Goal: Information Seeking & Learning: Find specific fact

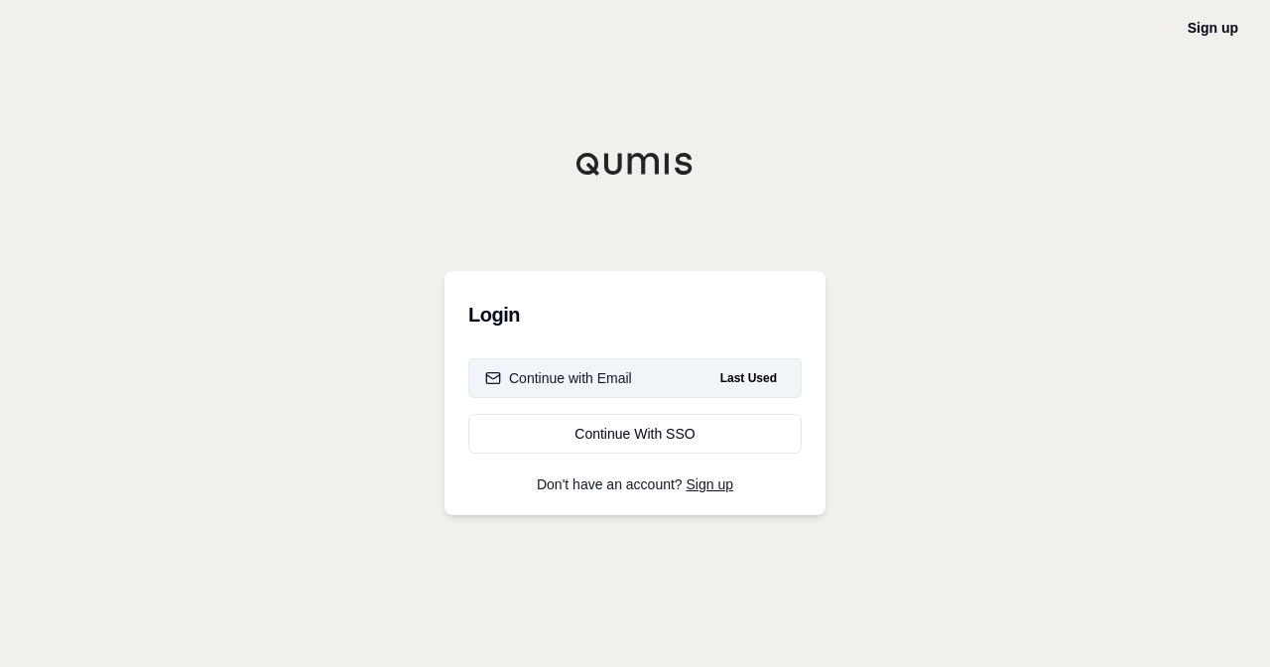
click at [560, 377] on div "Continue with Email" at bounding box center [558, 378] width 147 height 20
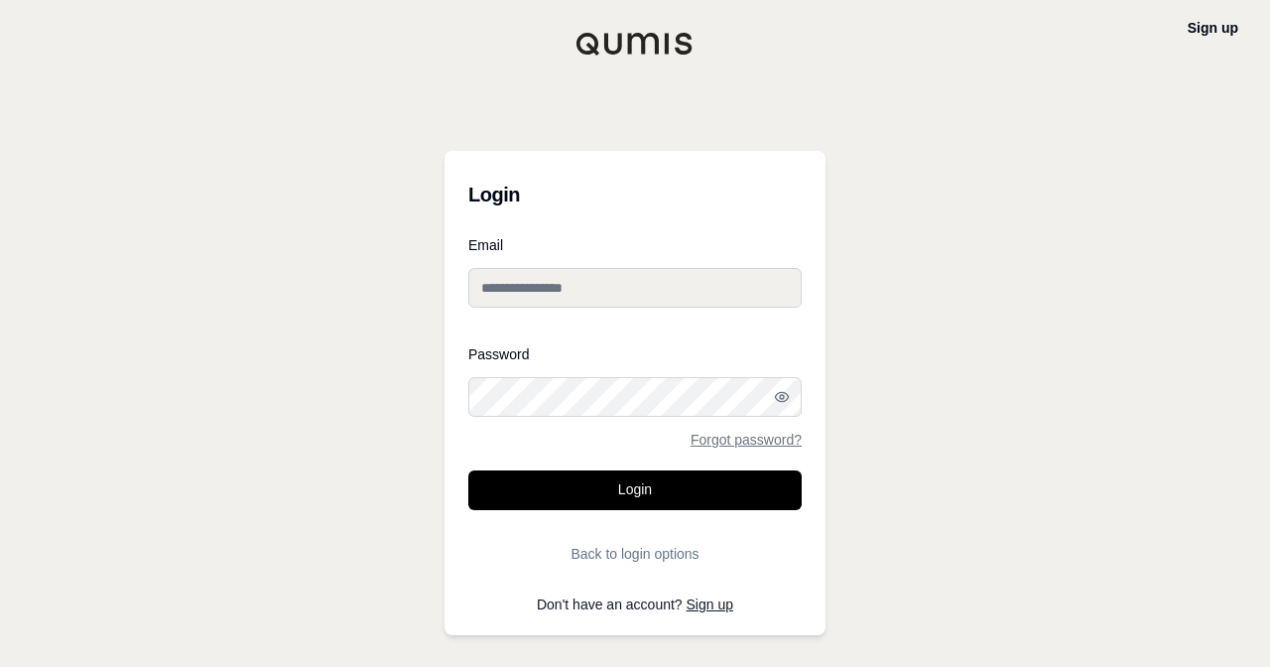
type input "**********"
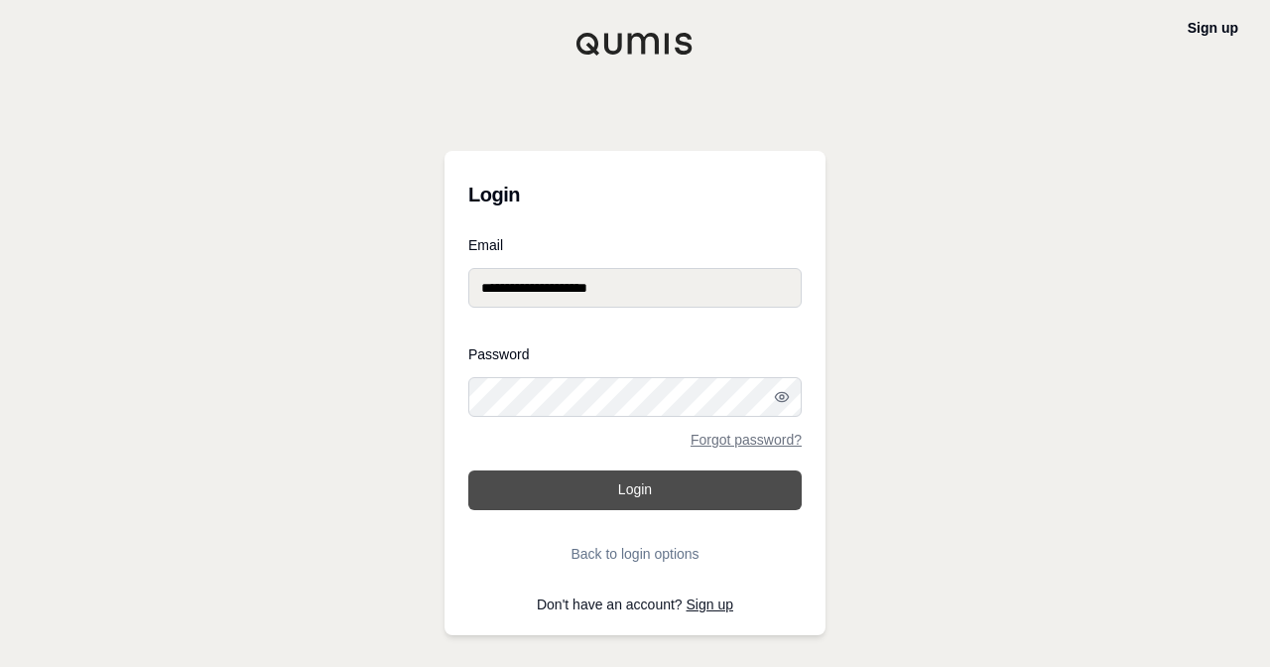
click at [622, 509] on button "Login" at bounding box center [634, 490] width 333 height 40
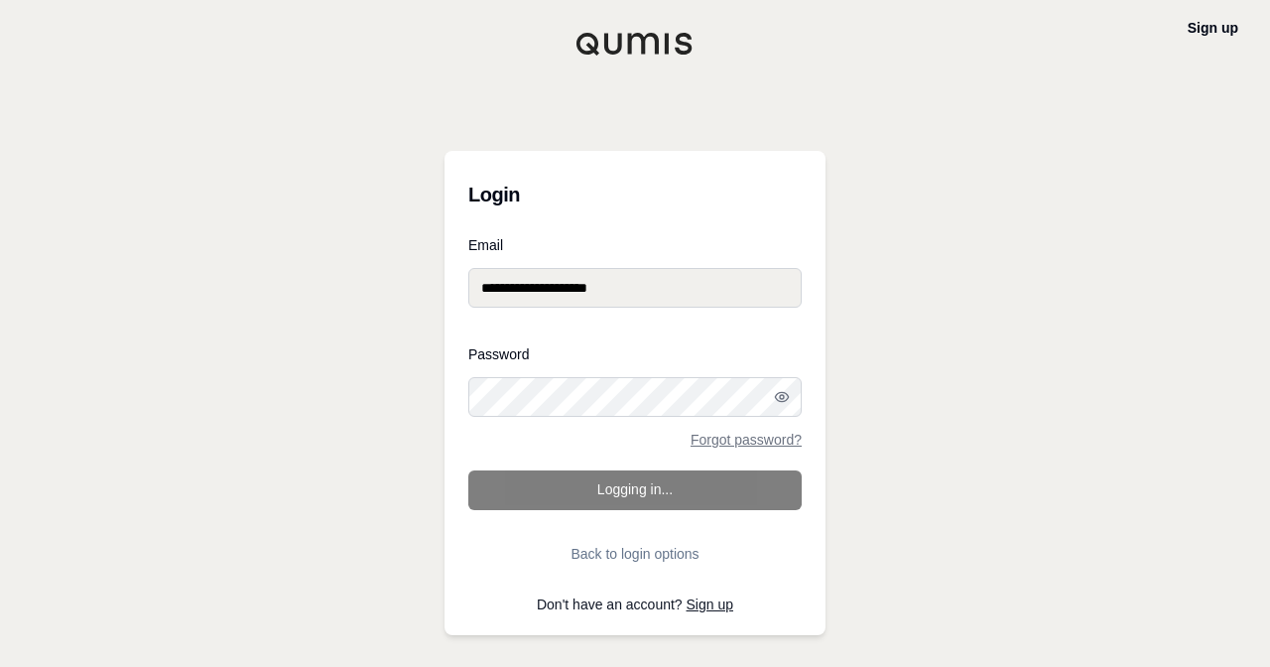
click at [627, 493] on form "**********" at bounding box center [634, 405] width 333 height 335
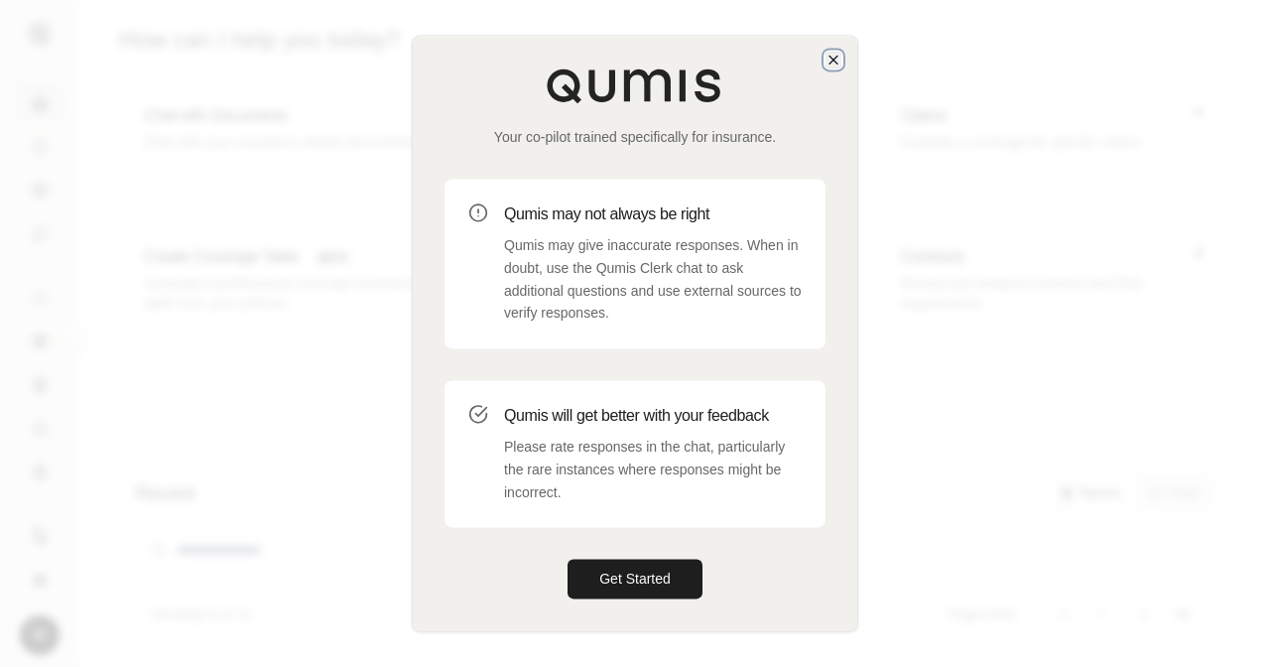
click at [834, 61] on icon "button" at bounding box center [834, 60] width 8 height 8
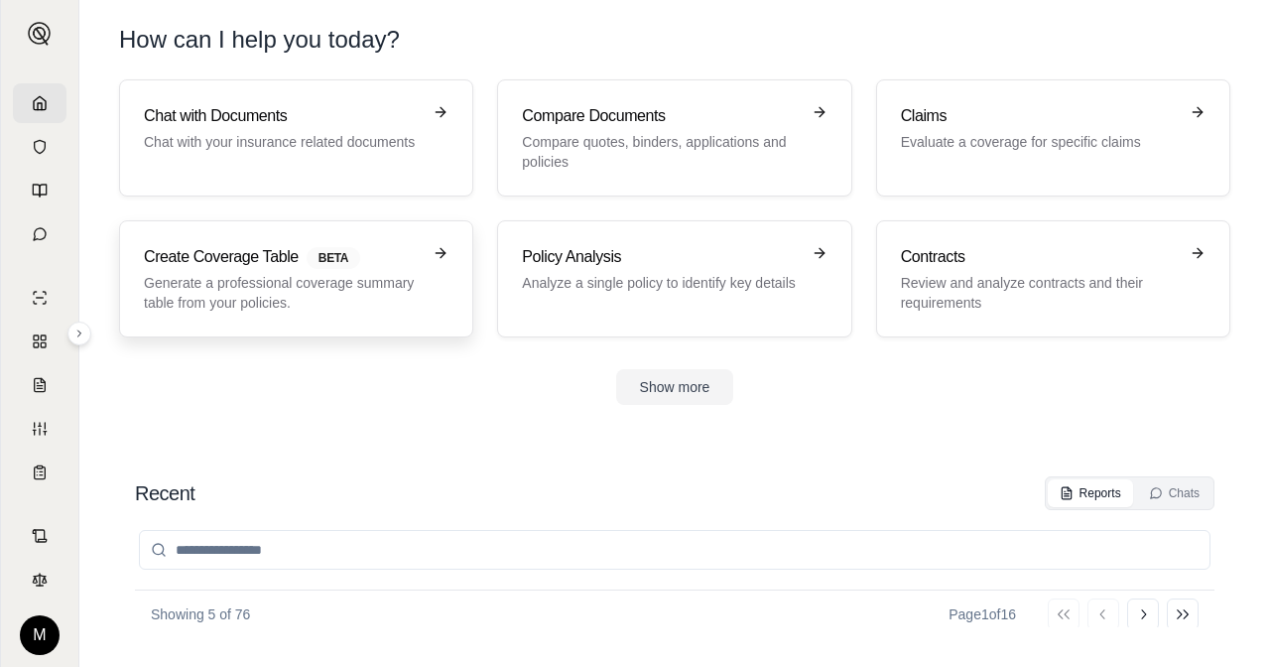
click at [288, 273] on p "Generate a professional coverage summary table from your policies." at bounding box center [282, 293] width 277 height 40
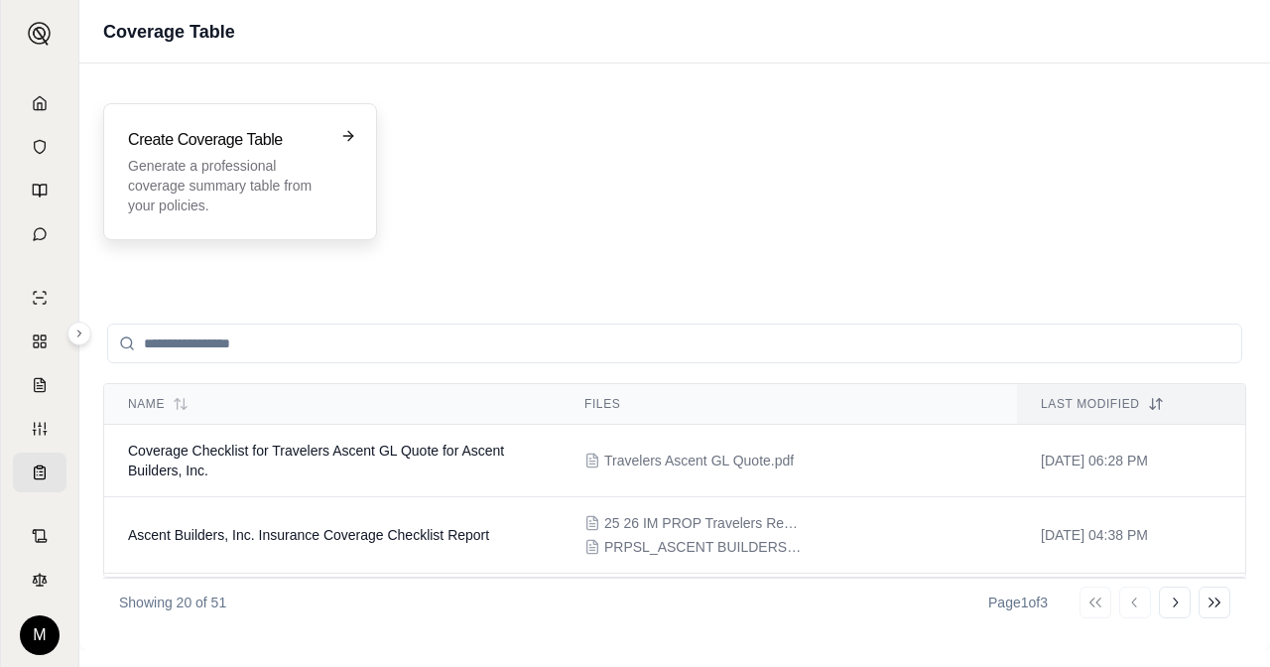
click at [267, 138] on h3 "Create Coverage Table" at bounding box center [226, 140] width 196 height 24
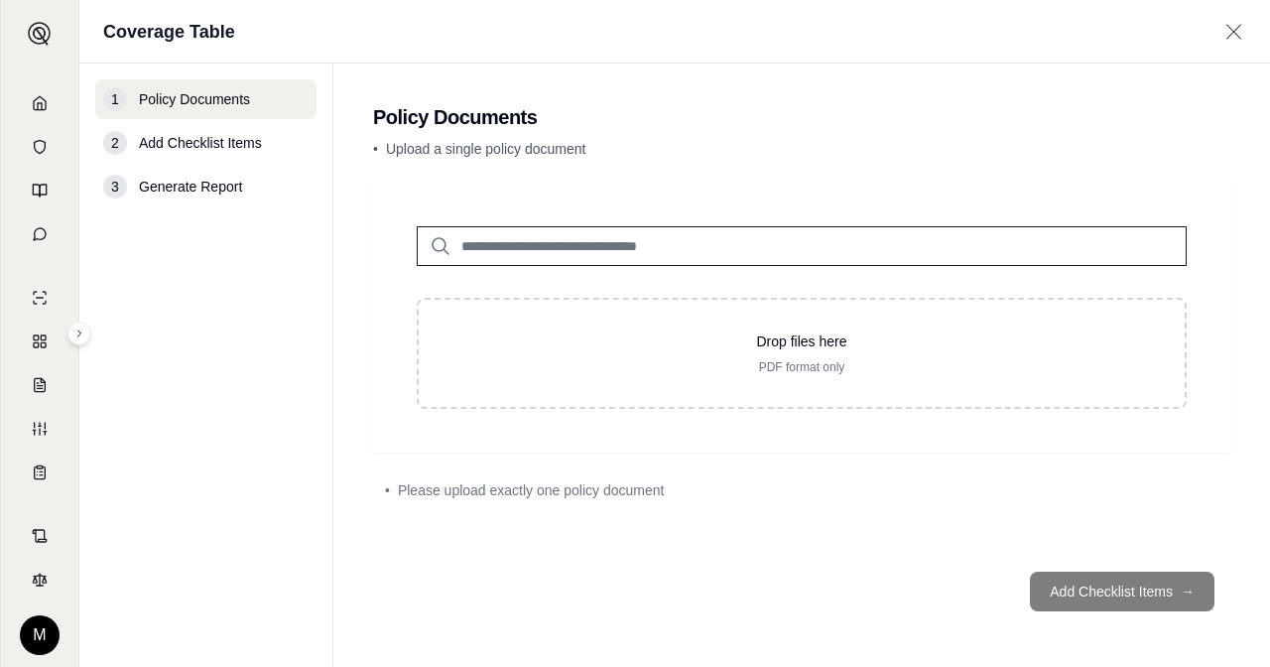
click at [642, 246] on input "search" at bounding box center [802, 246] width 770 height 40
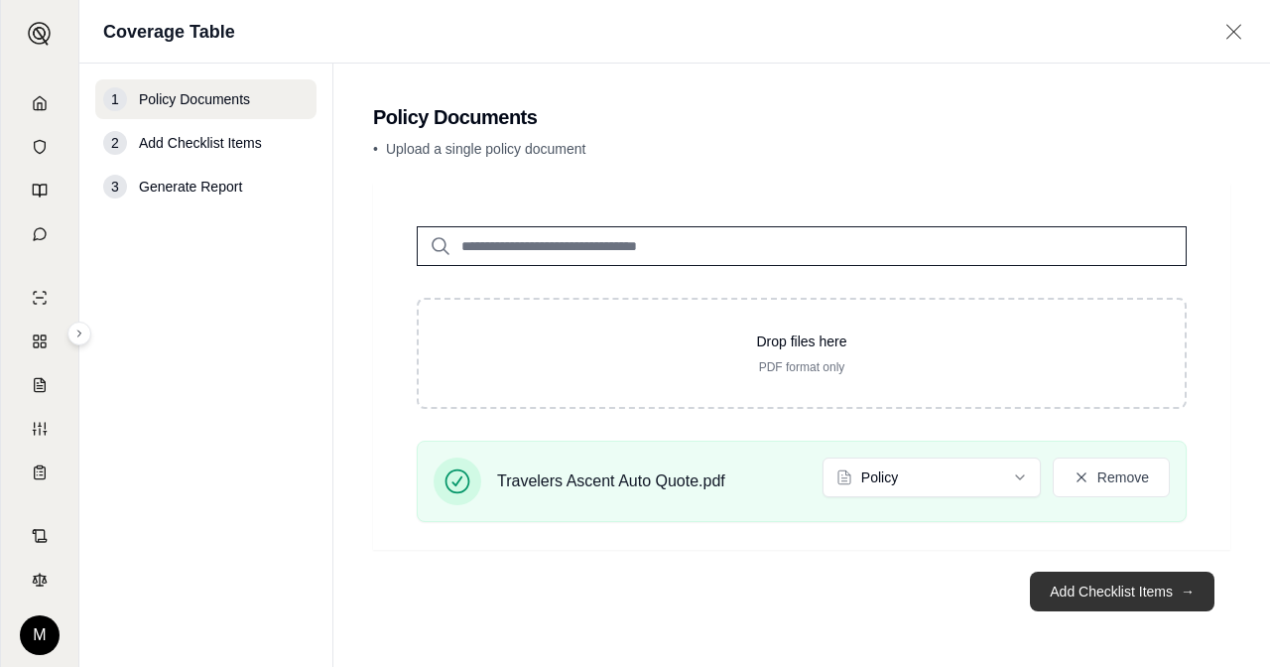
click at [1085, 579] on button "Add Checklist Items →" at bounding box center [1122, 592] width 185 height 40
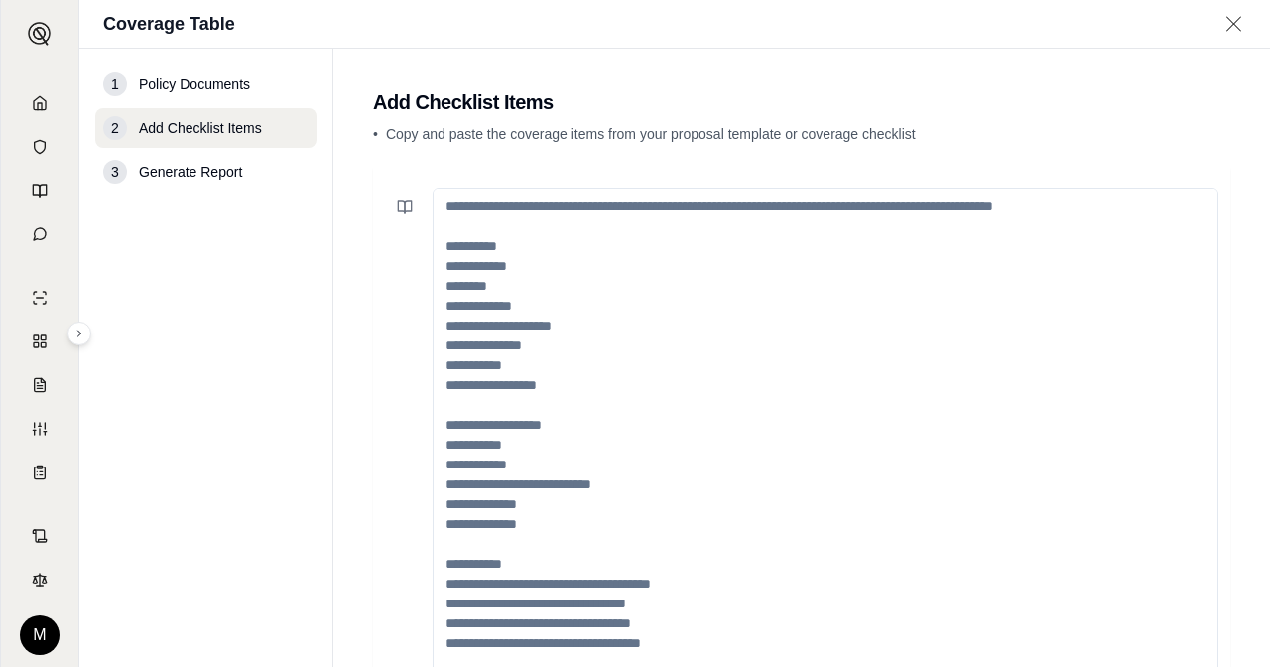
click at [490, 206] on textarea at bounding box center [826, 445] width 786 height 514
paste textarea "**********"
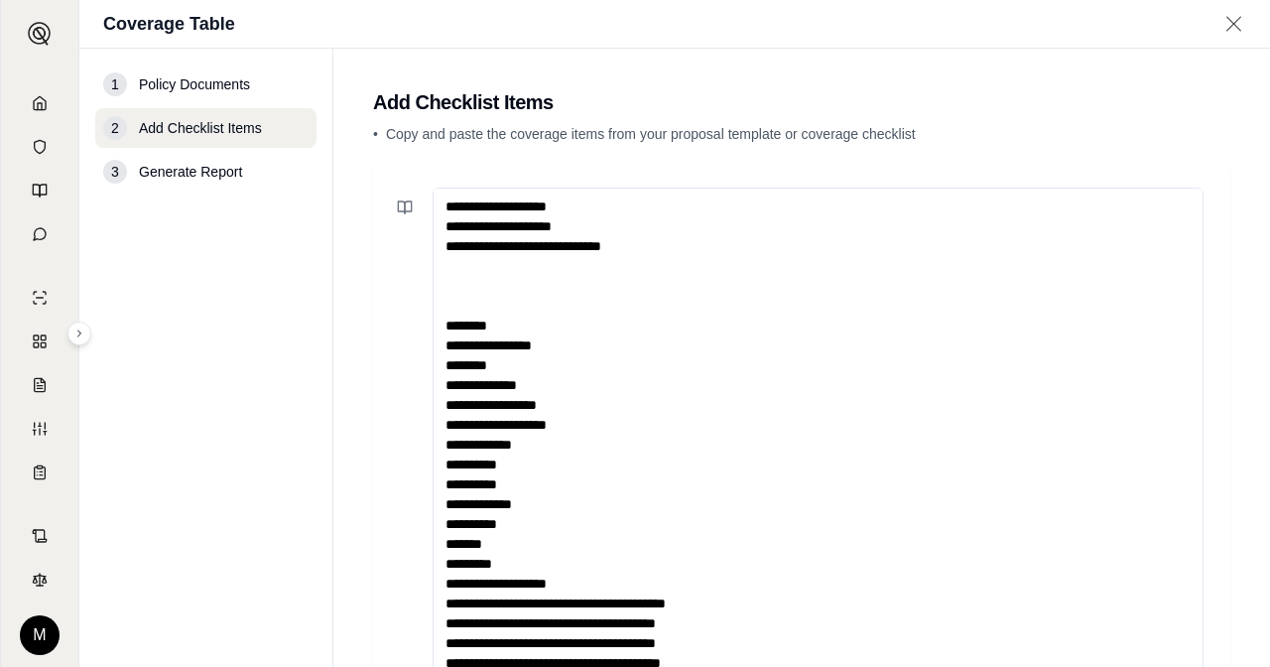
scroll to position [33, 0]
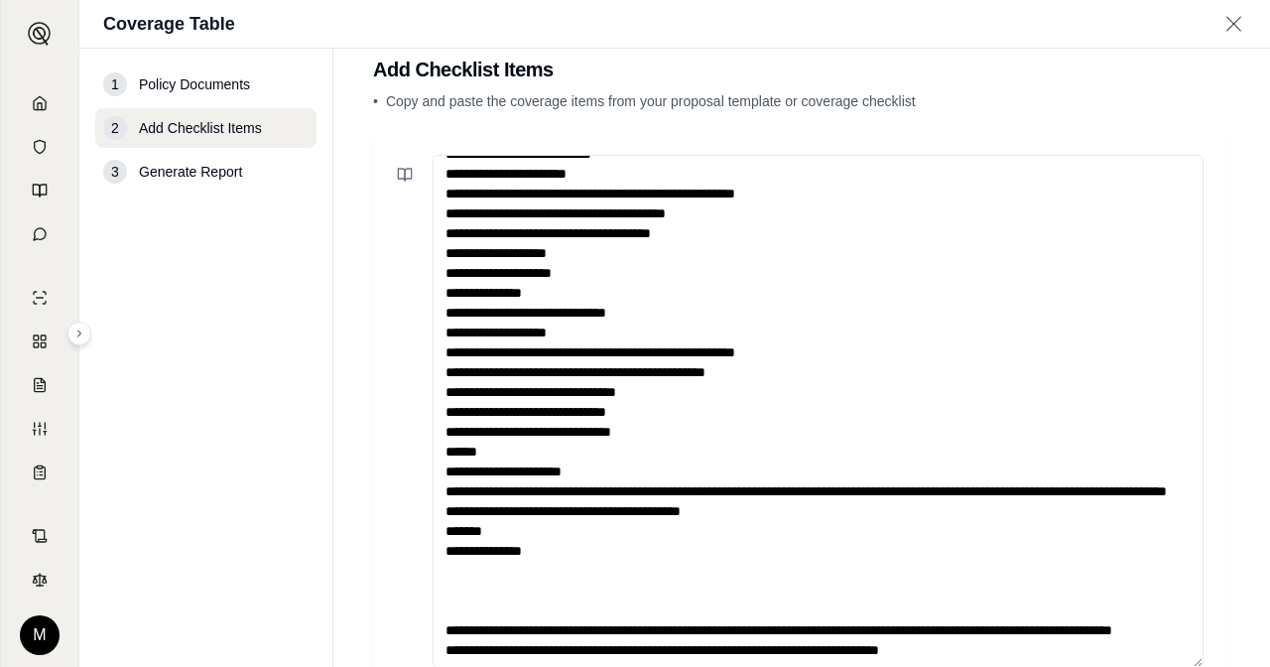
drag, startPoint x: 925, startPoint y: 493, endPoint x: 445, endPoint y: 362, distance: 497.9
click at [445, 362] on textarea at bounding box center [818, 412] width 771 height 514
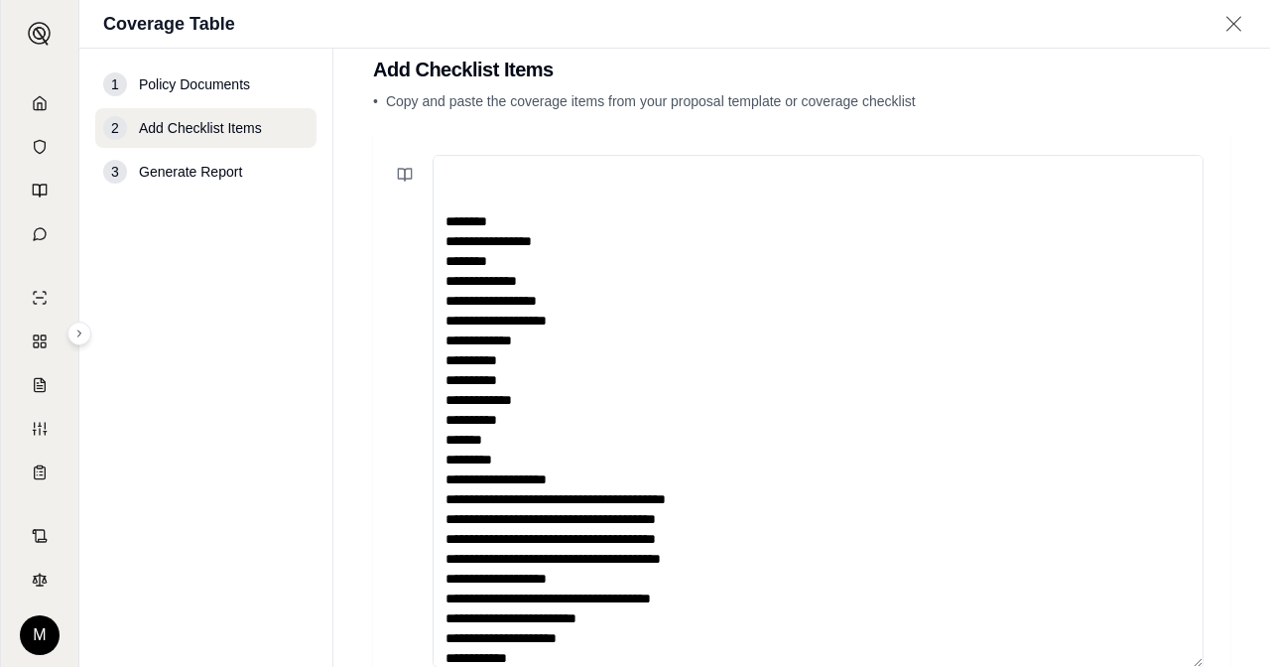
scroll to position [0, 0]
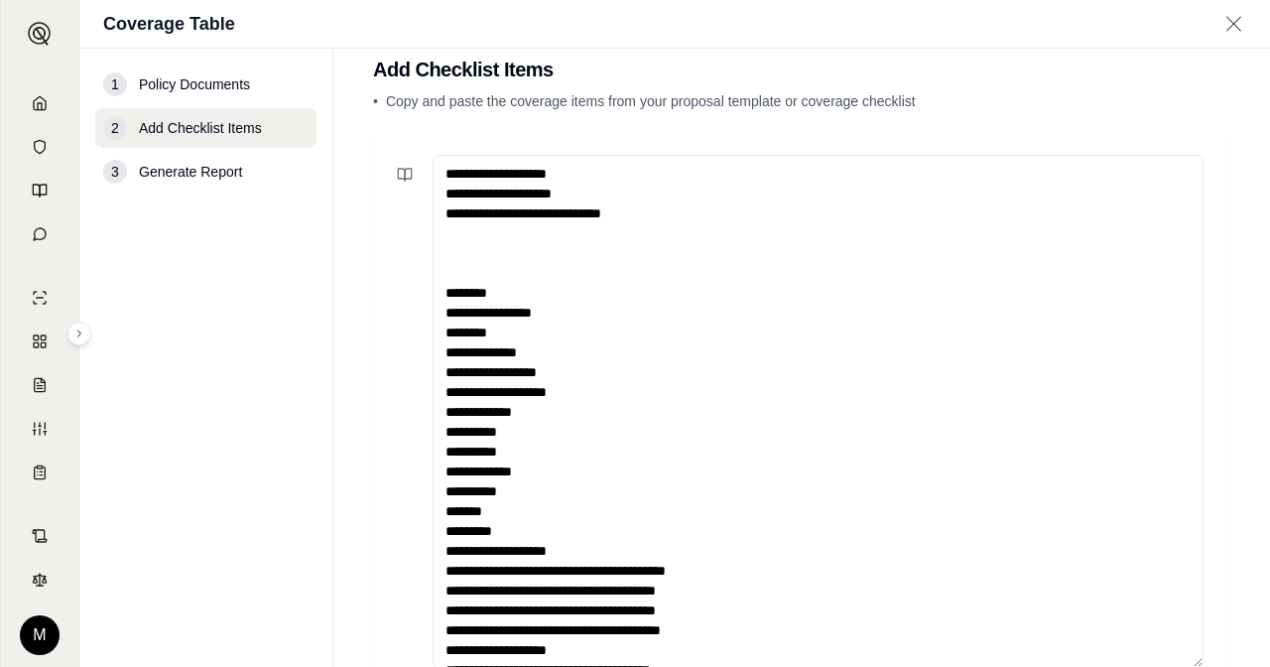
drag, startPoint x: 482, startPoint y: 263, endPoint x: 413, endPoint y: 86, distance: 189.8
click at [413, 86] on main "Add Checklist Items • Copy and paste the coverage items from your proposal temp…" at bounding box center [801, 358] width 937 height 618
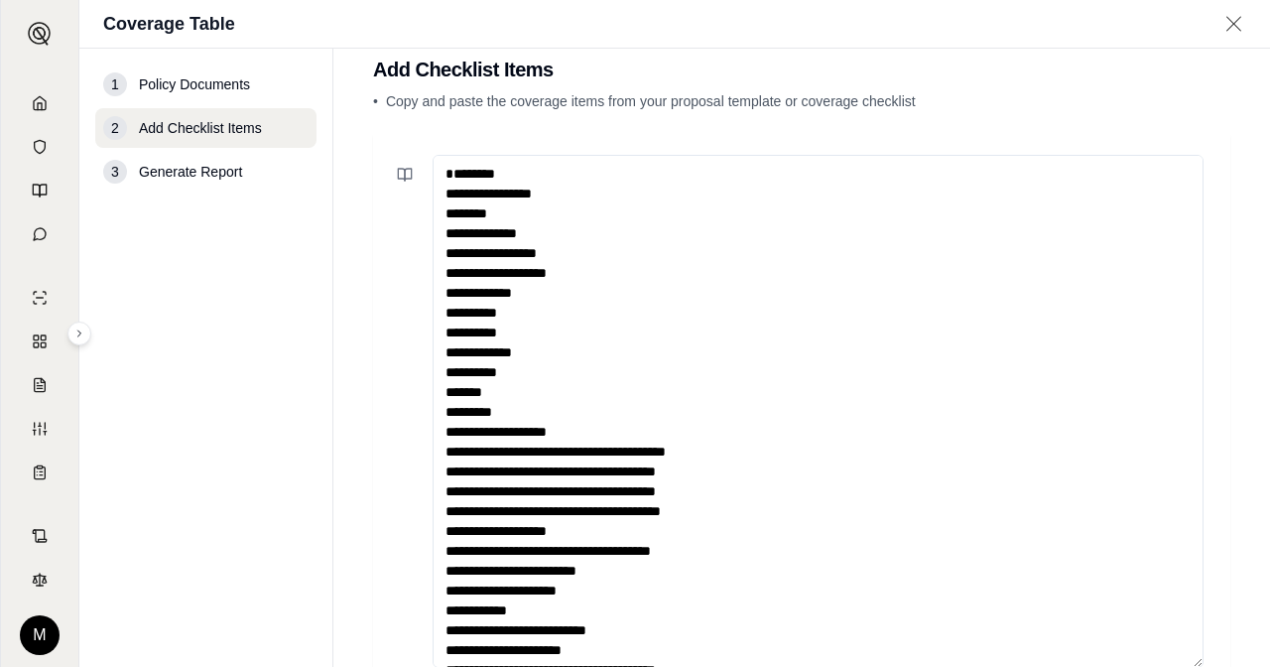
scroll to position [196, 0]
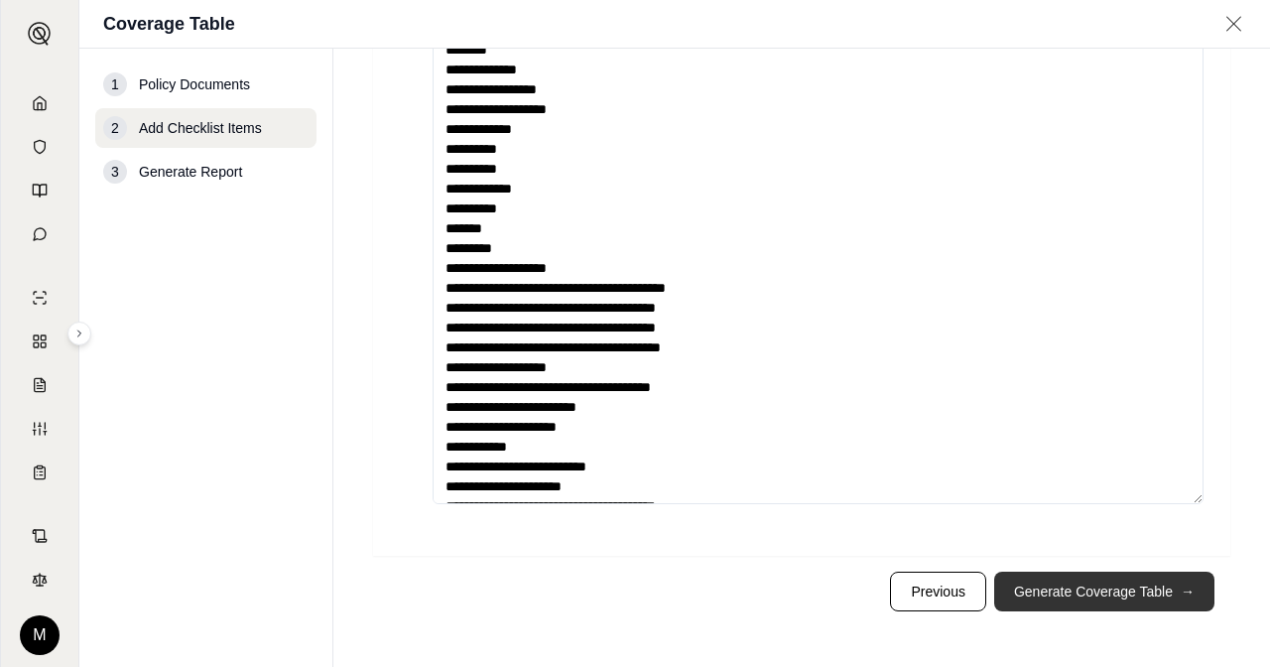
type textarea "**********"
click at [1068, 589] on button "Generate Coverage Table →" at bounding box center [1104, 592] width 220 height 40
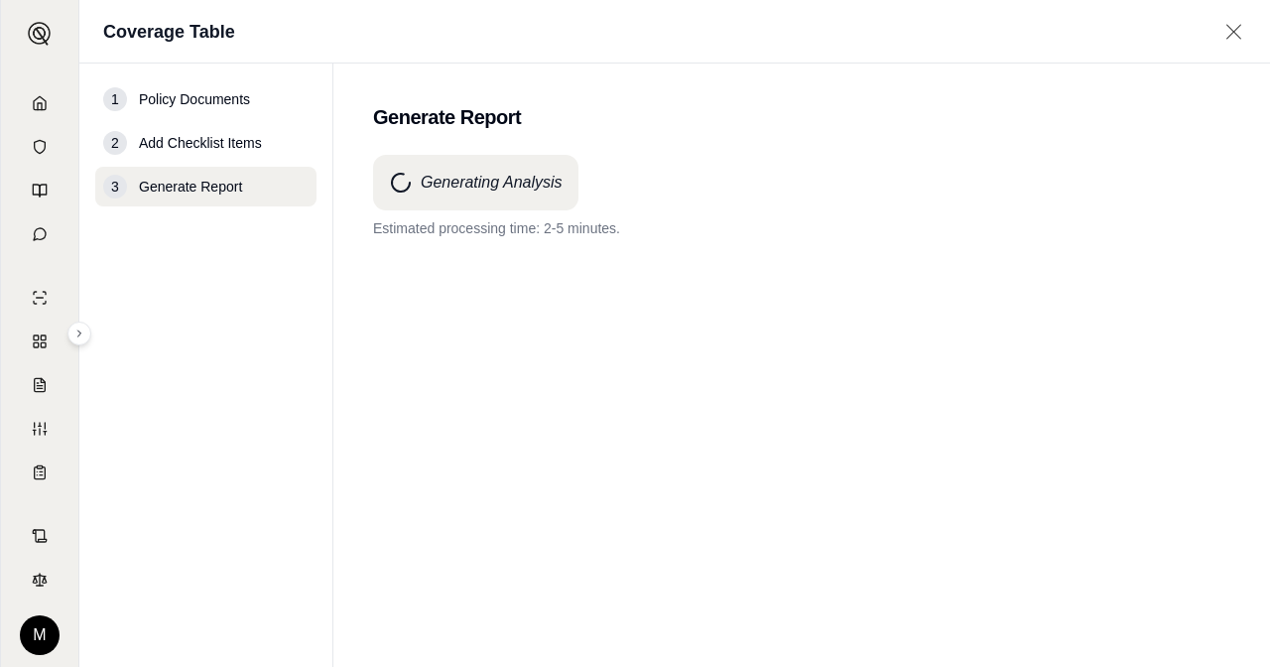
scroll to position [0, 0]
click at [542, 285] on div "Generating Analysis Estimated processing time: 2-5 minutes." at bounding box center [801, 375] width 857 height 441
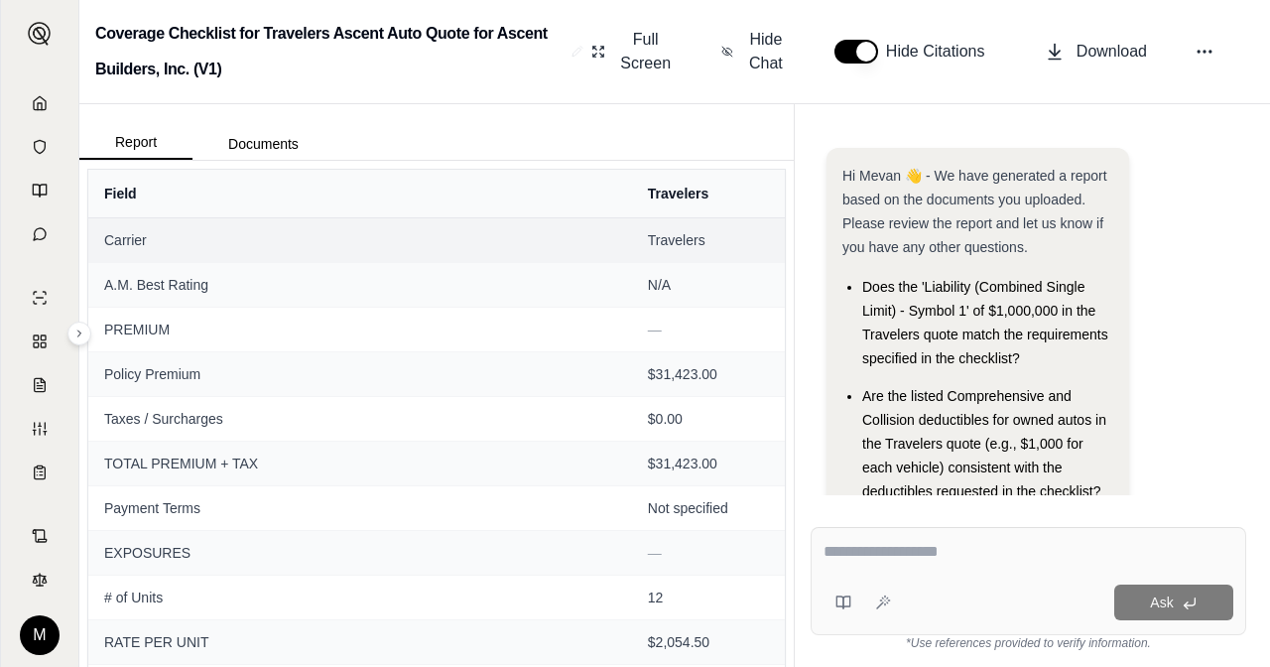
click at [482, 240] on span "Carrier" at bounding box center [360, 240] width 512 height 20
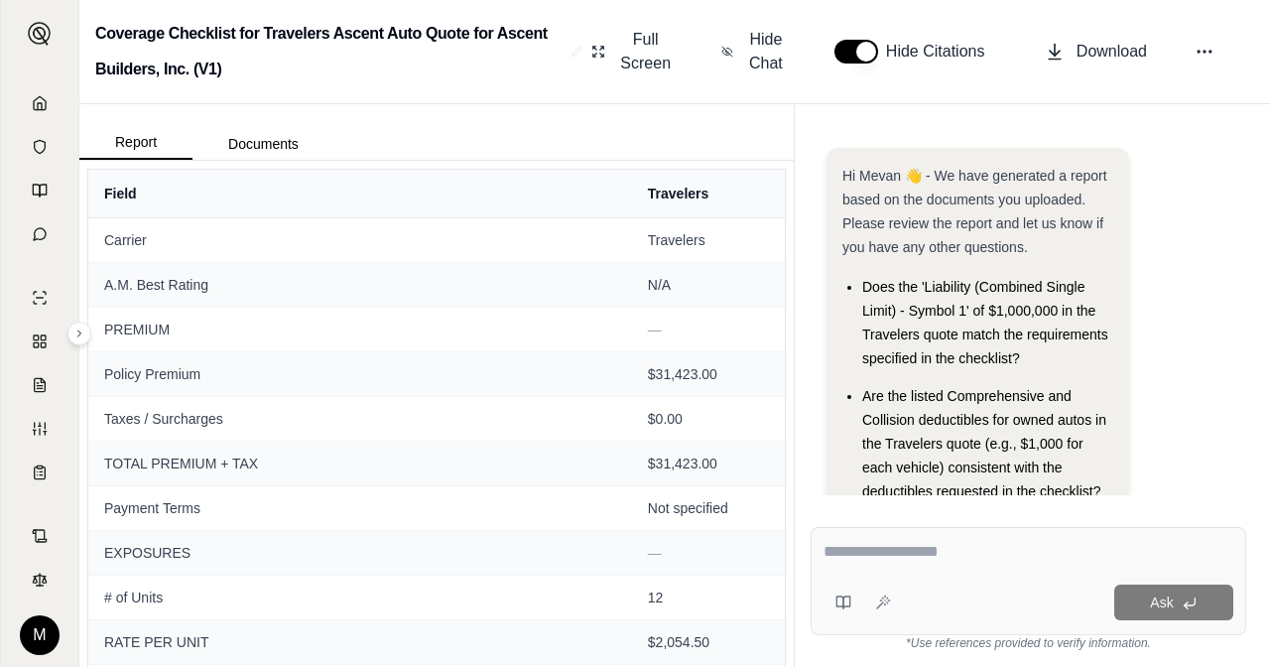
click at [483, 205] on th "Field" at bounding box center [360, 194] width 544 height 48
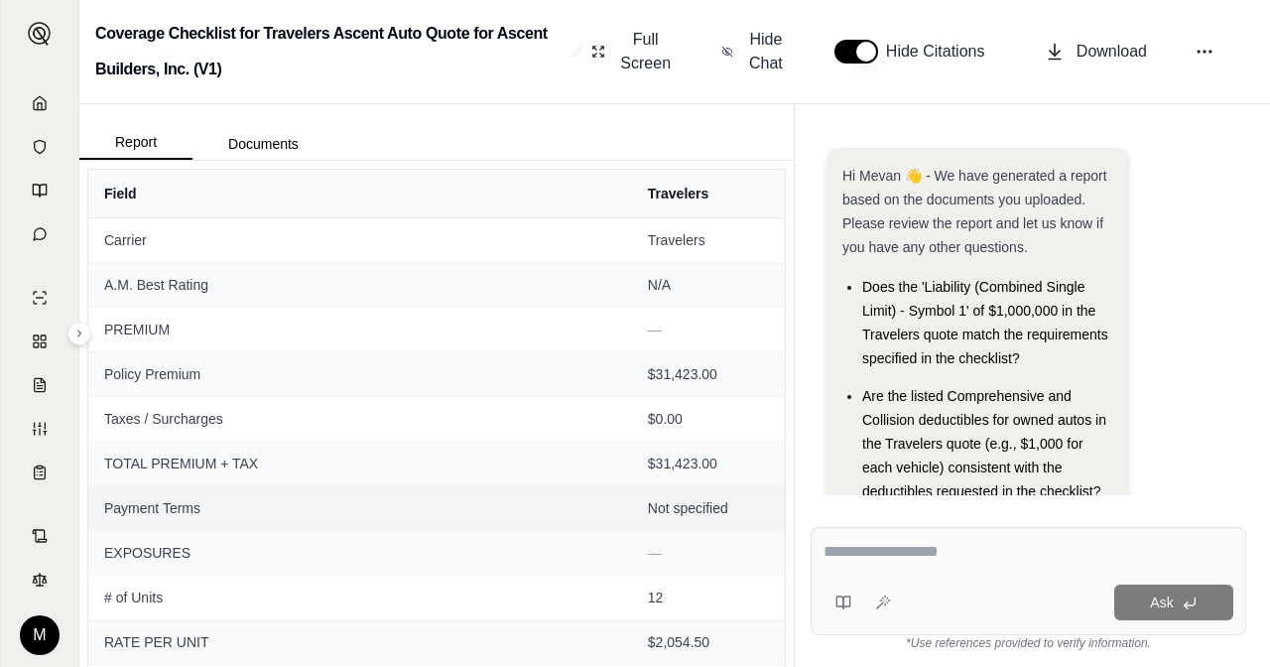
click at [591, 515] on span "Payment Terms" at bounding box center [360, 508] width 512 height 20
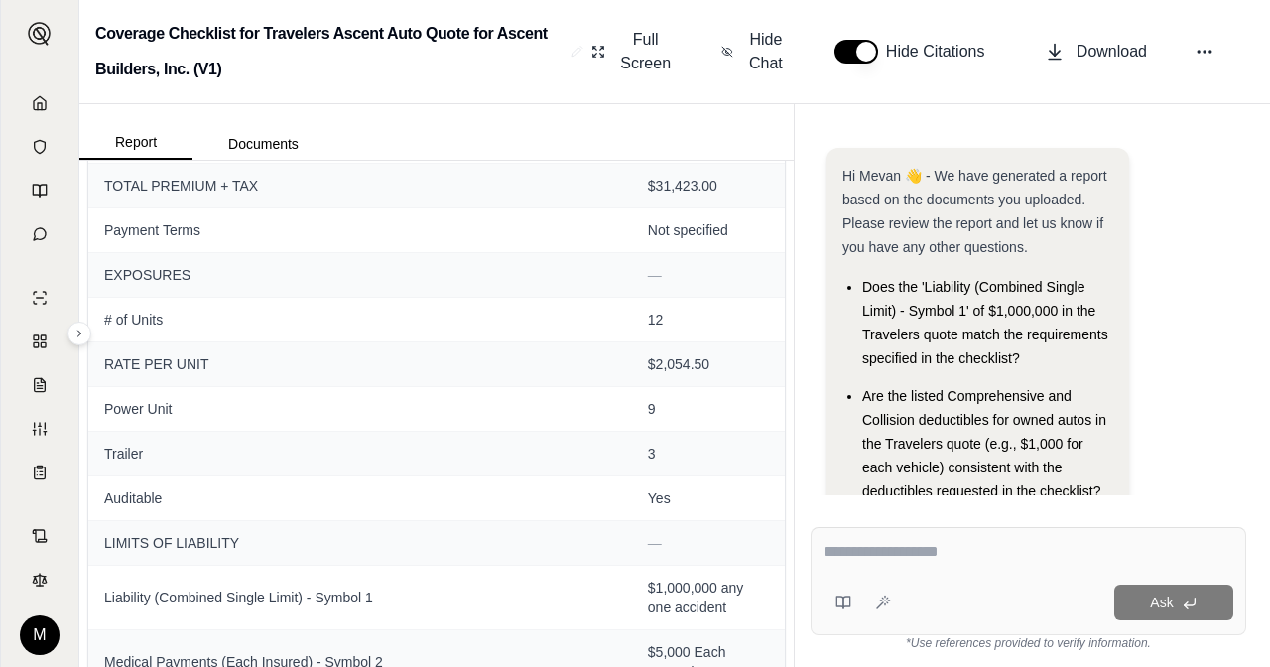
scroll to position [318, 0]
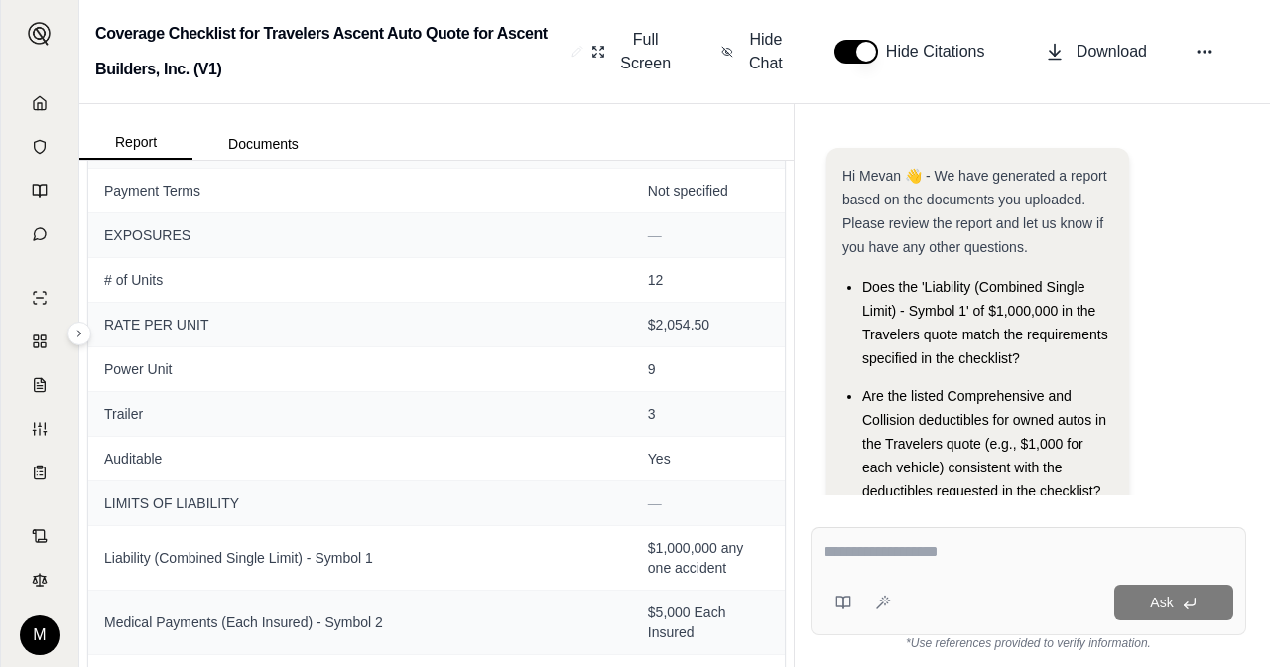
click at [794, 660] on div "Hi Mevan 👋 - We have generated a report based on the documents you uploaded. Pl…" at bounding box center [1032, 385] width 476 height 563
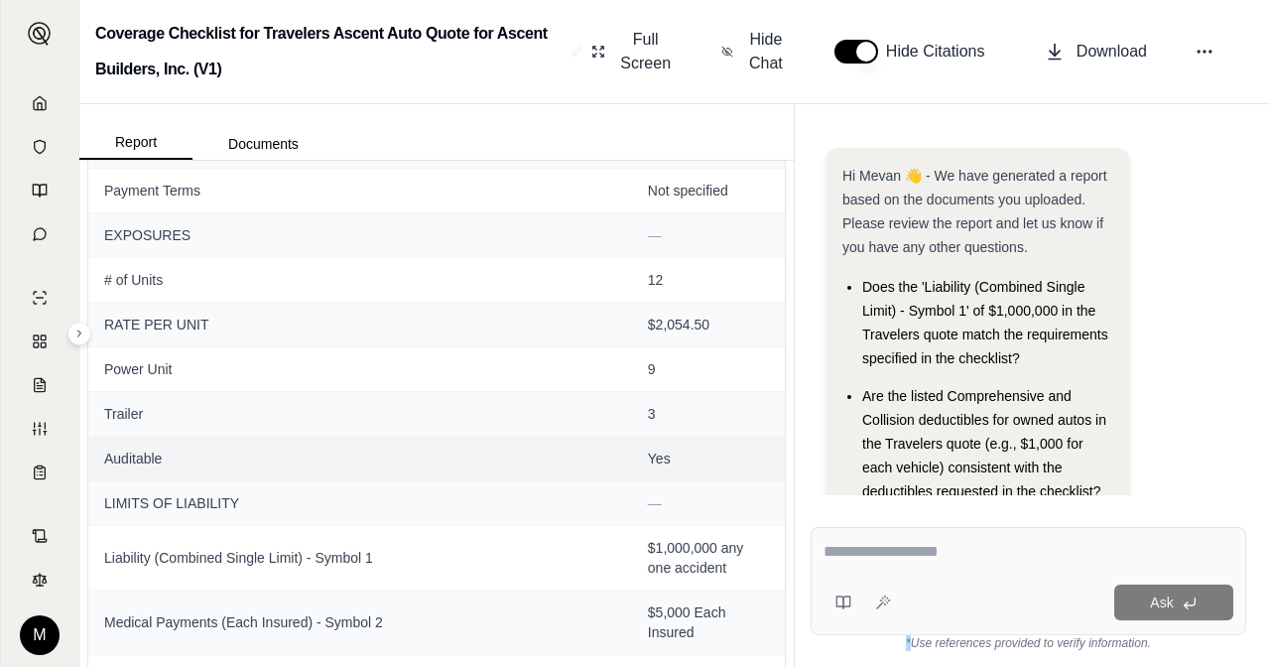
click at [464, 436] on td "Auditable" at bounding box center [360, 458] width 544 height 45
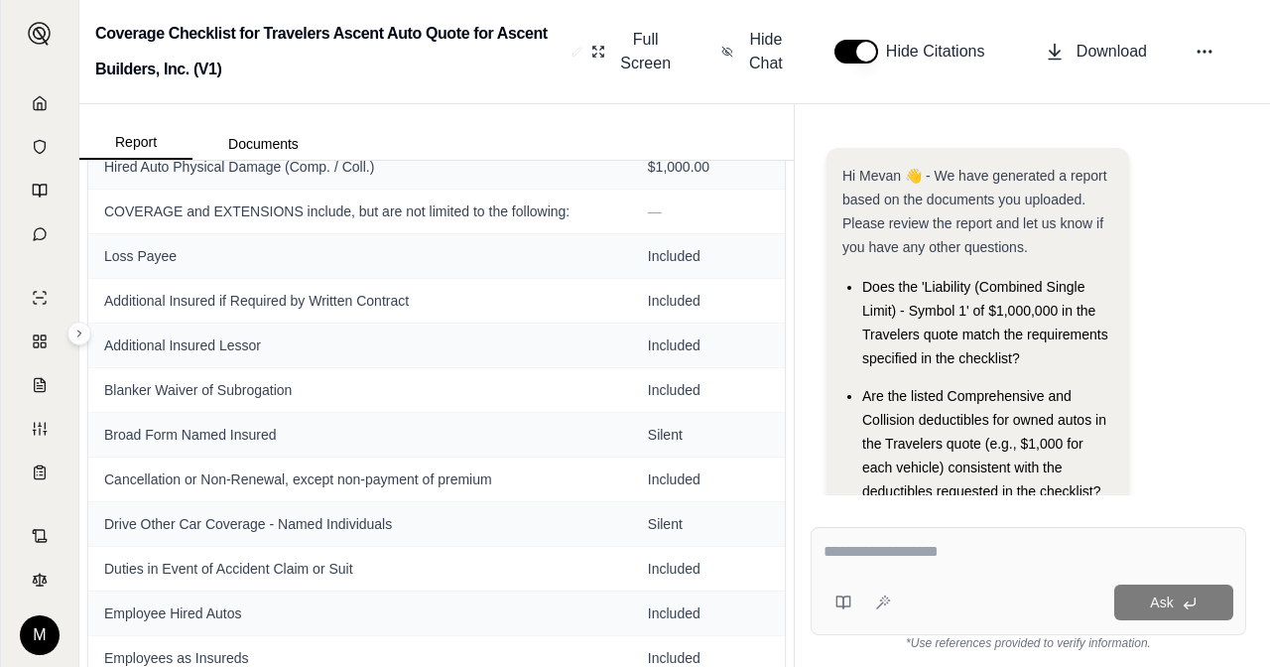
scroll to position [1269, 0]
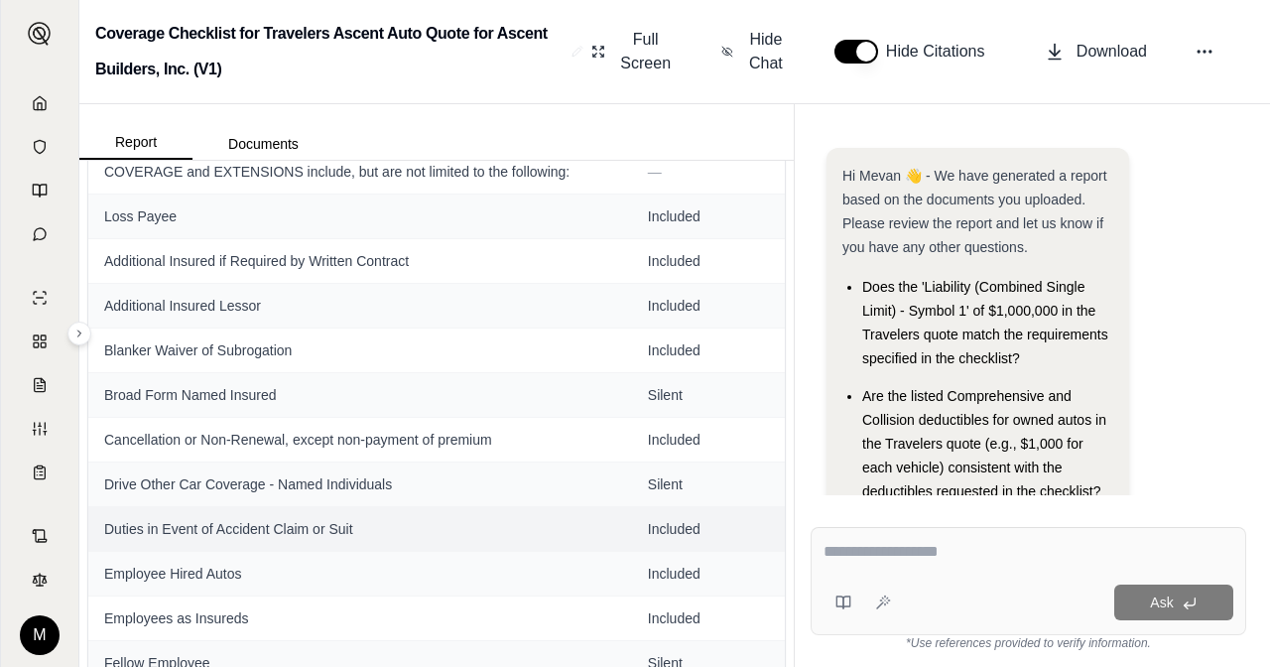
click at [441, 533] on td "Duties in Event of Accident Claim or Suit" at bounding box center [360, 528] width 544 height 45
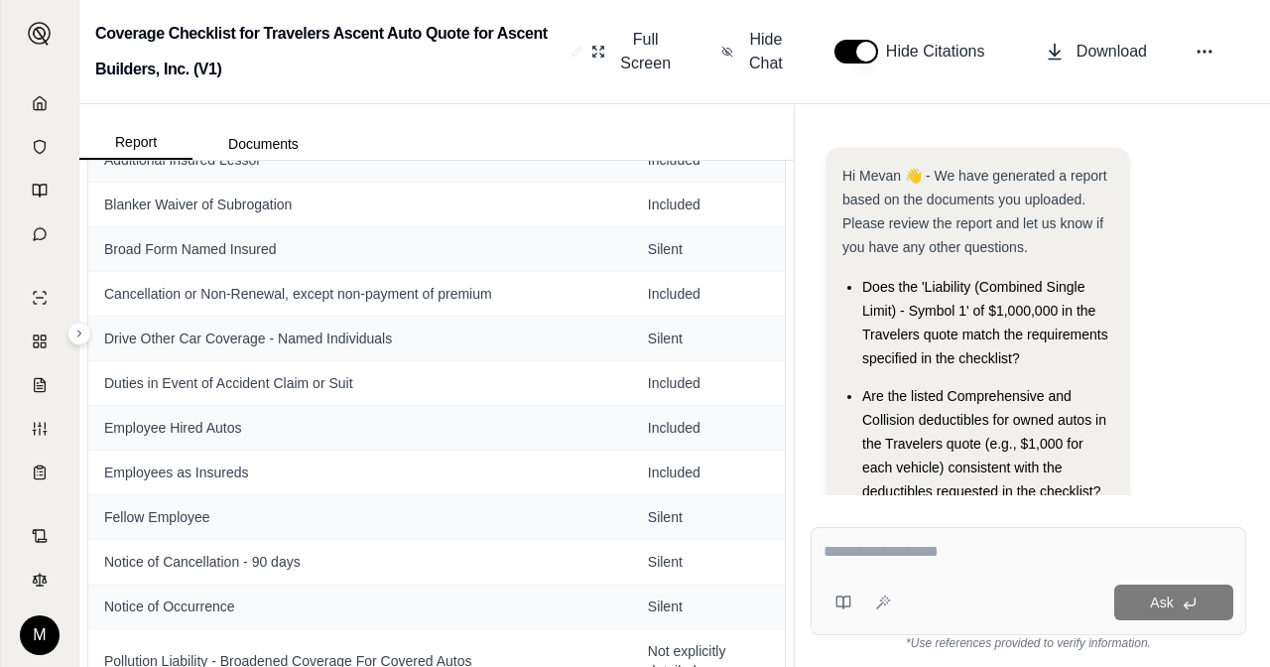
scroll to position [1428, 0]
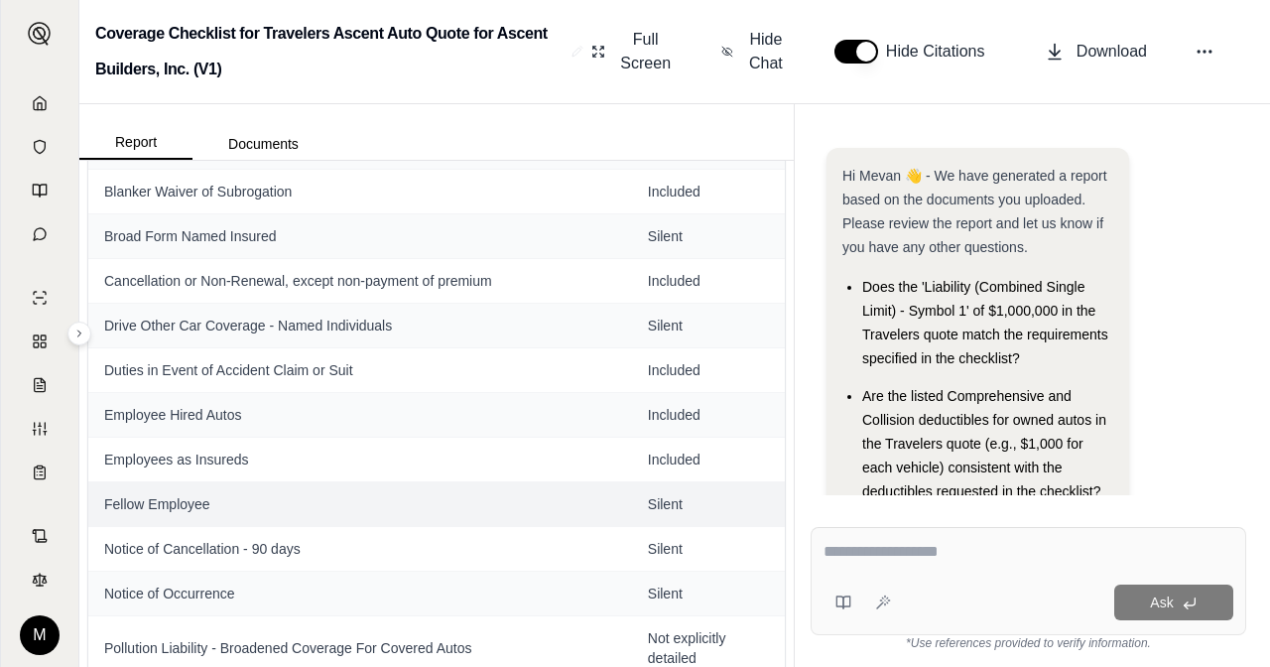
click at [377, 511] on td "Fellow Employee" at bounding box center [360, 503] width 544 height 45
click at [436, 502] on span "Fellow Employee" at bounding box center [360, 504] width 512 height 20
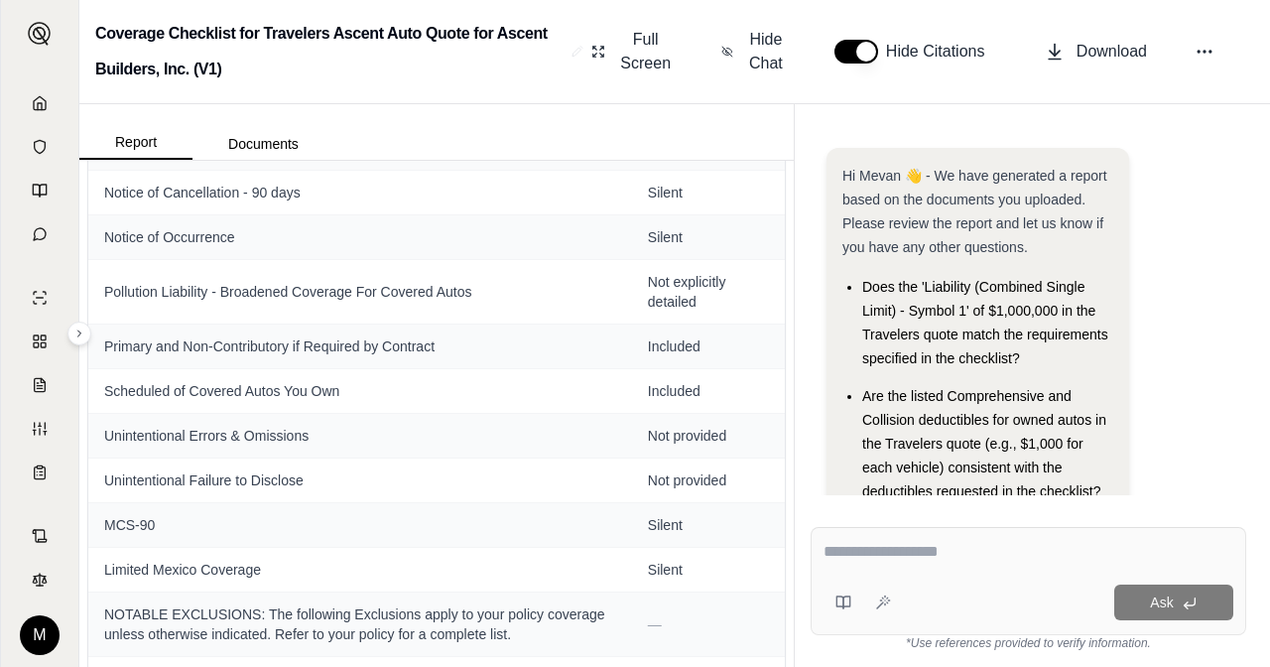
scroll to position [1861, 0]
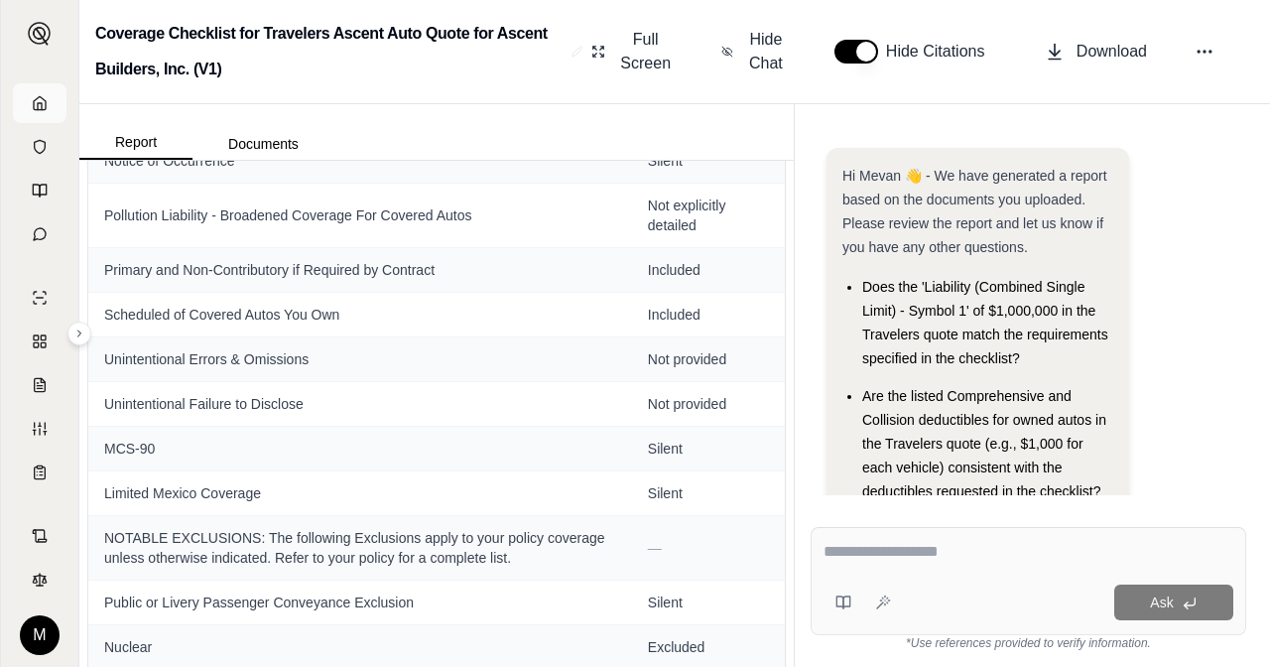
click at [33, 107] on icon at bounding box center [40, 103] width 16 height 16
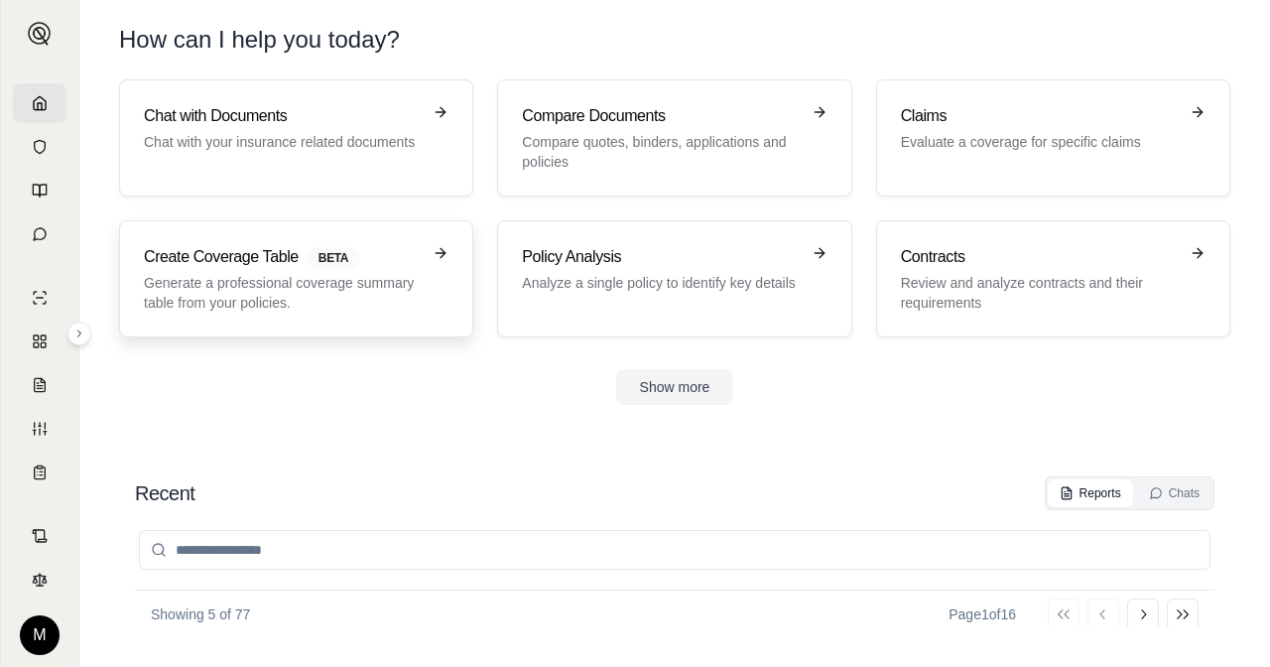
click at [333, 301] on p "Generate a professional coverage summary table from your policies." at bounding box center [282, 293] width 277 height 40
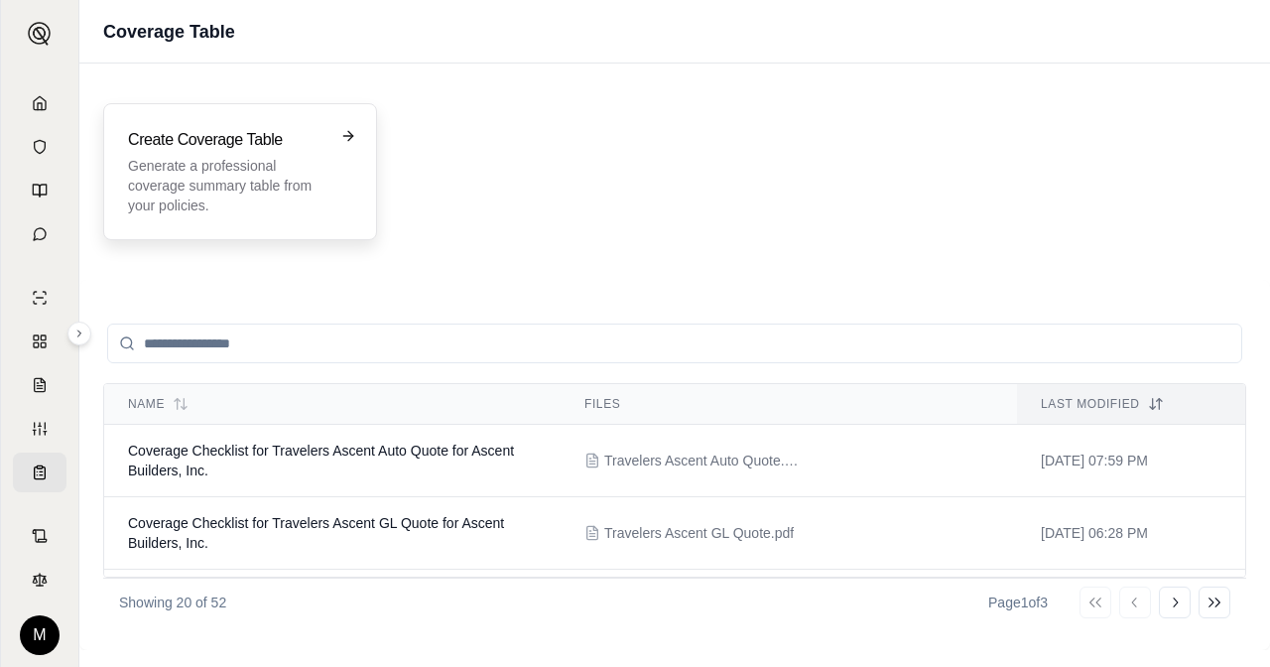
click at [195, 166] on p "Generate a professional coverage summary table from your policies." at bounding box center [226, 186] width 196 height 60
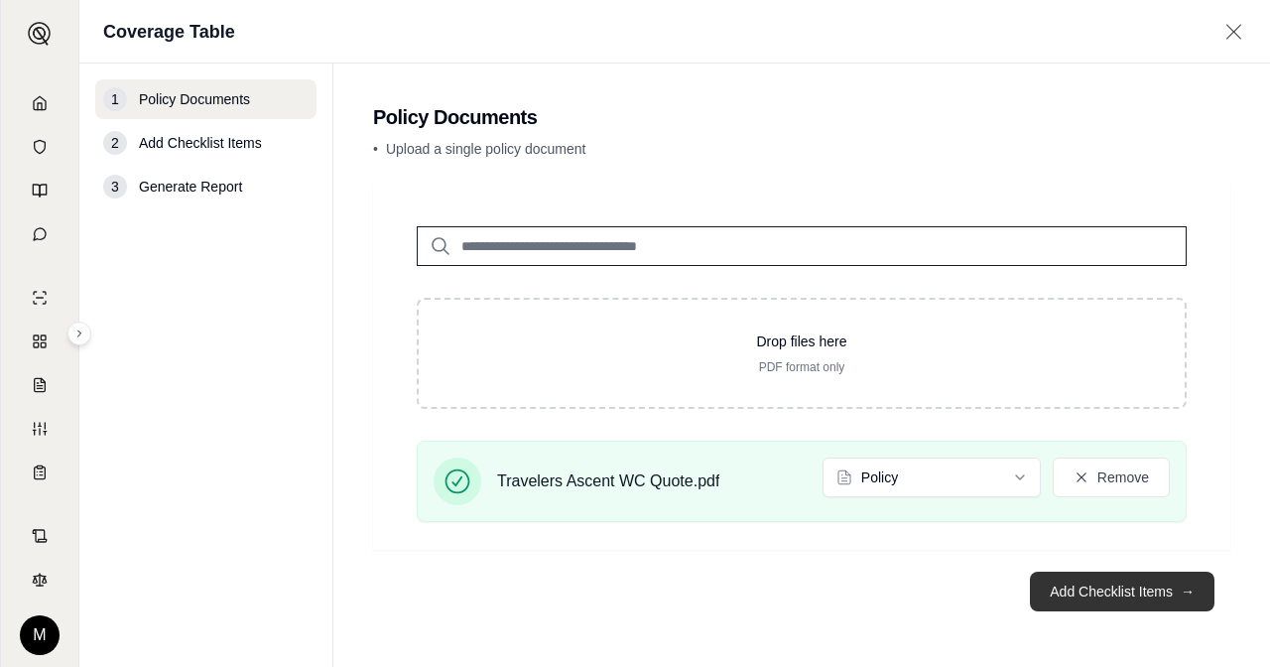
click at [1096, 592] on button "Add Checklist Items →" at bounding box center [1122, 592] width 185 height 40
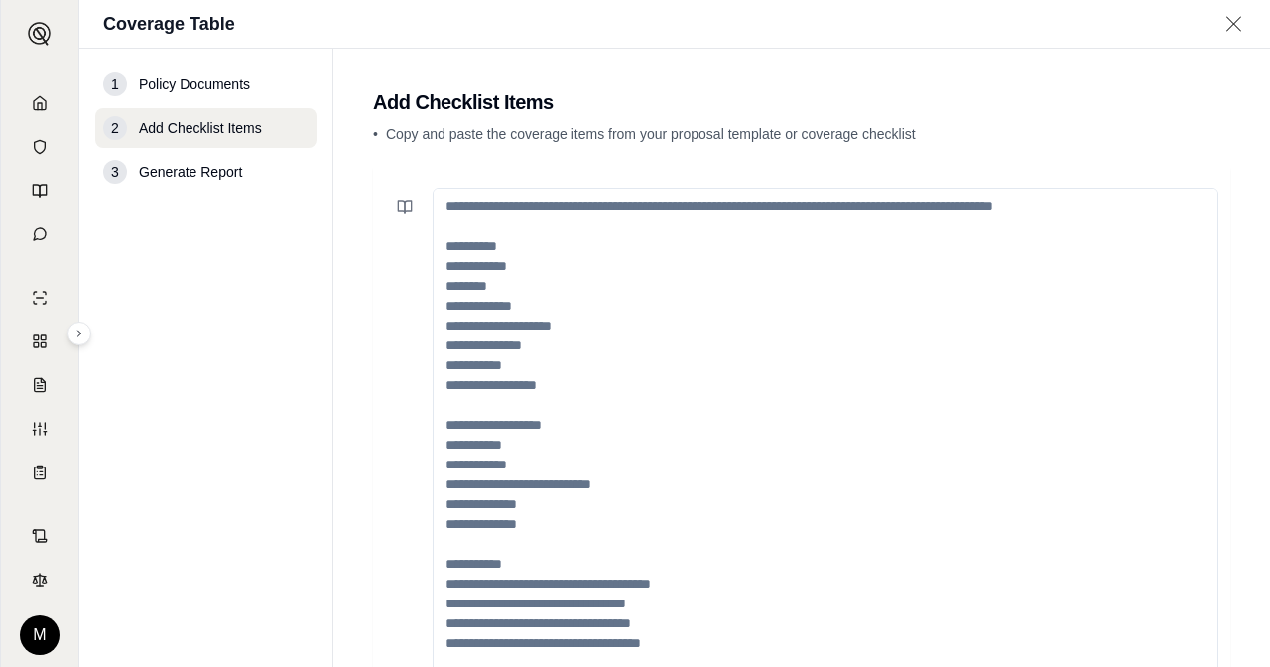
click at [548, 382] on textarea at bounding box center [826, 445] width 786 height 514
paste textarea "**********"
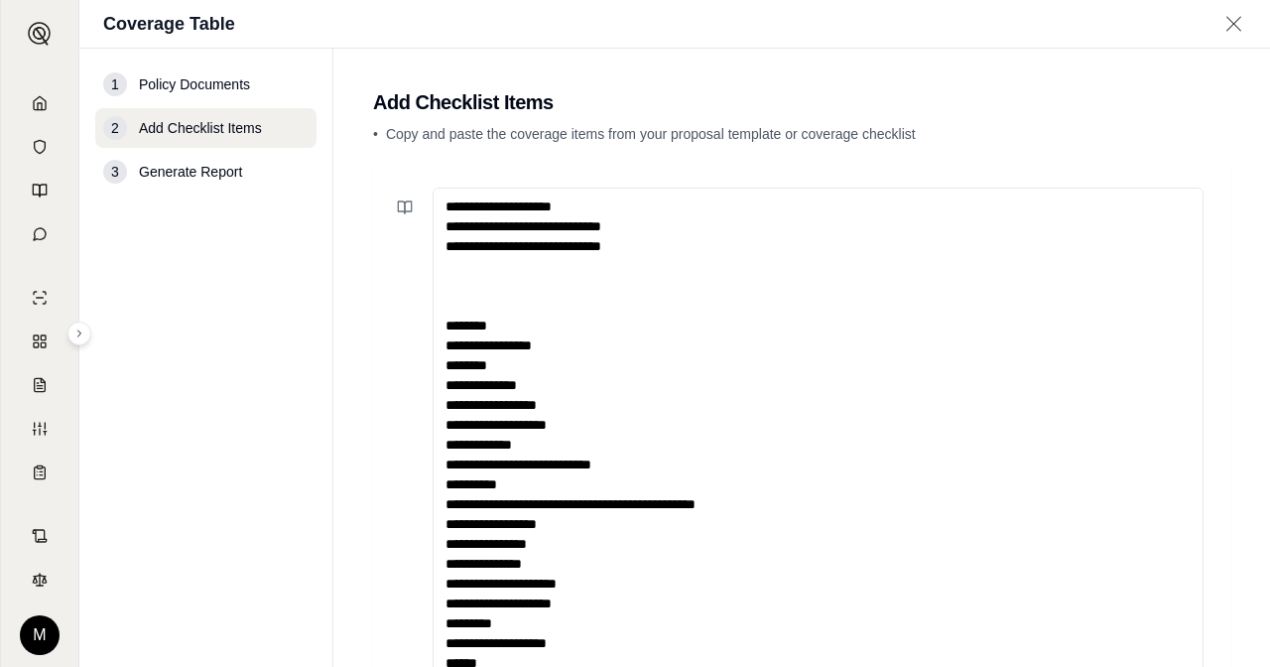
scroll to position [33, 0]
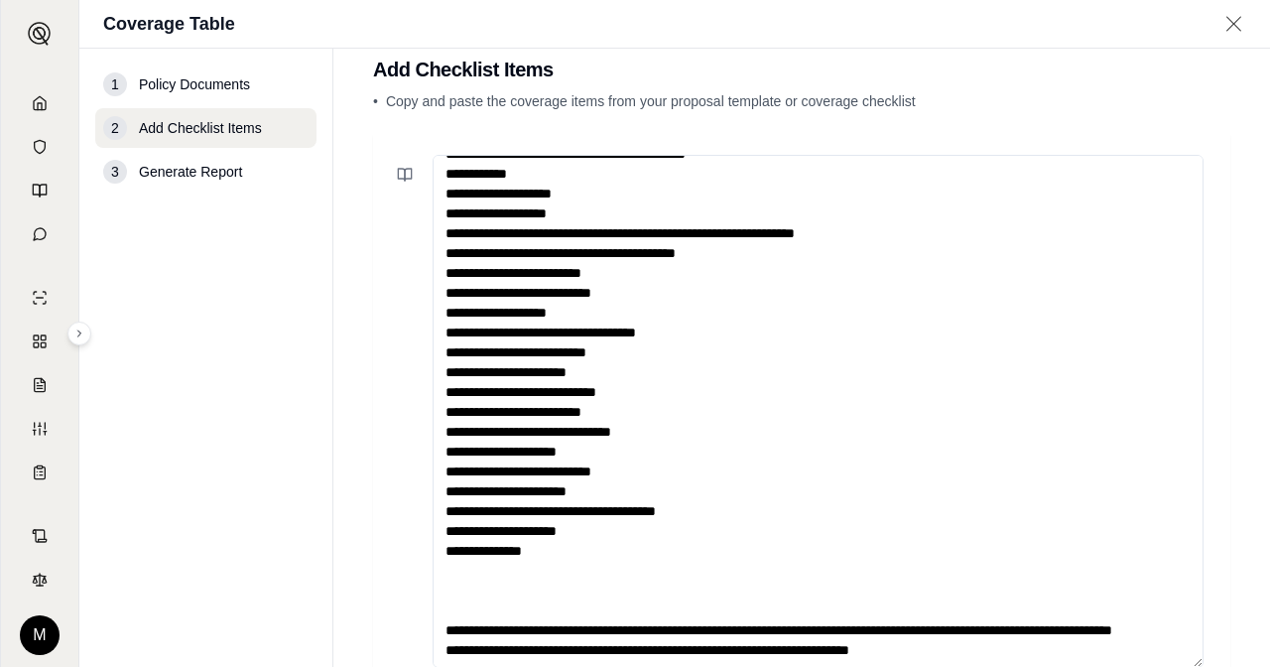
drag, startPoint x: 968, startPoint y: 615, endPoint x: 704, endPoint y: 505, distance: 286.0
click at [715, 502] on textarea at bounding box center [818, 412] width 771 height 514
click at [628, 549] on textarea at bounding box center [818, 412] width 771 height 514
drag, startPoint x: 1022, startPoint y: 595, endPoint x: 451, endPoint y: 501, distance: 579.3
click at [451, 501] on textarea at bounding box center [818, 412] width 771 height 514
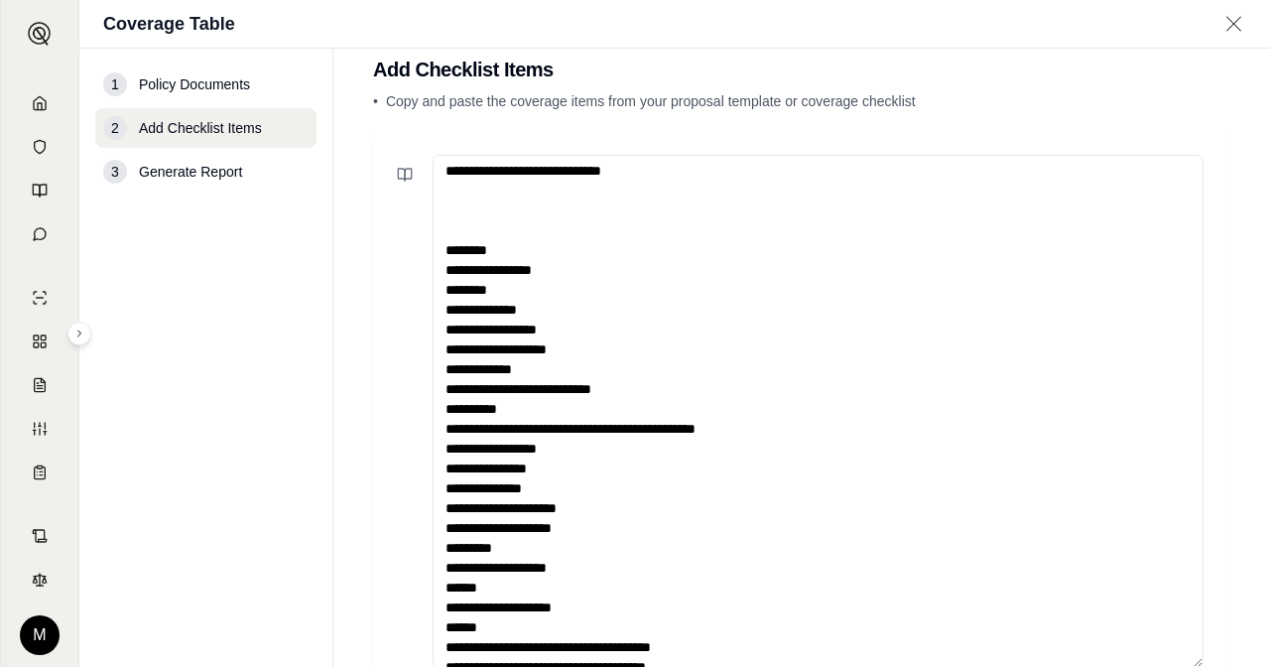
scroll to position [0, 0]
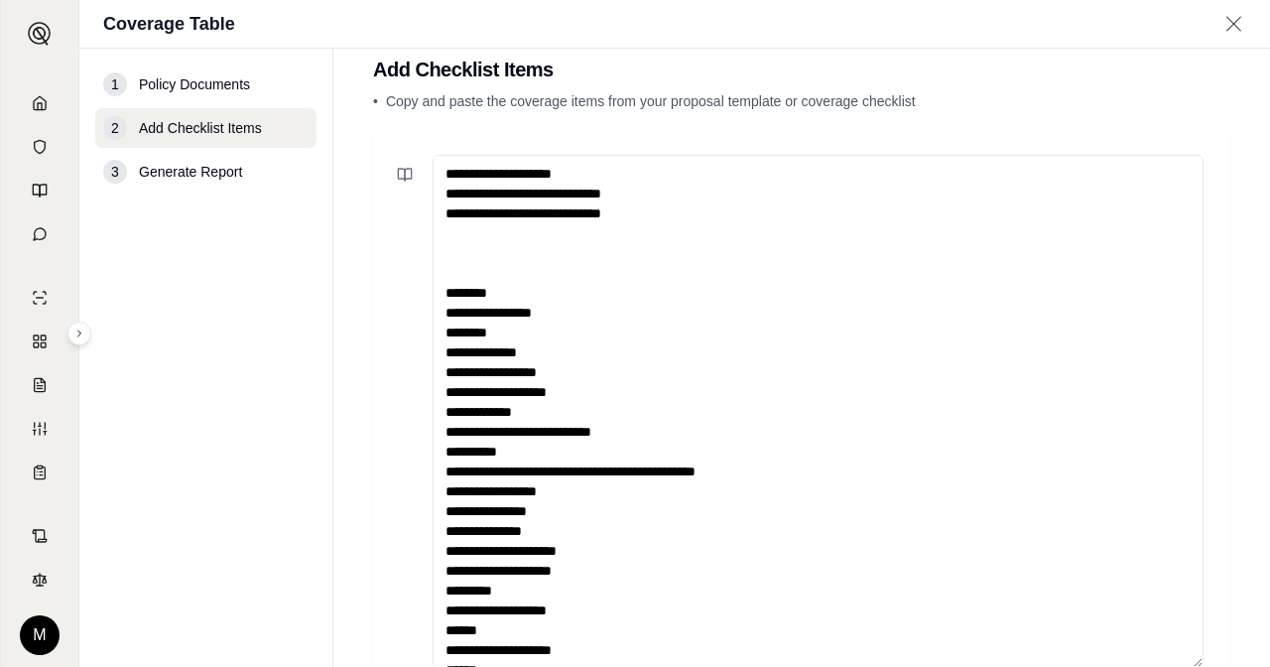
drag, startPoint x: 498, startPoint y: 249, endPoint x: 436, endPoint y: 164, distance: 105.8
click at [436, 164] on textarea at bounding box center [818, 412] width 771 height 514
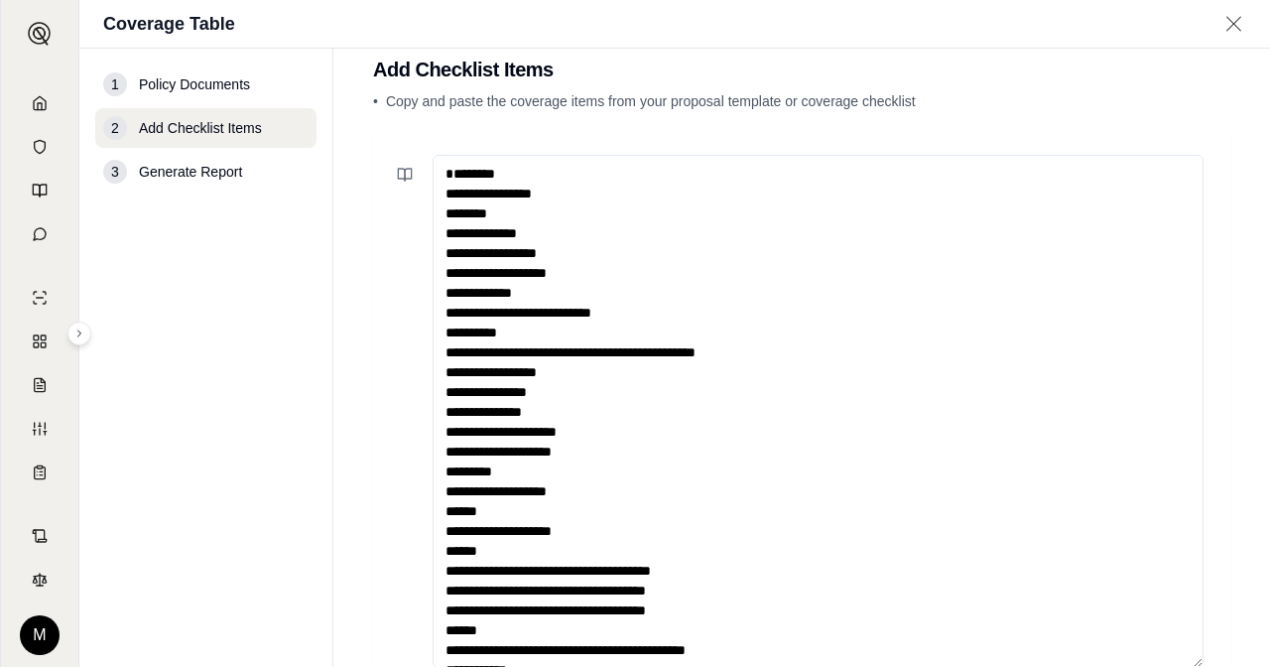
scroll to position [196, 0]
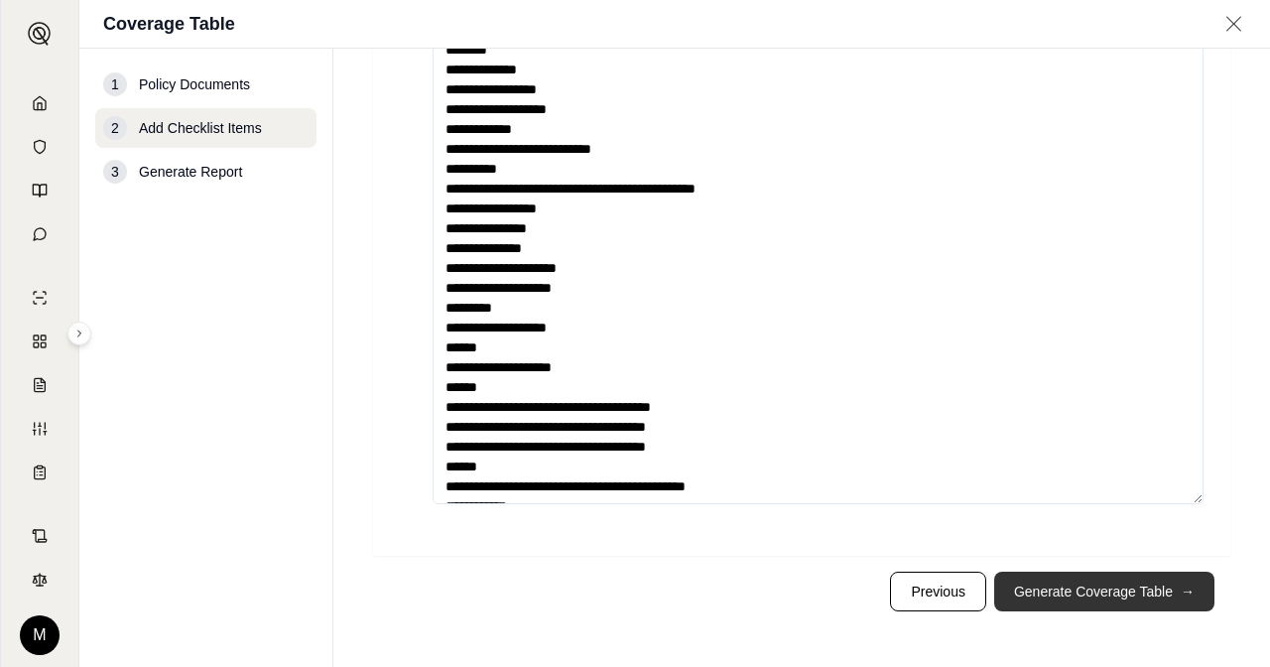
type textarea "**********"
click at [1094, 588] on button "Generate Coverage Table →" at bounding box center [1104, 592] width 220 height 40
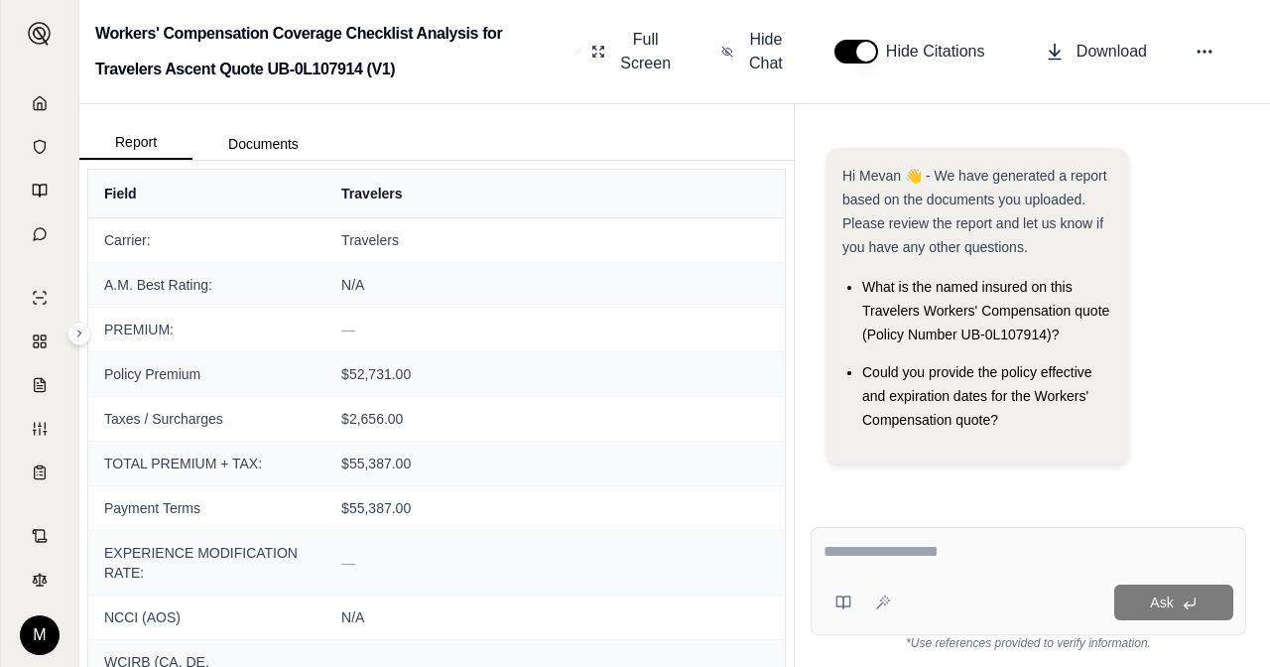
click at [1217, 128] on div "Hi Mevan 👋 - We have generated a report based on the documents you uploaded. Pl…" at bounding box center [1028, 313] width 467 height 395
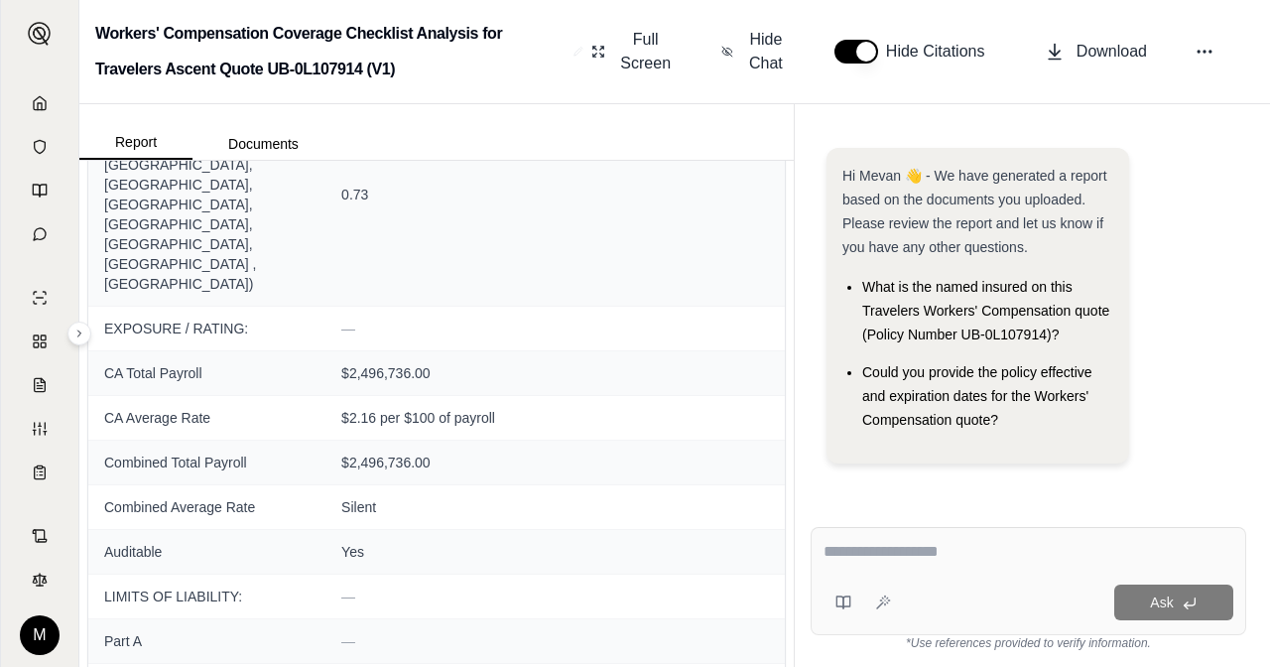
scroll to position [557, 0]
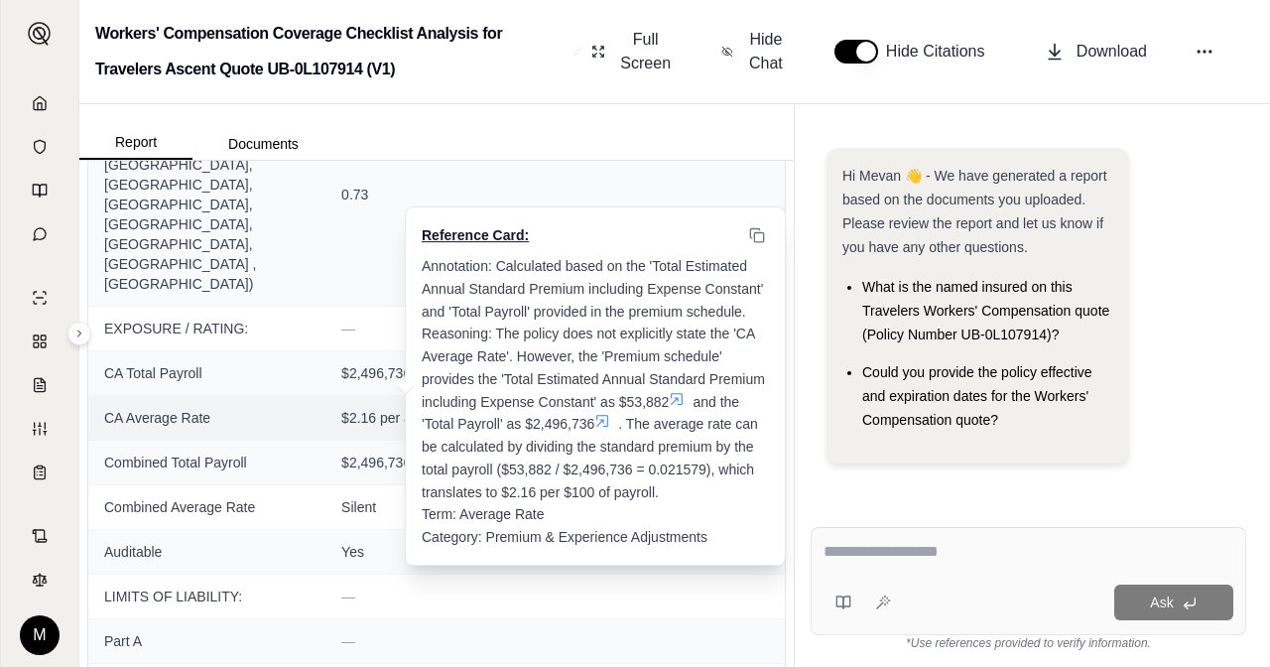
click at [351, 395] on td "$2.16 per $100 of payroll Reference Card: Annotation: Calculated based on the '…" at bounding box center [555, 417] width 459 height 45
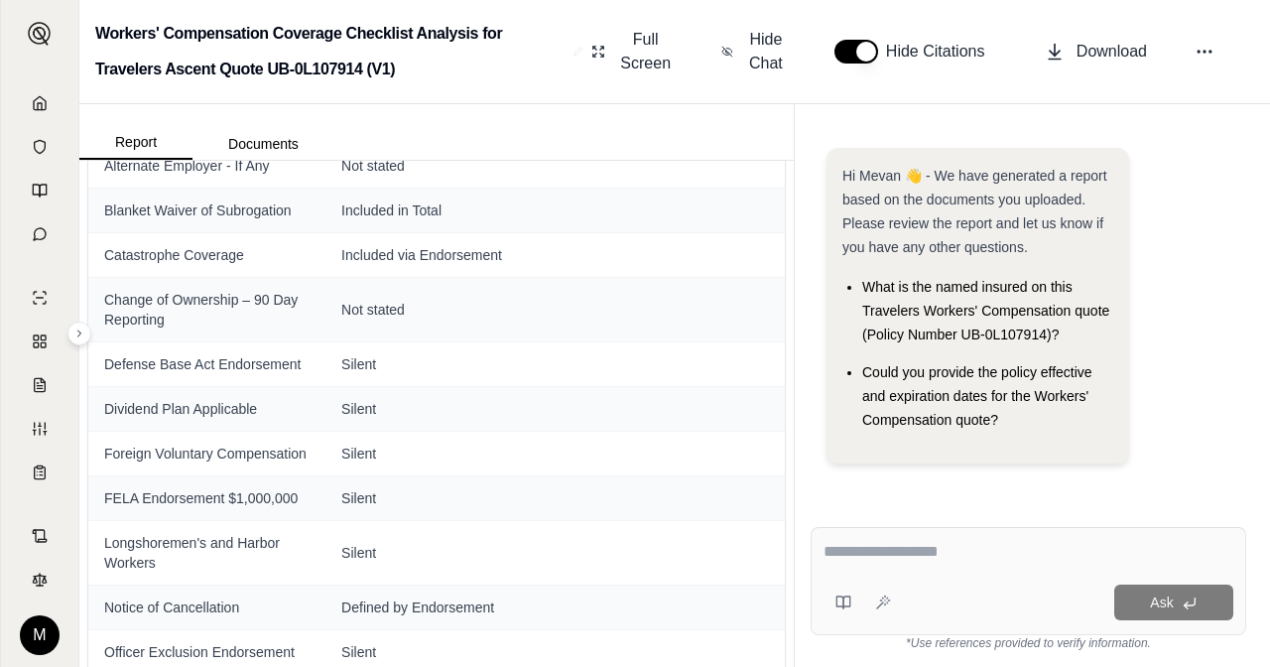
scroll to position [2507, 0]
click at [41, 107] on link at bounding box center [40, 103] width 54 height 40
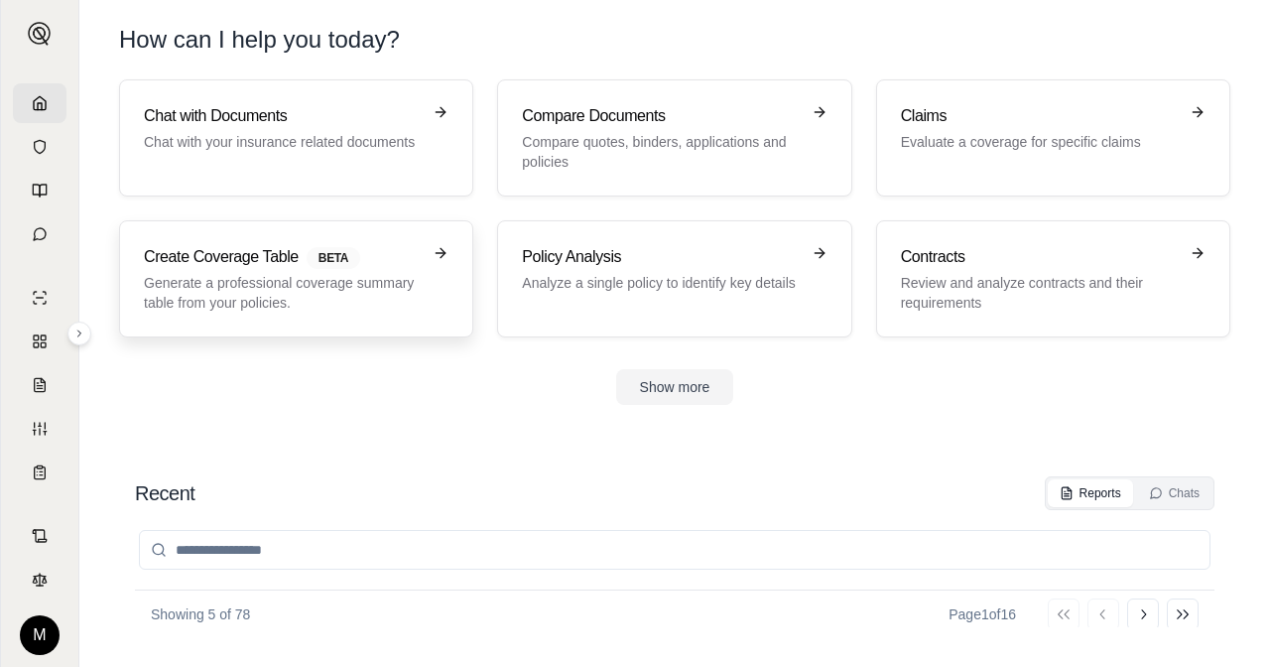
click at [339, 290] on p "Generate a professional coverage summary table from your policies." at bounding box center [282, 293] width 277 height 40
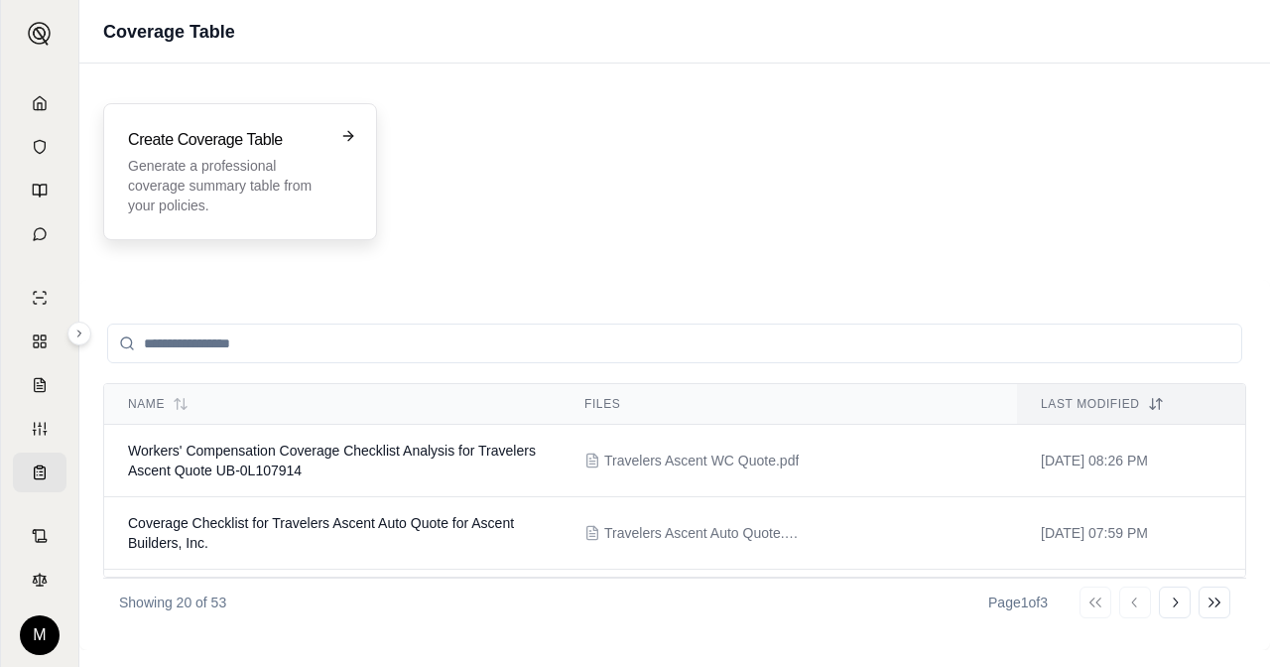
click at [231, 199] on p "Generate a professional coverage summary table from your policies." at bounding box center [226, 186] width 196 height 60
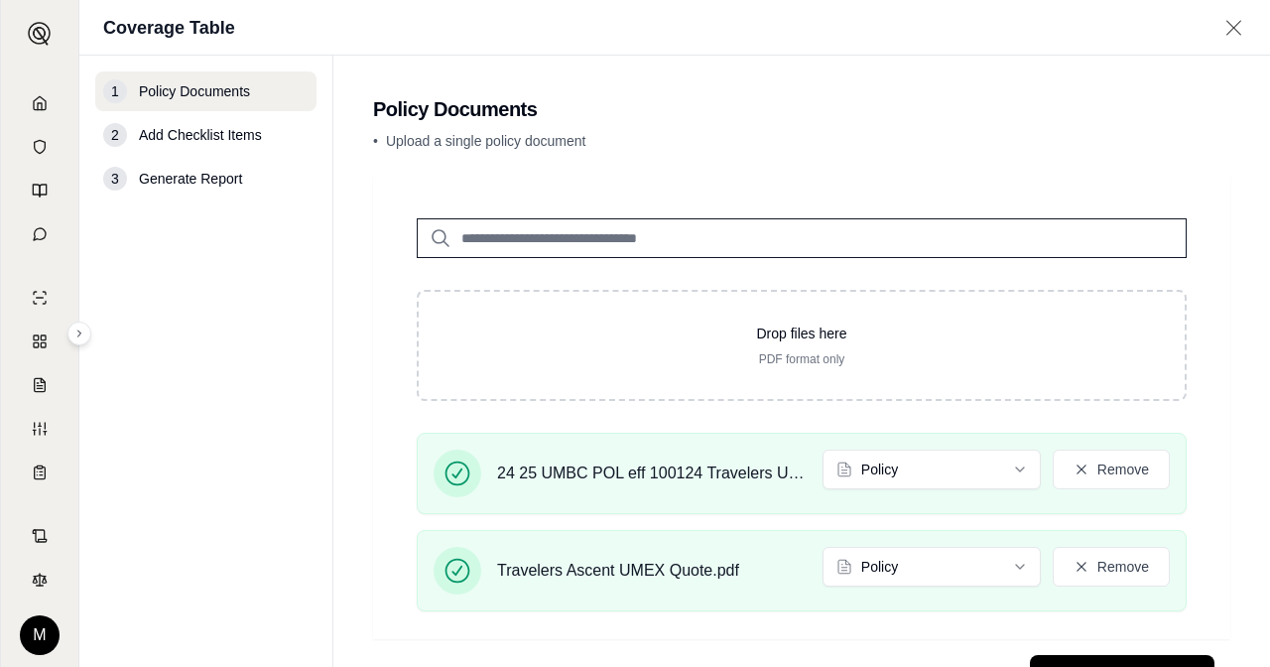
scroll to position [82, 0]
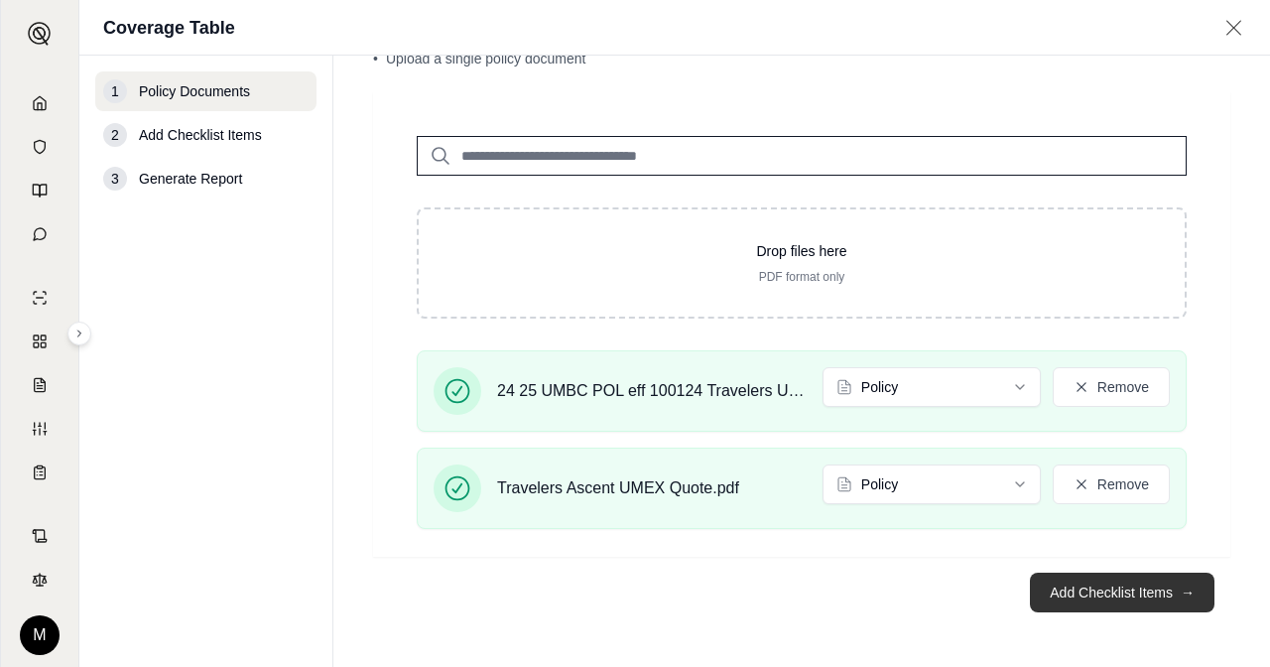
click at [1115, 594] on button "Add Checklist Items →" at bounding box center [1122, 593] width 185 height 40
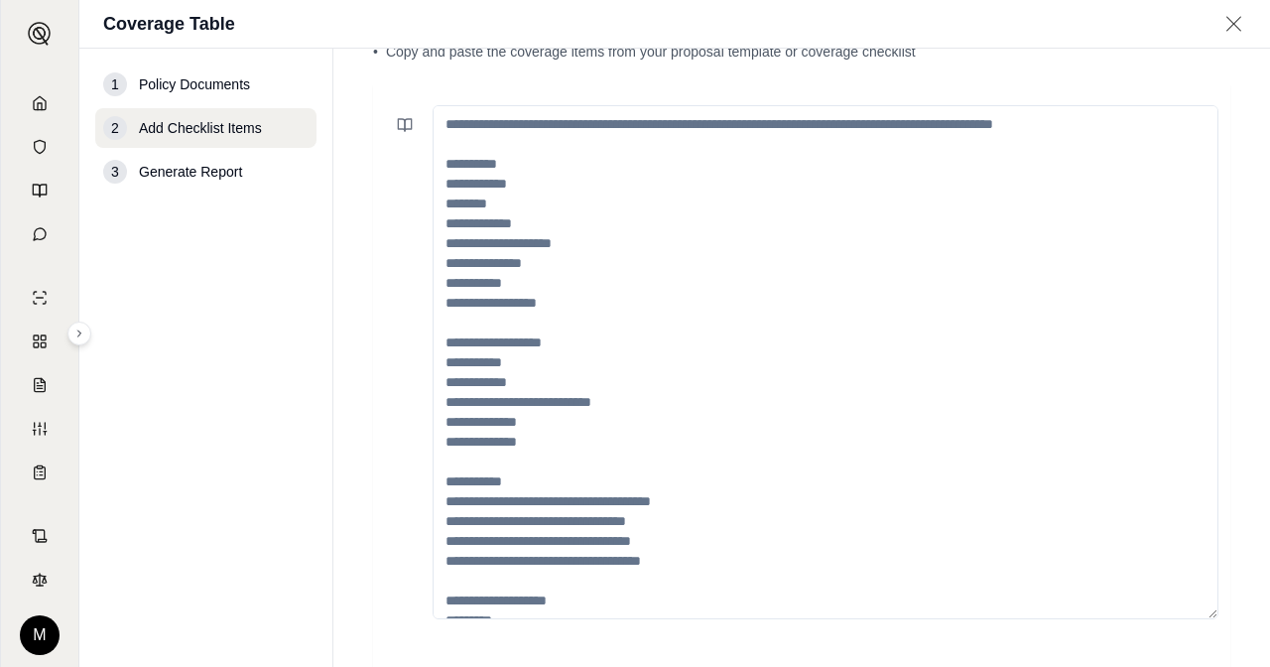
click at [586, 149] on textarea at bounding box center [826, 362] width 786 height 514
paste textarea "**********"
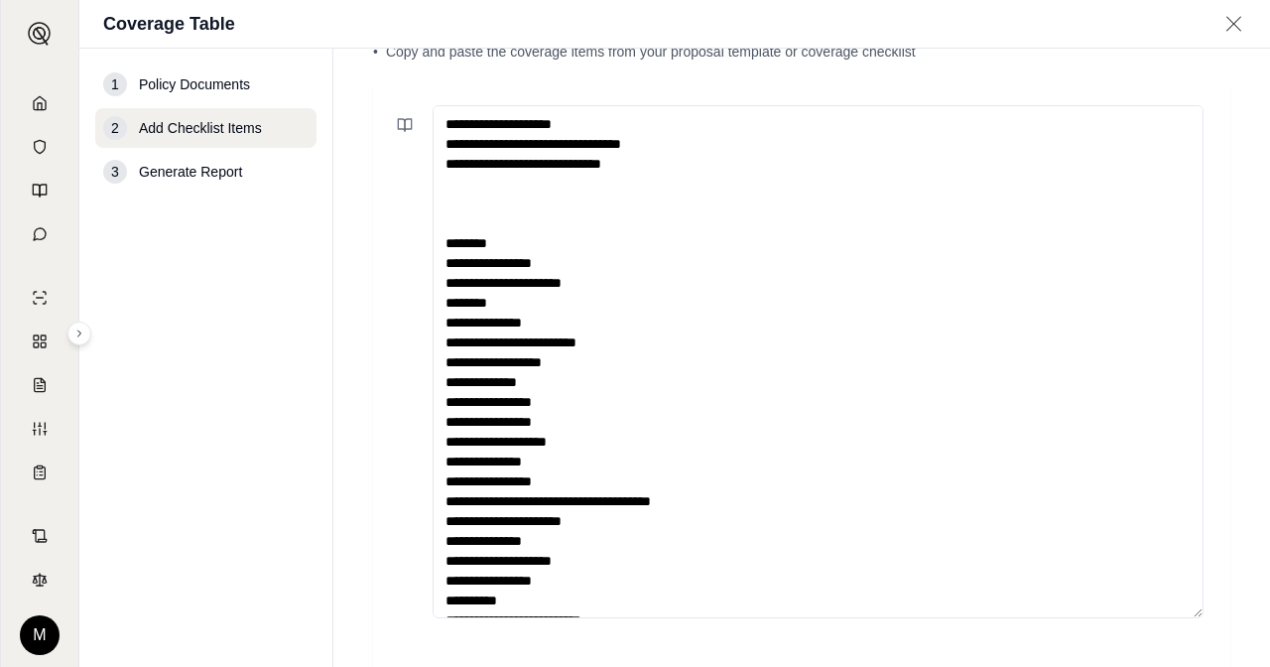
scroll to position [1617, 0]
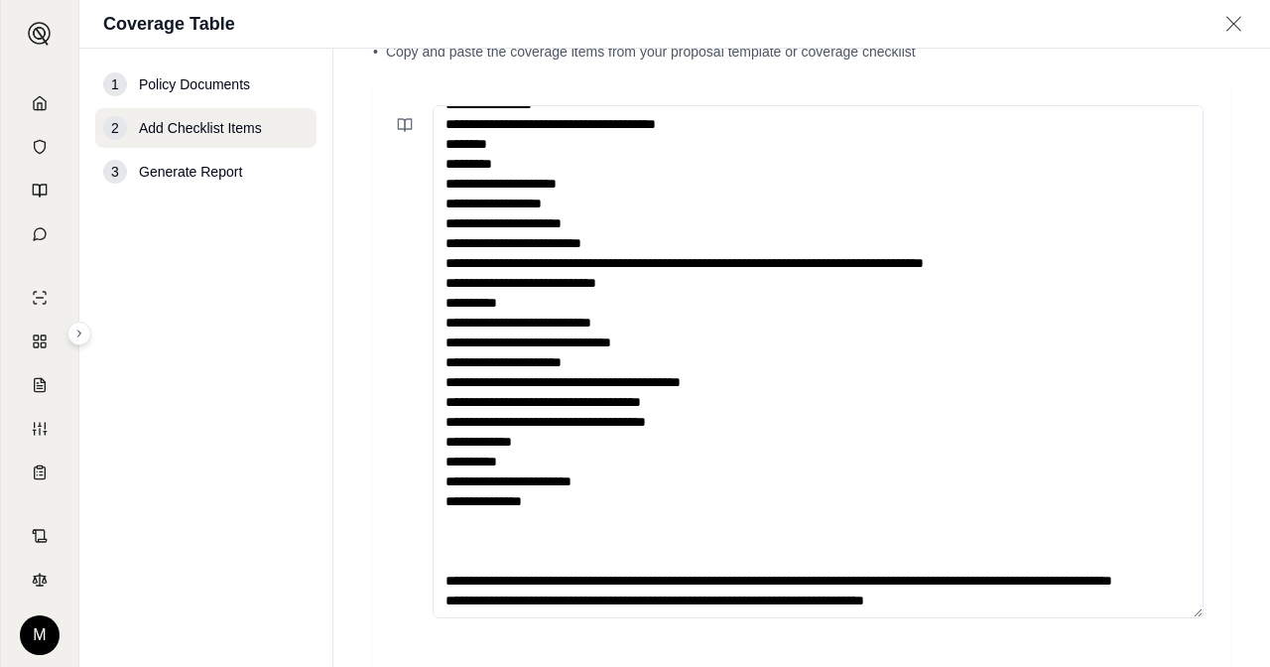
drag, startPoint x: 731, startPoint y: 557, endPoint x: 500, endPoint y: 391, distance: 284.5
click at [500, 391] on textarea at bounding box center [818, 362] width 771 height 514
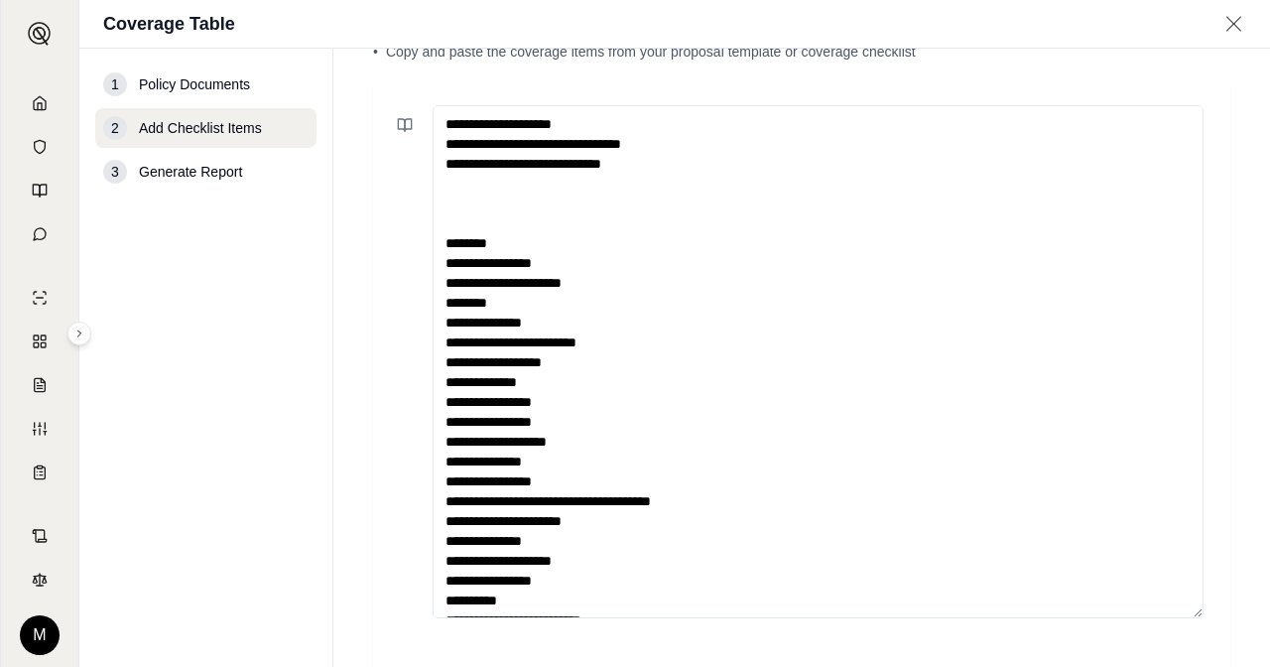
scroll to position [0, 0]
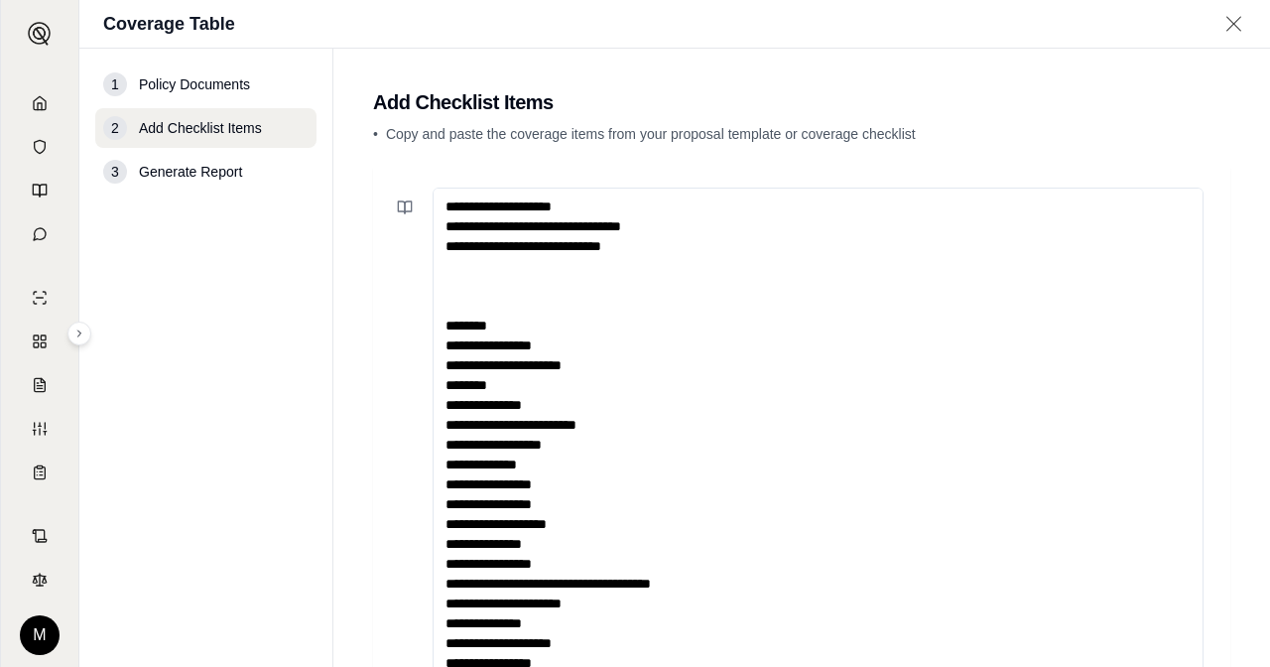
drag, startPoint x: 472, startPoint y: 215, endPoint x: 405, endPoint y: 47, distance: 181.7
click at [405, 47] on div "Coverage Table 1 Policy Documents 2 Add Checklist Items 3 Generate Report Add C…" at bounding box center [674, 333] width 1191 height 667
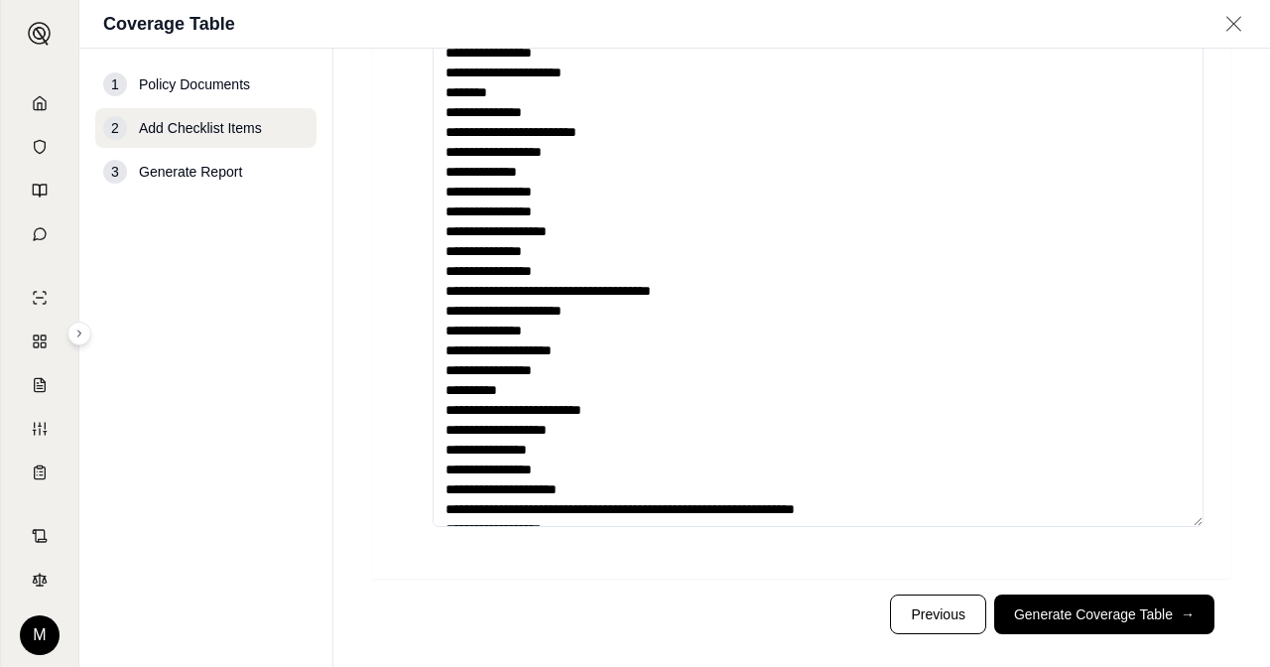
scroll to position [196, 0]
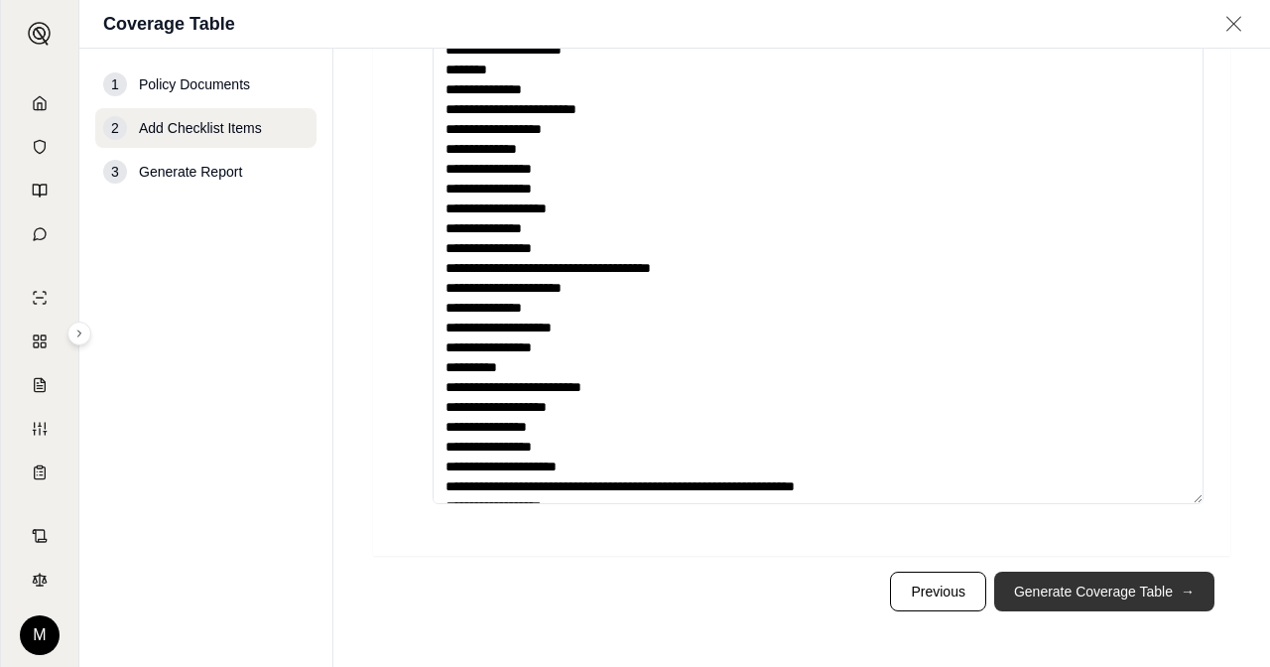
type textarea "**********"
click at [1096, 597] on button "Generate Coverage Table →" at bounding box center [1104, 592] width 220 height 40
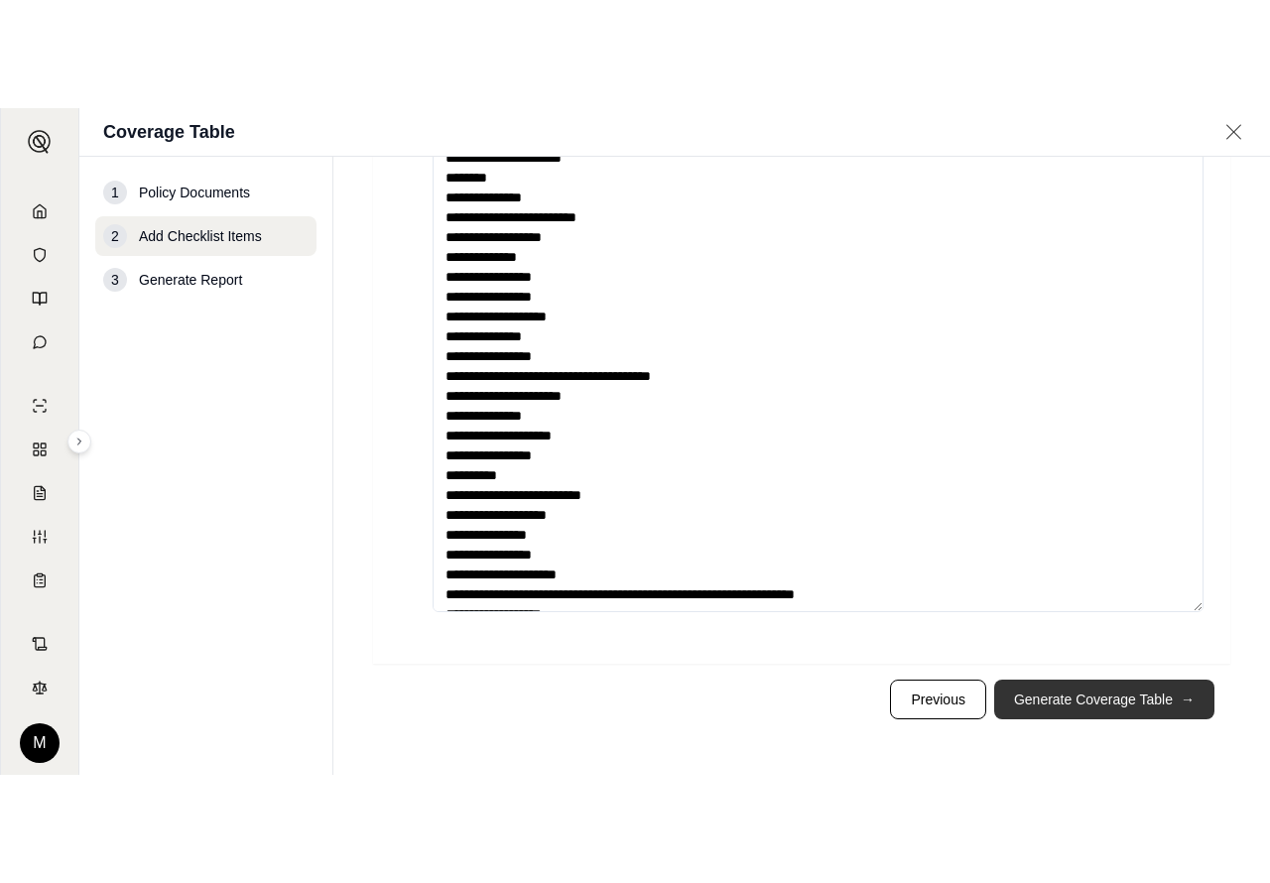
scroll to position [0, 0]
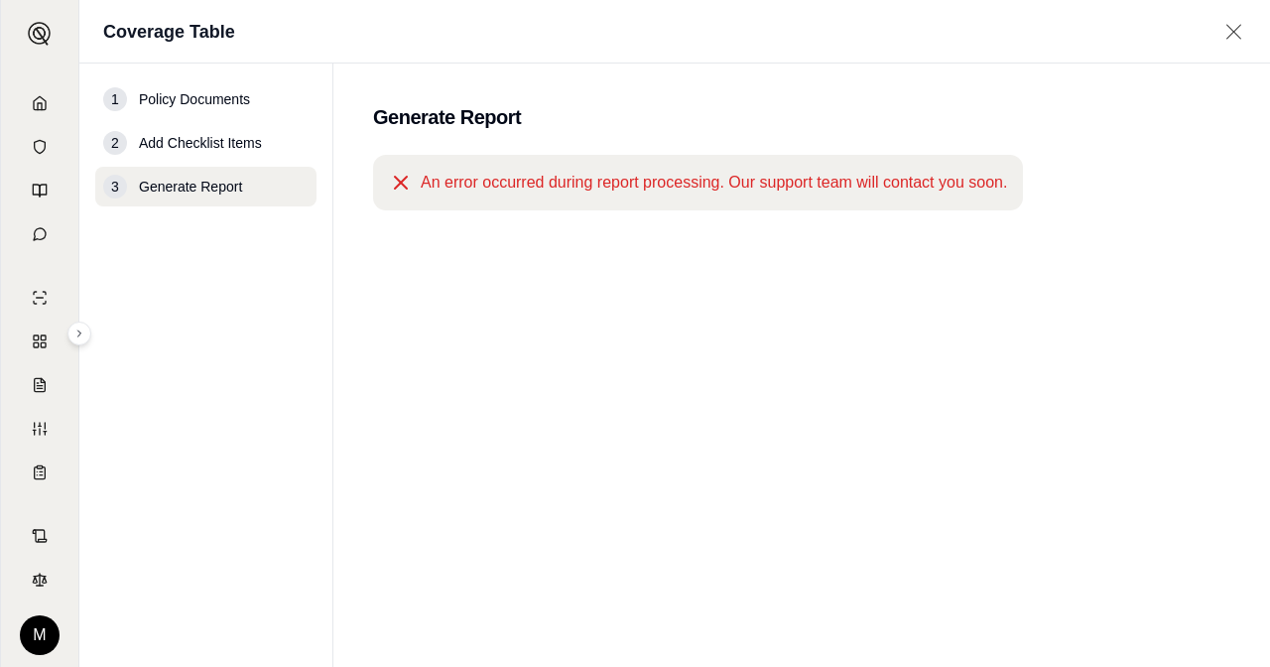
click at [401, 168] on div "An error occurred during report processing. Our support team will contact you s…" at bounding box center [698, 183] width 650 height 56
click at [32, 99] on icon at bounding box center [40, 103] width 16 height 16
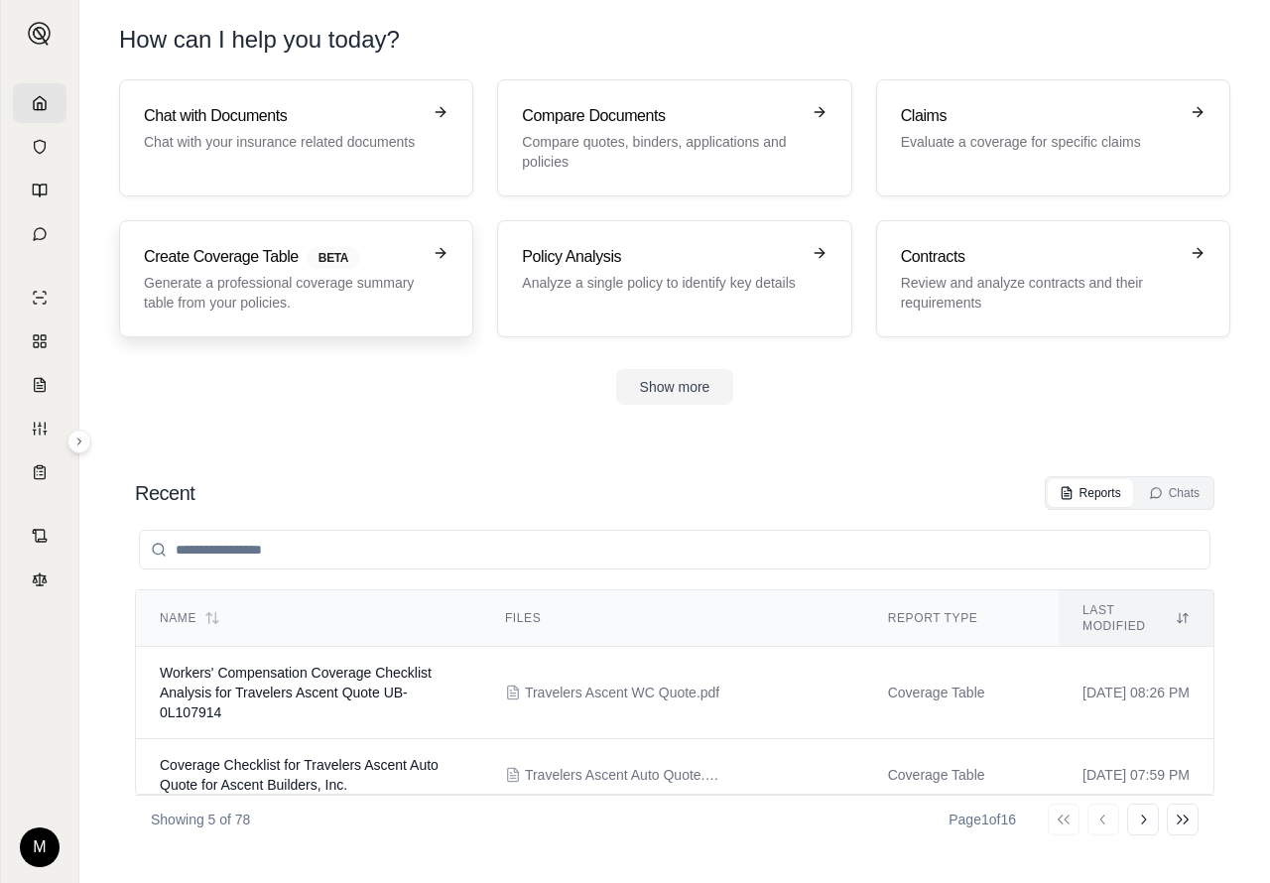
click at [327, 267] on span "BETA" at bounding box center [334, 258] width 54 height 22
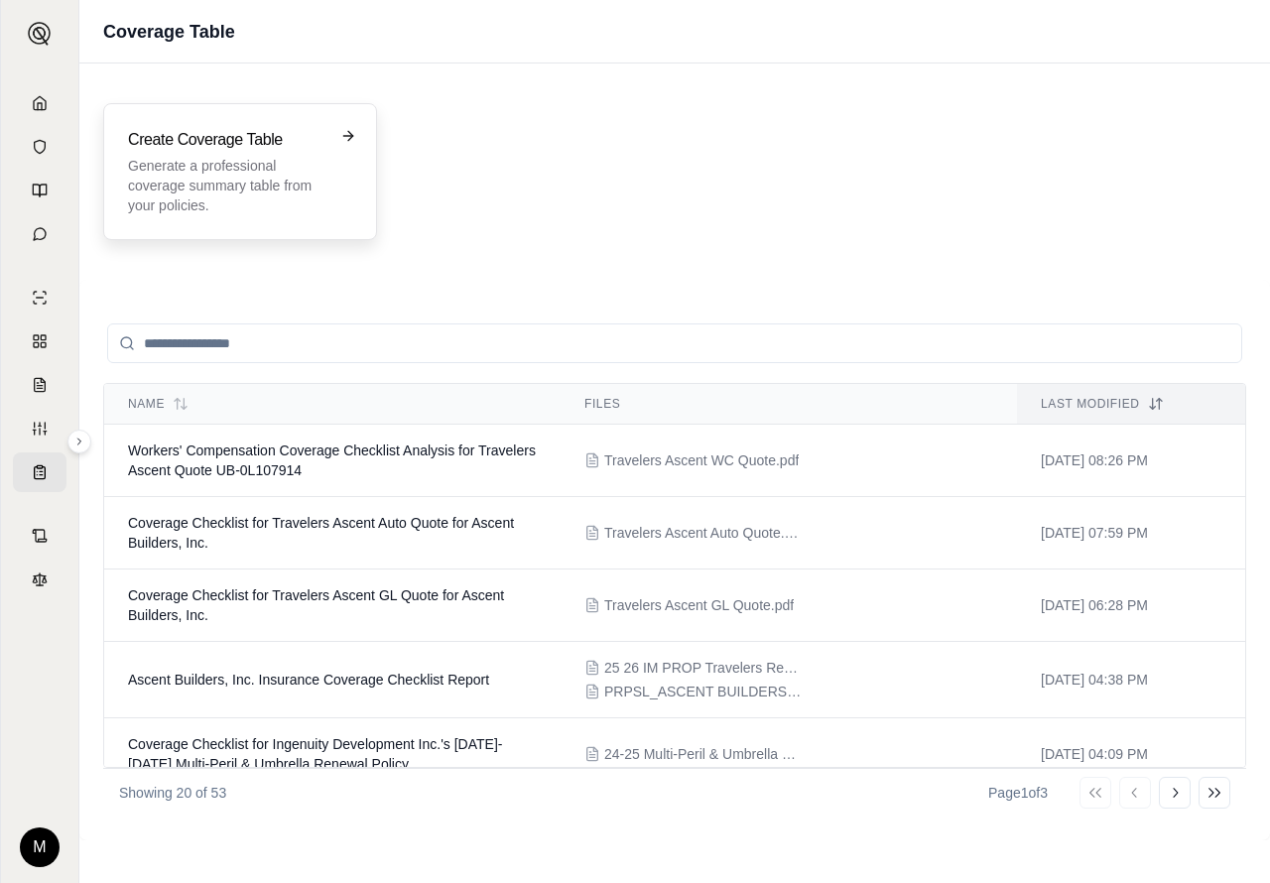
click at [270, 153] on div "Create Coverage Table Generate a professional coverage summary table from your …" at bounding box center [226, 171] width 196 height 87
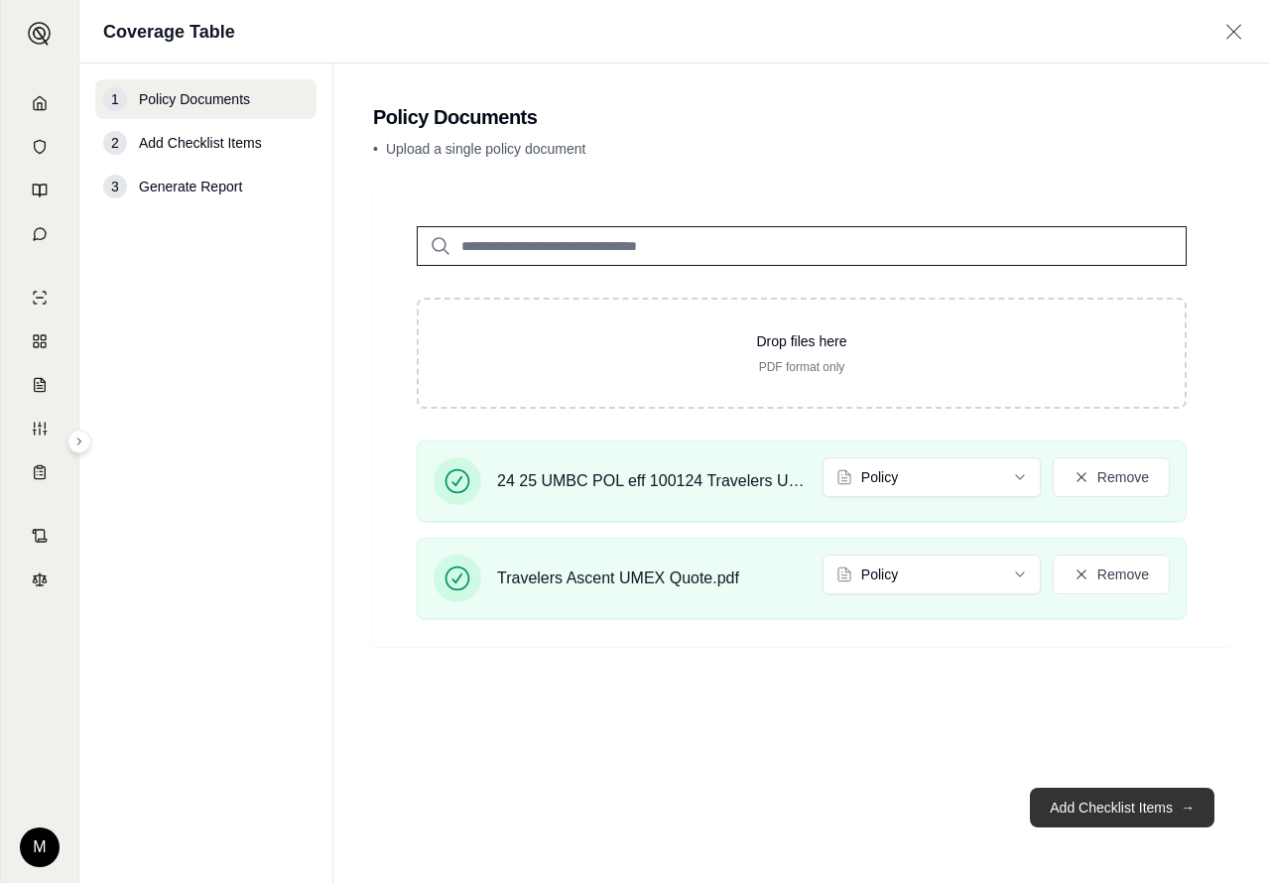
click at [1097, 666] on button "Add Checklist Items →" at bounding box center [1122, 808] width 185 height 40
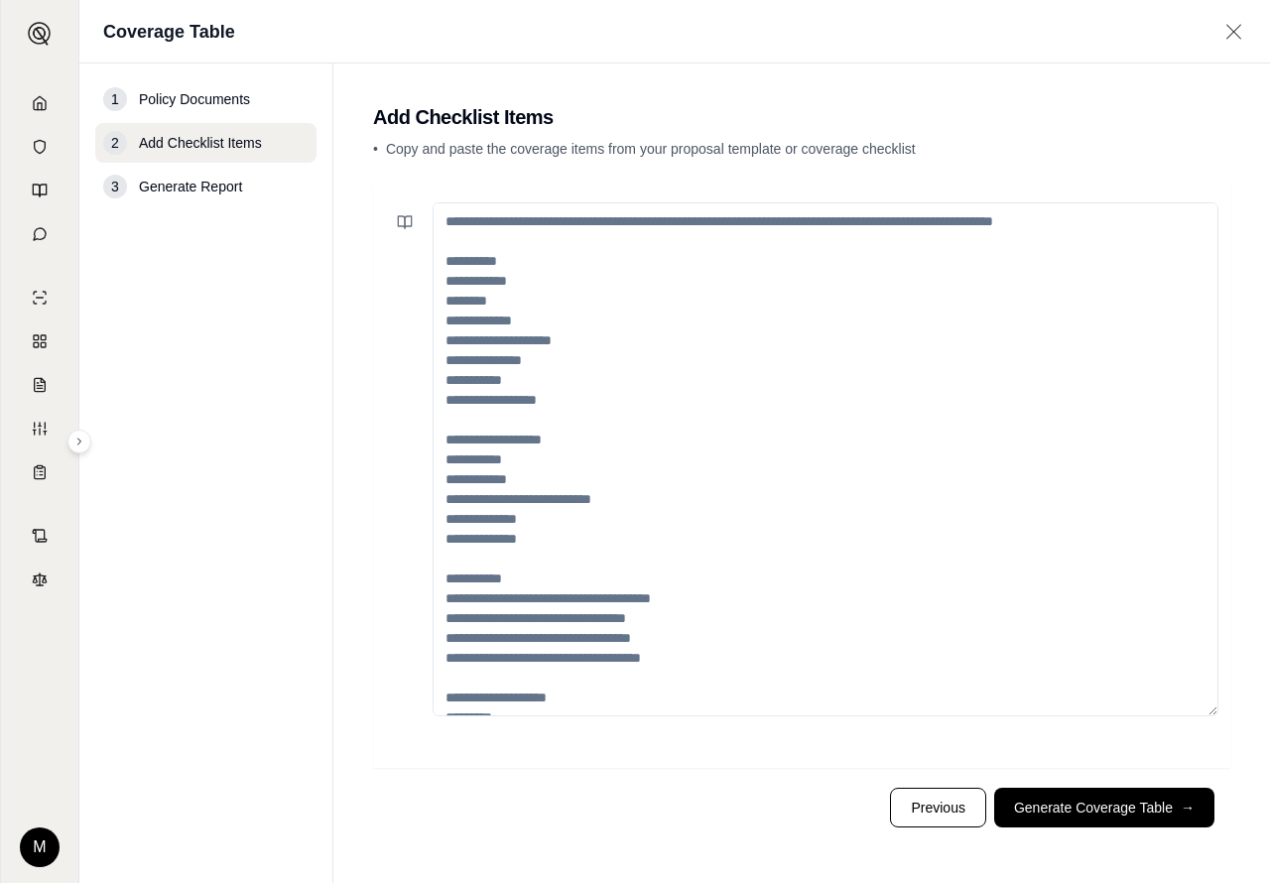
click at [587, 226] on textarea at bounding box center [826, 459] width 786 height 514
paste textarea "**********"
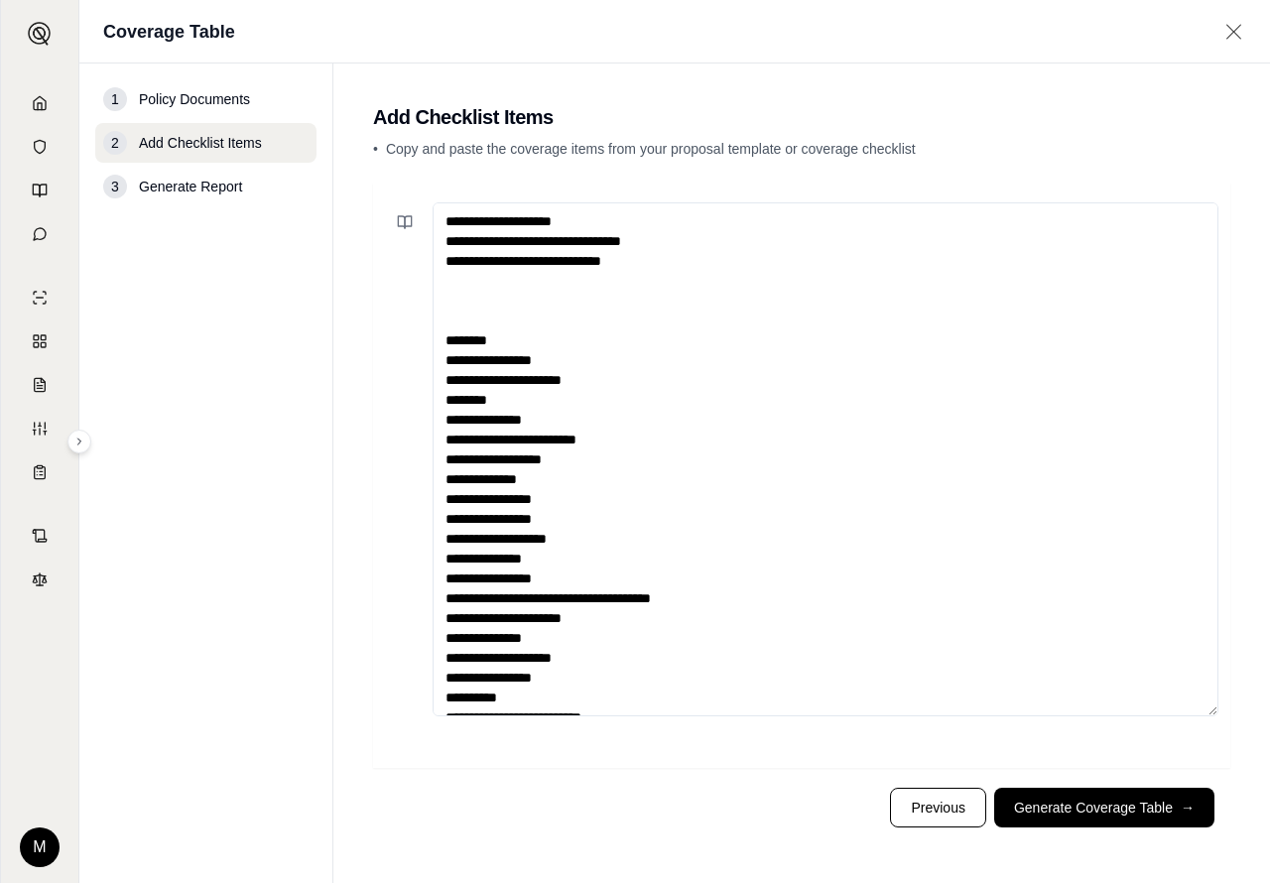
scroll to position [1617, 0]
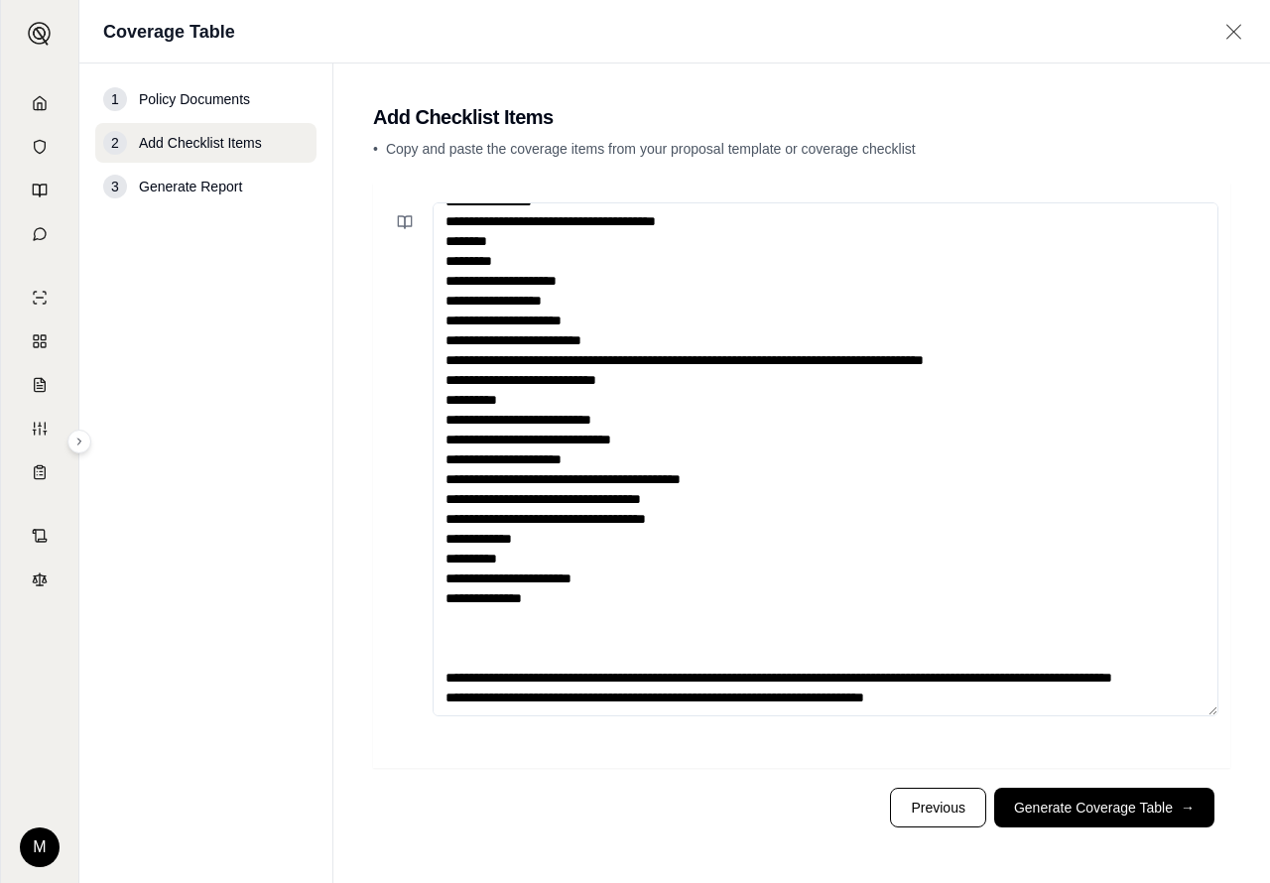
drag, startPoint x: 615, startPoint y: 659, endPoint x: 438, endPoint y: 517, distance: 227.4
click at [438, 517] on textarea at bounding box center [826, 459] width 786 height 514
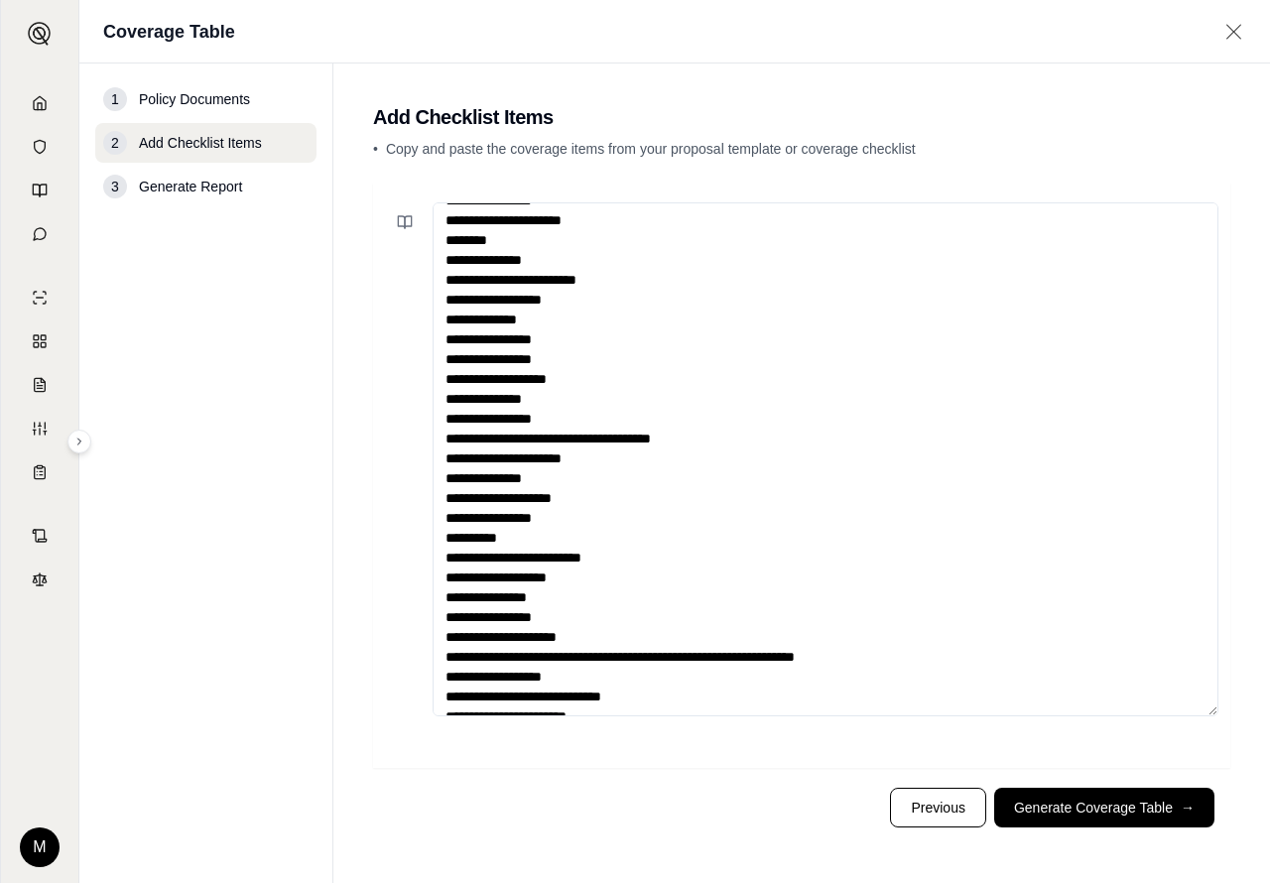
scroll to position [0, 0]
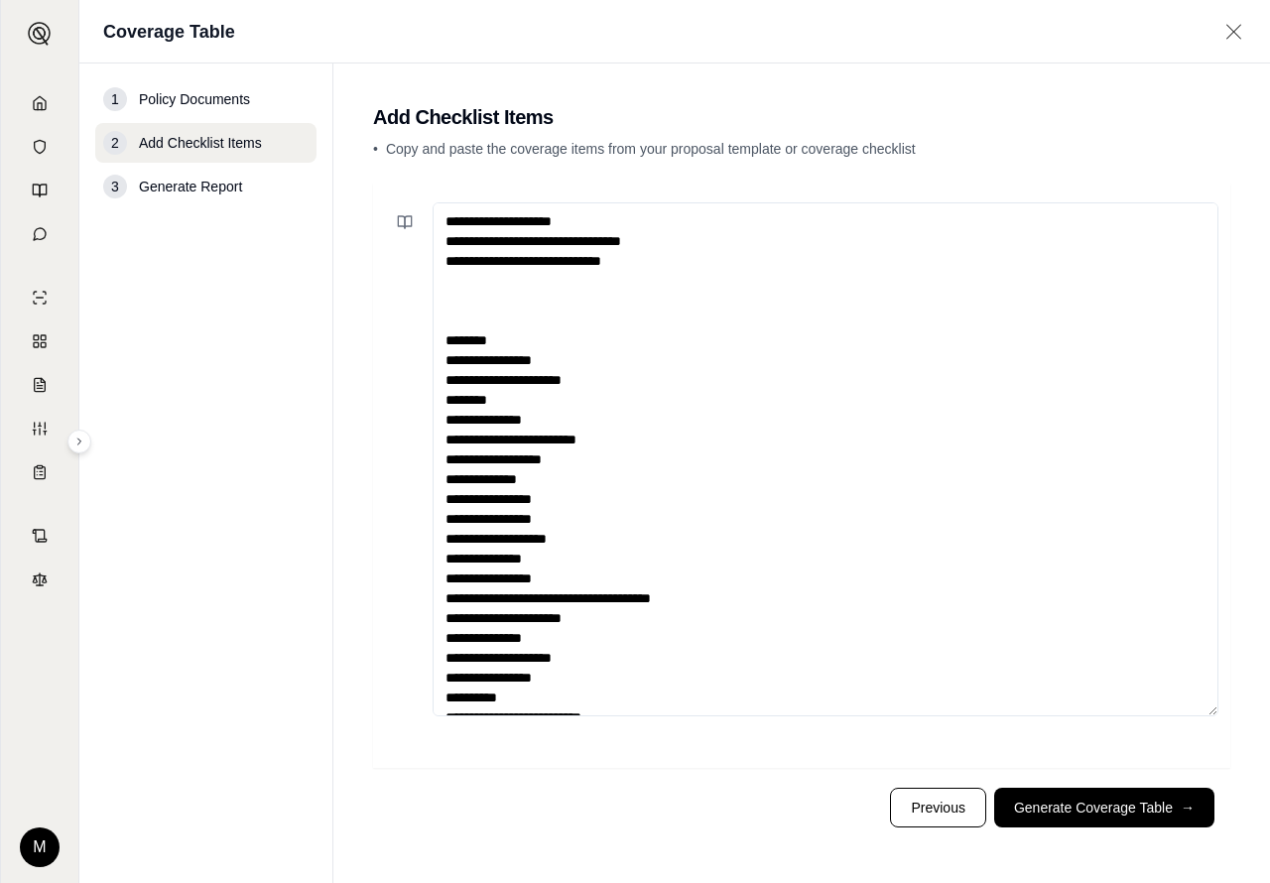
drag, startPoint x: 504, startPoint y: 307, endPoint x: 421, endPoint y: 176, distance: 155.3
click at [421, 176] on main "Add Checklist Items • Copy and paste the coverage items from your proposal temp…" at bounding box center [801, 474] width 937 height 820
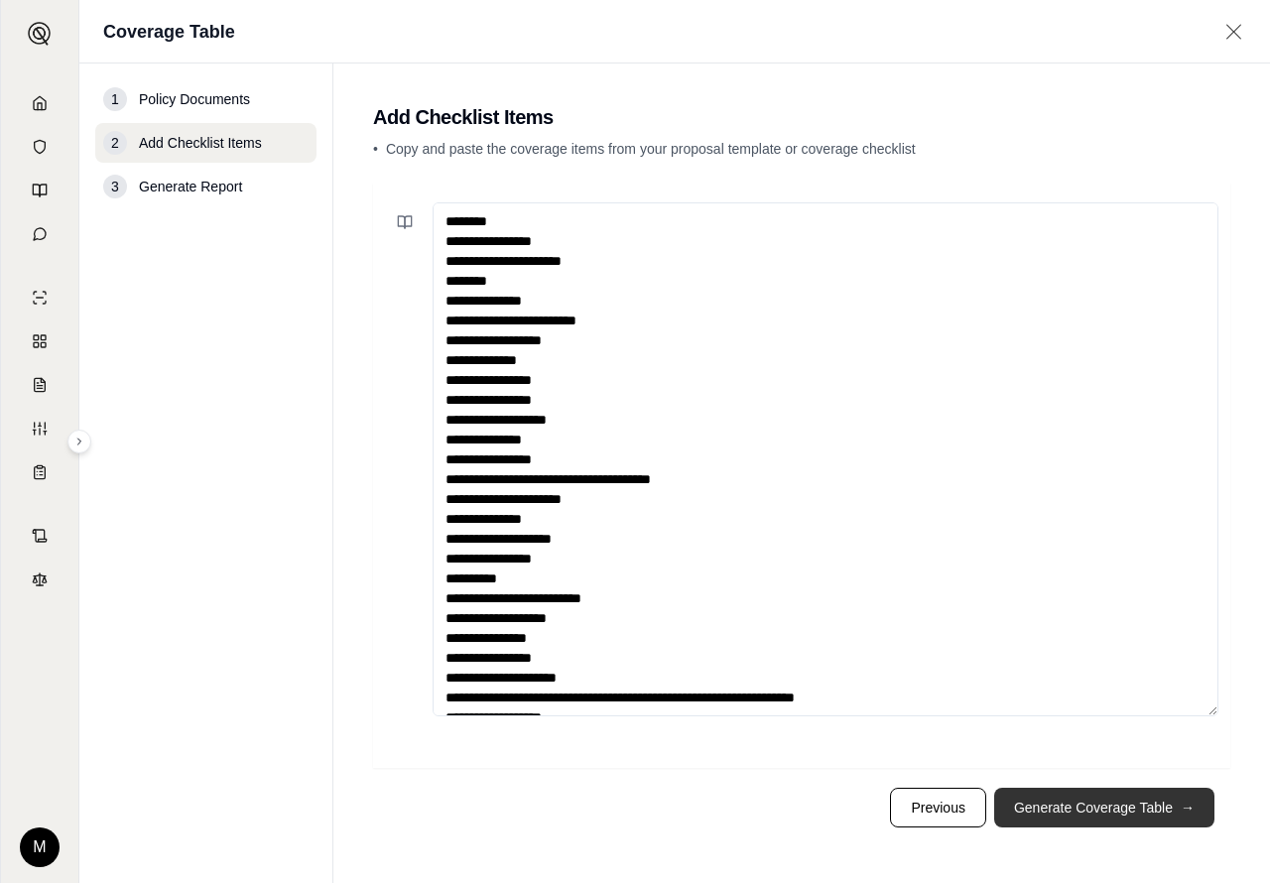
type textarea "**********"
click at [1080, 666] on button "Generate Coverage Table →" at bounding box center [1104, 808] width 220 height 40
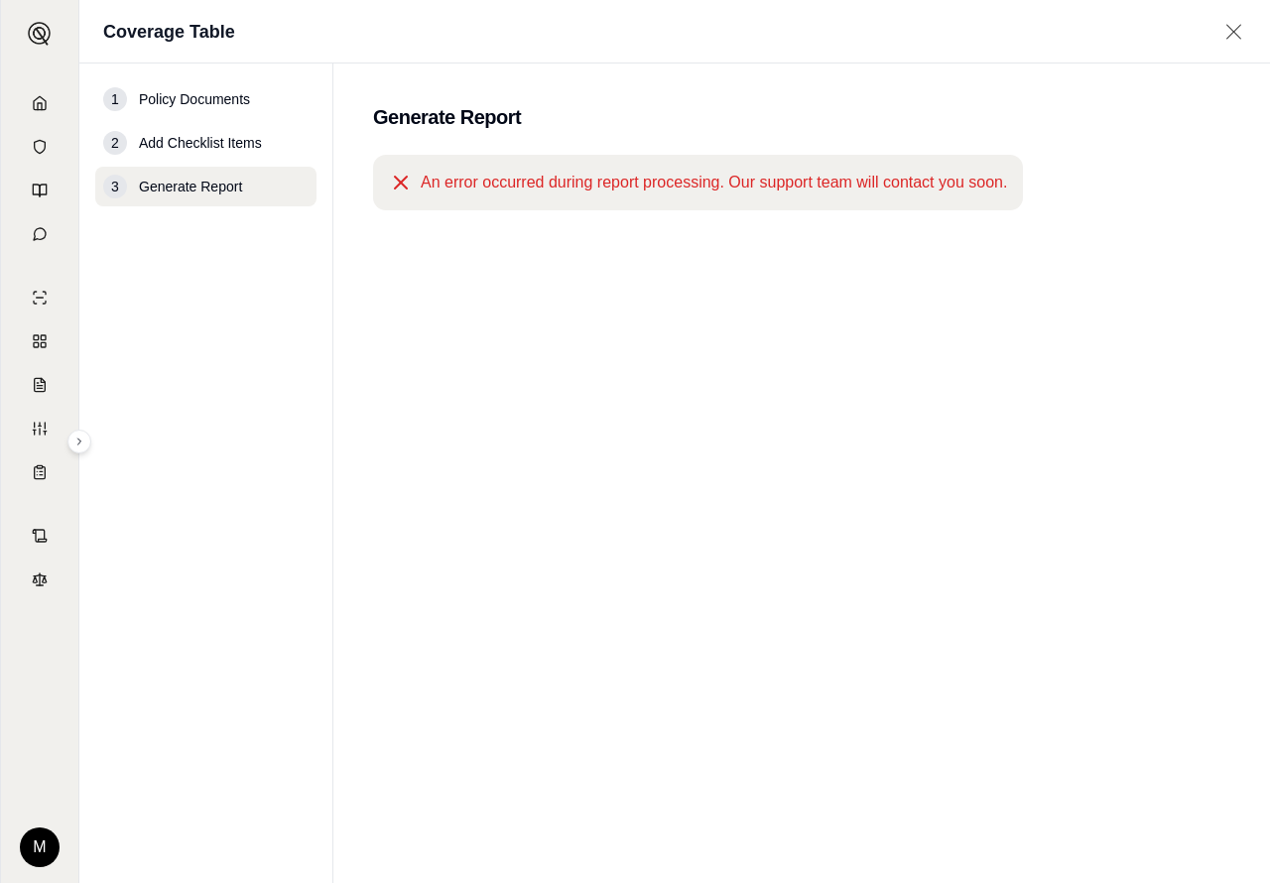
click at [528, 249] on div "An error occurred during report processing. Our support team will contact you s…" at bounding box center [801, 483] width 857 height 657
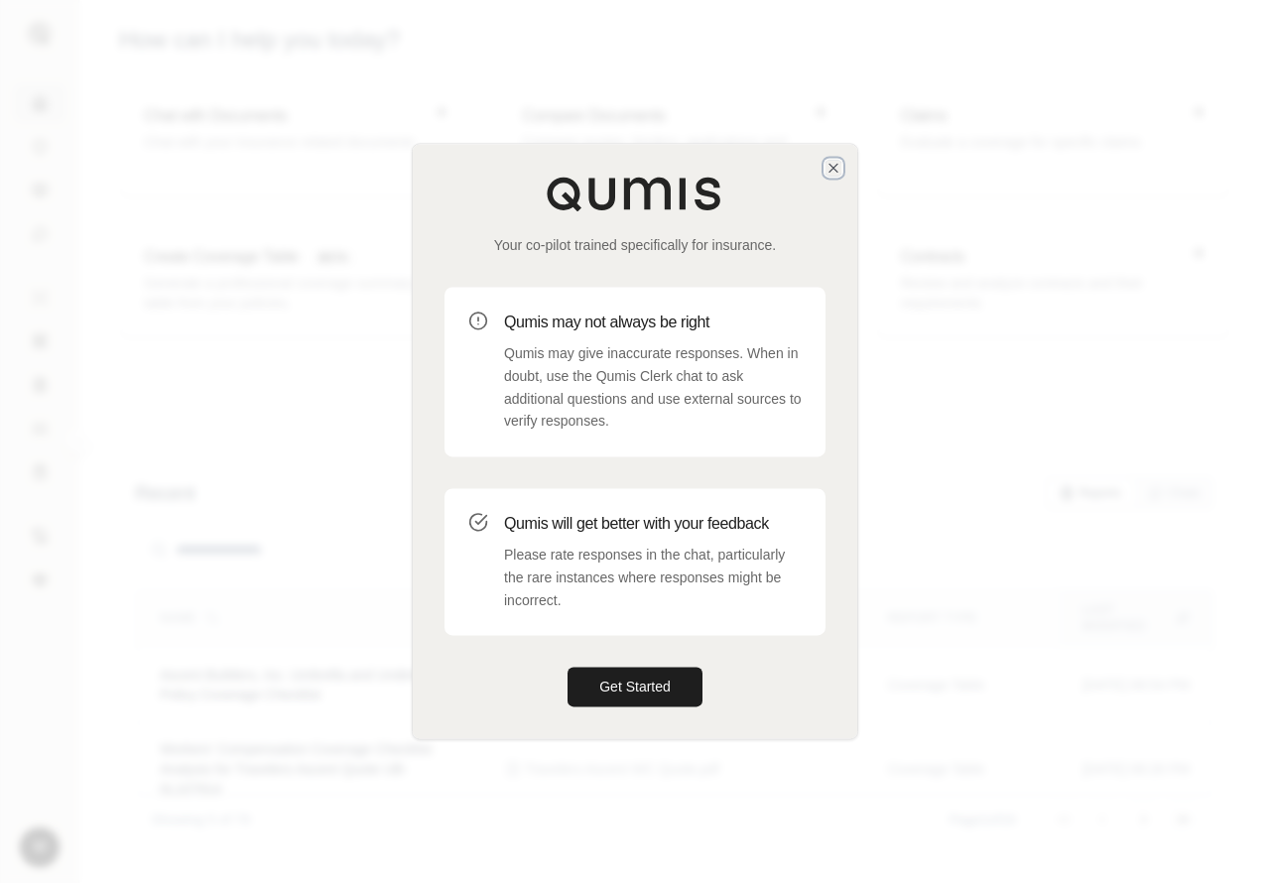
click at [830, 176] on icon "button" at bounding box center [834, 168] width 16 height 16
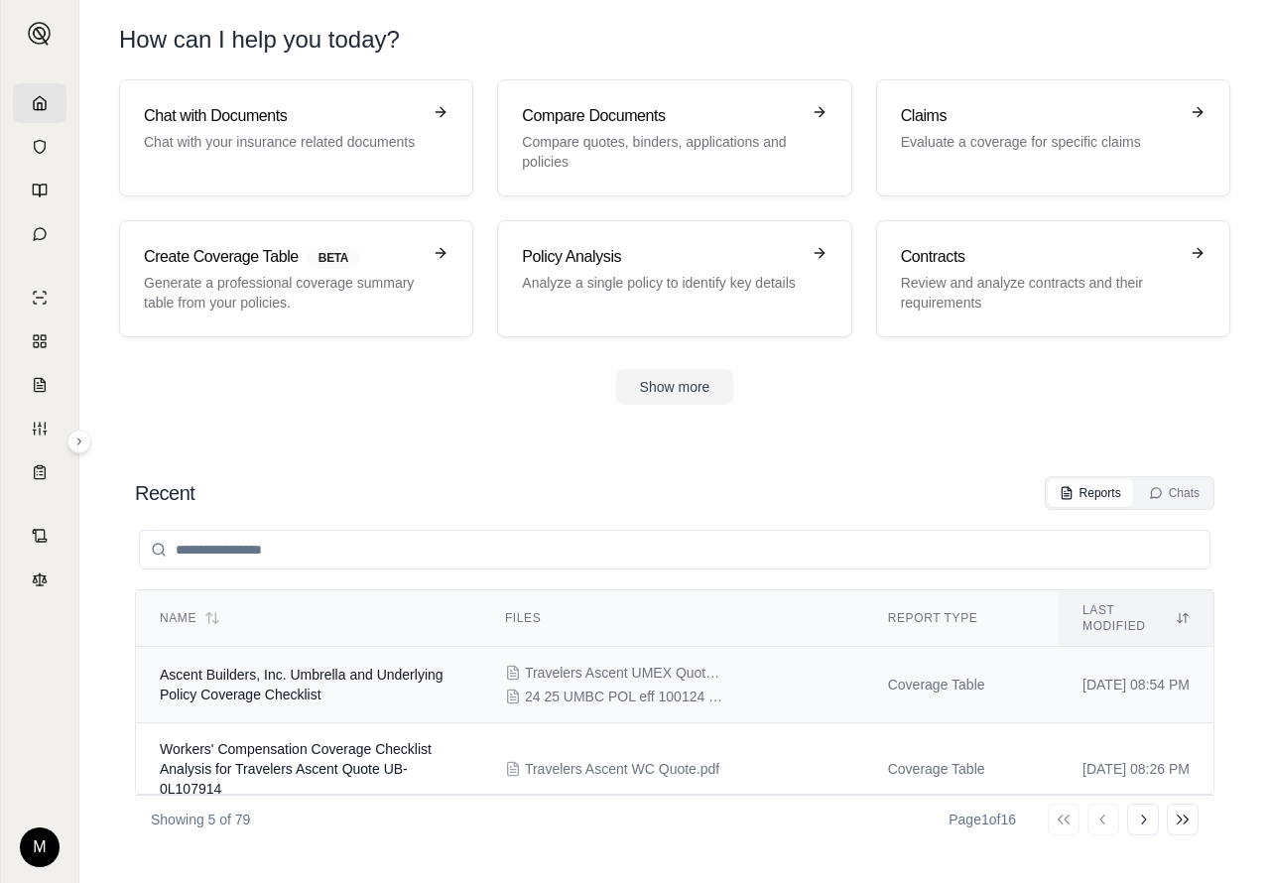
click at [416, 657] on td "Ascent Builders, Inc. Umbrella and Underlying Policy Coverage Checklist" at bounding box center [308, 685] width 345 height 76
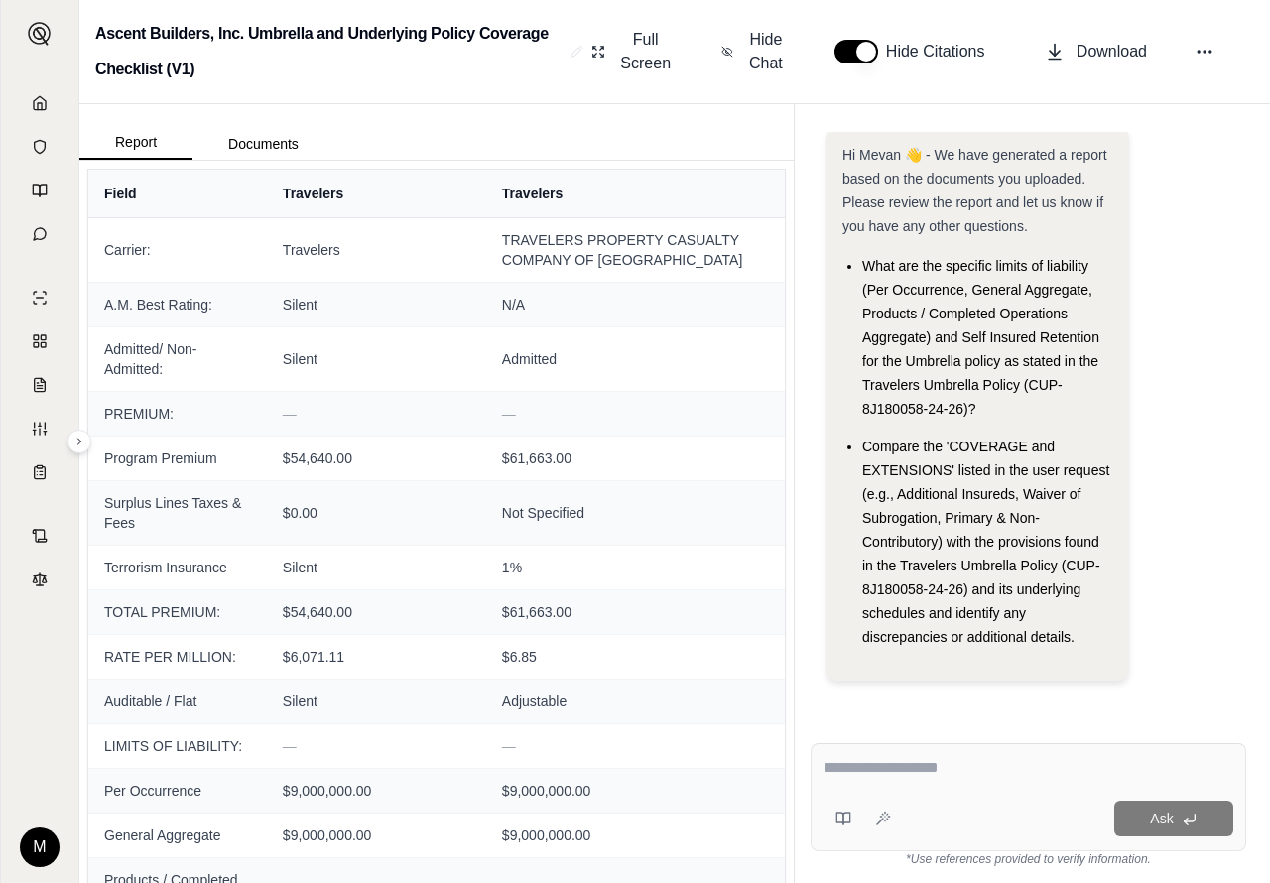
click at [926, 587] on span "Compare the 'COVERAGE and EXTENSIONS' listed in the user request (e.g., Additio…" at bounding box center [985, 542] width 247 height 206
click at [957, 560] on span "Compare the 'COVERAGE and EXTENSIONS' listed in the user request (e.g., Additio…" at bounding box center [985, 542] width 247 height 206
click at [1029, 266] on span "What are the specific limits of liability (Per Occurrence, General Aggregate, P…" at bounding box center [980, 337] width 237 height 159
click at [335, 196] on th "Travelers" at bounding box center [376, 194] width 219 height 48
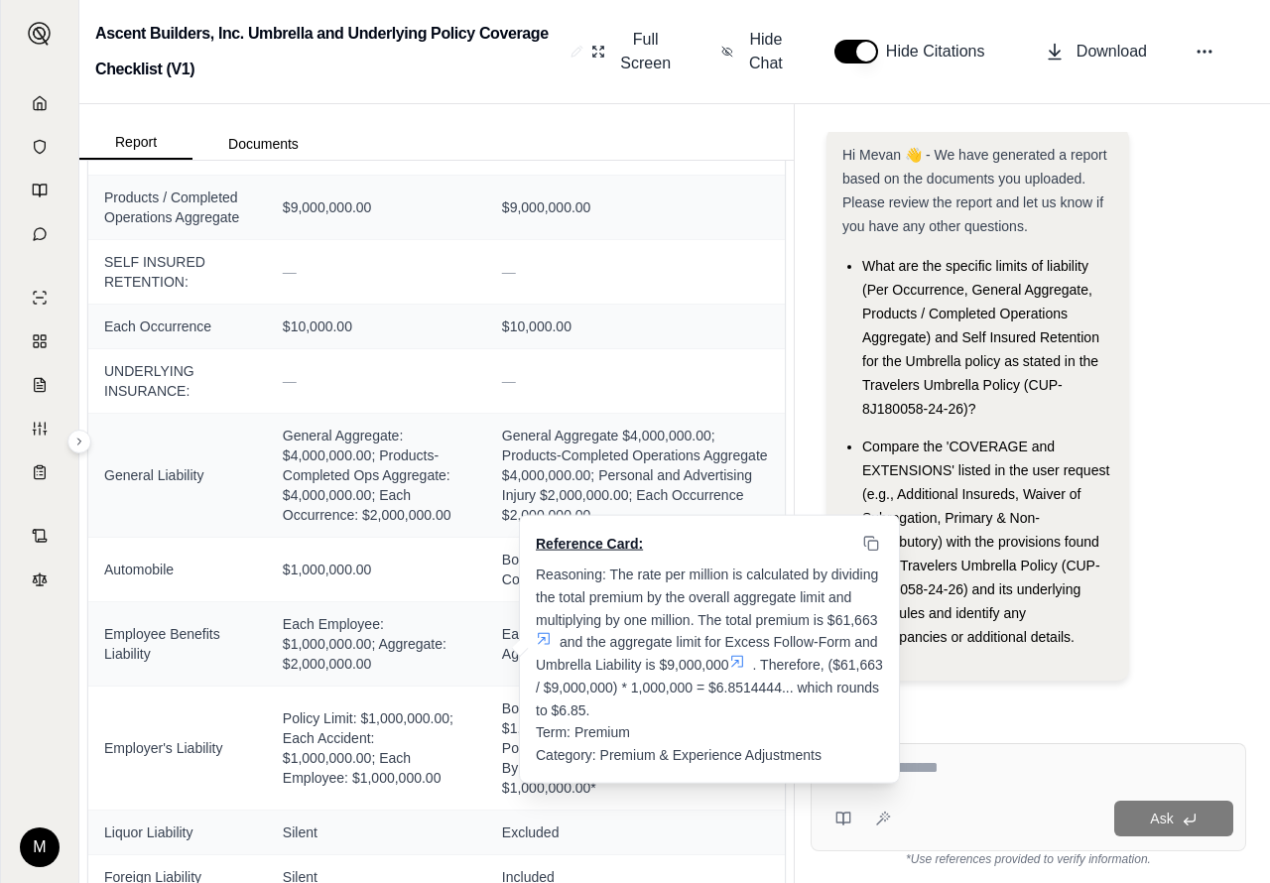
scroll to position [683, 0]
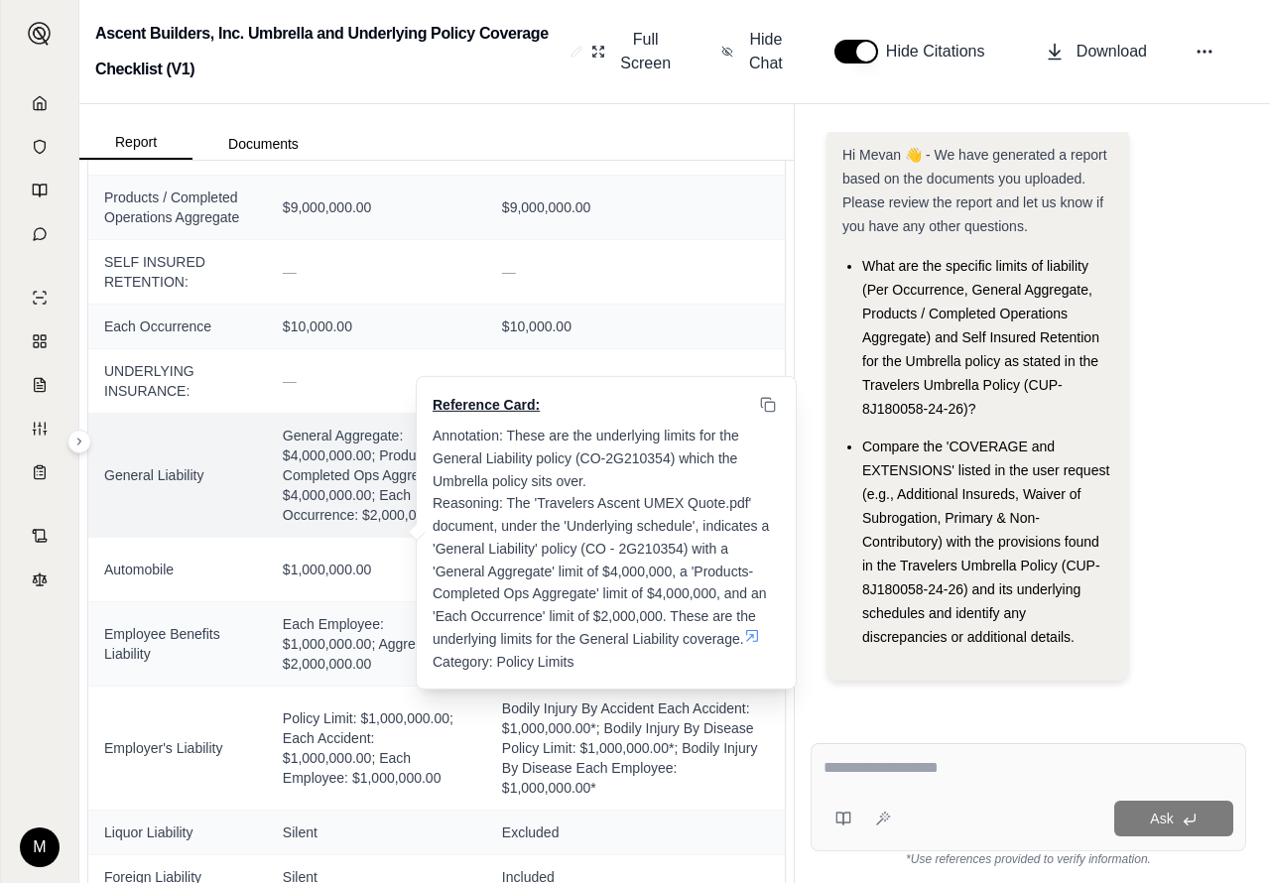
click at [353, 500] on span "General Aggregate: $4,000,000.00; Products-Completed Ops Aggregate: $4,000,000.…" at bounding box center [377, 475] width 188 height 99
click at [282, 436] on td "General Aggregate: $4,000,000.00; Products-Completed Ops Aggregate: $4,000,000.…" at bounding box center [376, 475] width 219 height 124
drag, startPoint x: 288, startPoint y: 435, endPoint x: 382, endPoint y: 541, distance: 142.0
click at [382, 525] on span "General Aggregate: $4,000,000.00; Products-Completed Ops Aggregate: $4,000,000.…" at bounding box center [377, 475] width 188 height 99
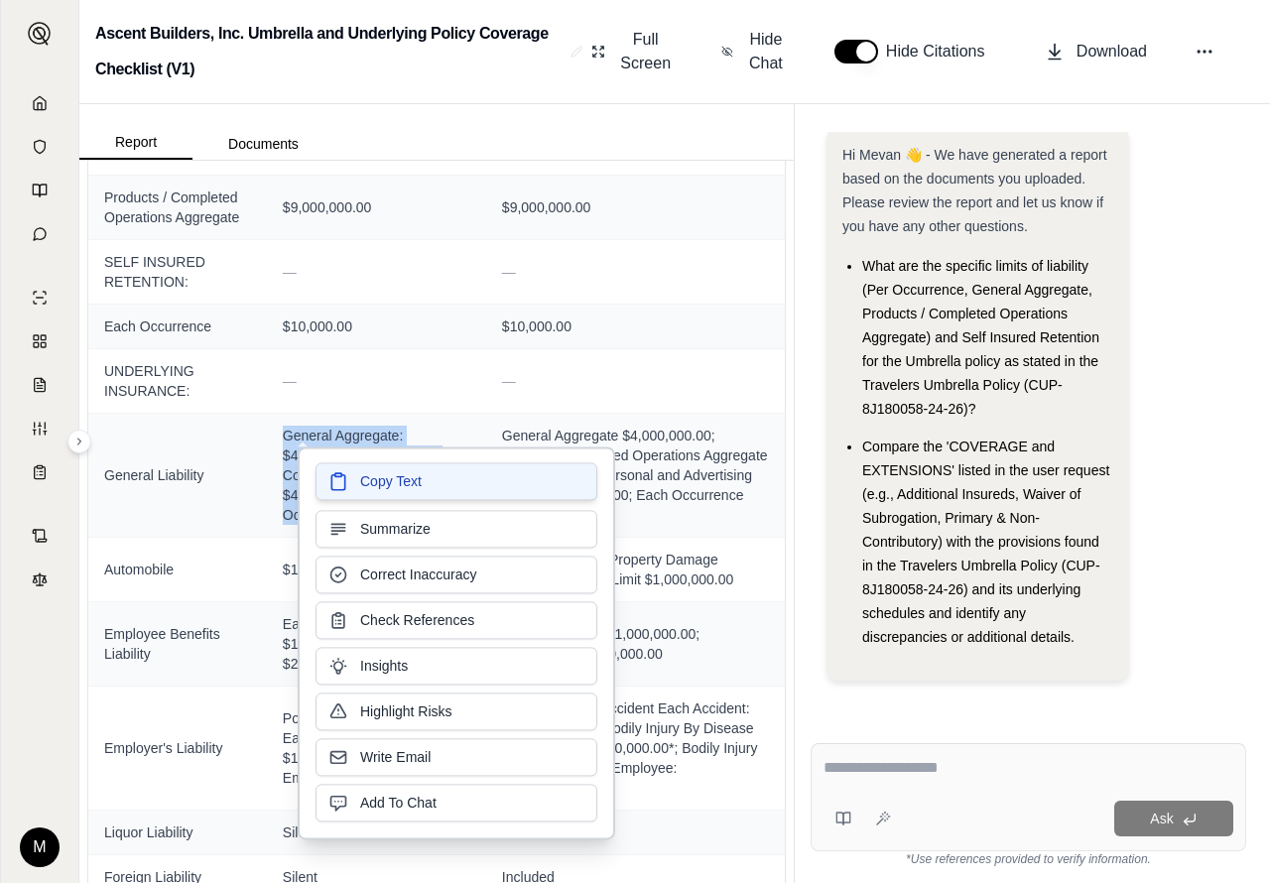
drag, startPoint x: 382, startPoint y: 541, endPoint x: 377, endPoint y: 482, distance: 58.8
click at [377, 482] on span "Copy Text" at bounding box center [391, 481] width 62 height 20
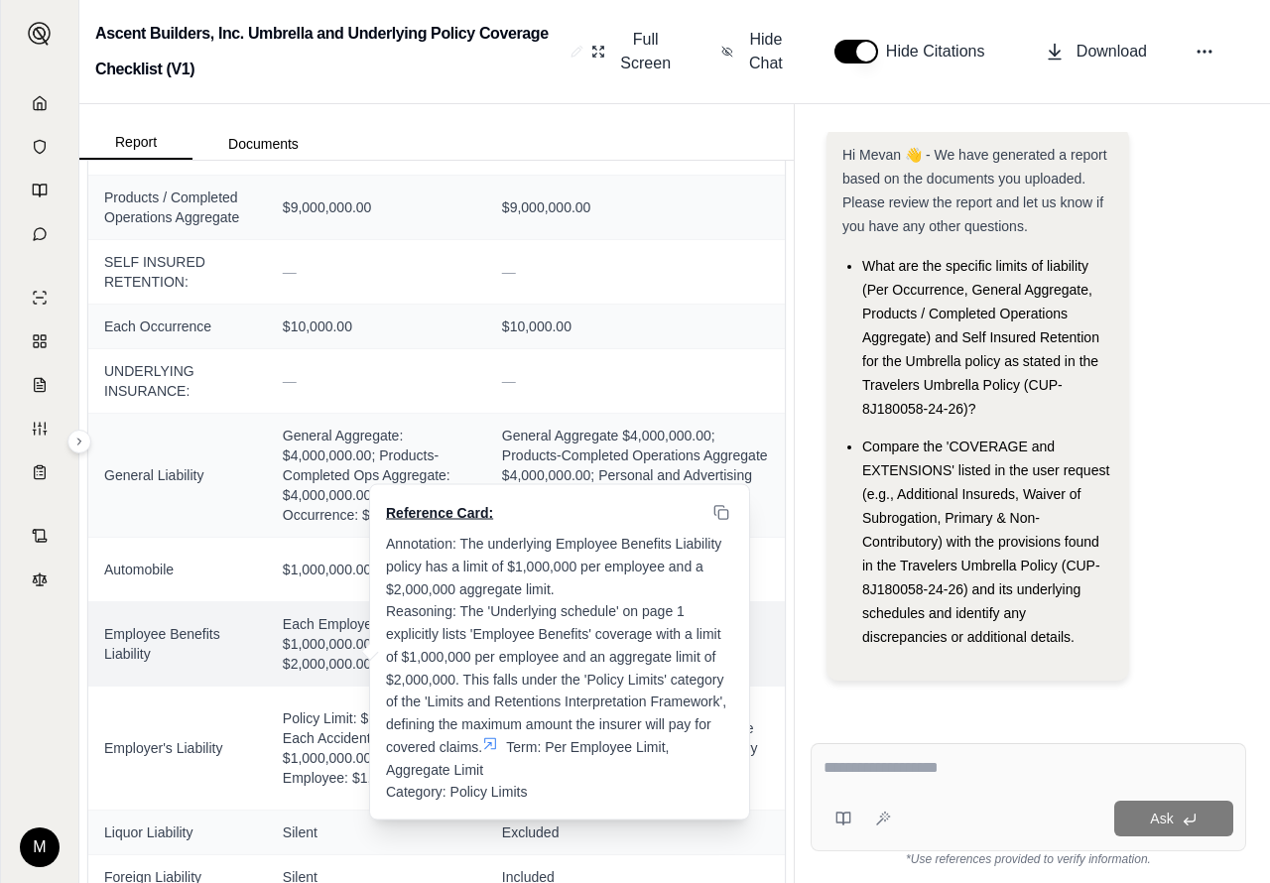
click at [337, 664] on span "Each Employee: $1,000,000.00; Aggregate: $2,000,000.00" at bounding box center [377, 644] width 188 height 60
drag, startPoint x: 337, startPoint y: 664, endPoint x: 282, endPoint y: 658, distance: 55.9
click at [282, 658] on td "Each Employee: $1,000,000.00; Aggregate: $2,000,000.00 Reference Card: Annotati…" at bounding box center [376, 643] width 219 height 84
click at [340, 674] on span "Each Employee: $1,000,000.00; Aggregate: $2,000,000.00" at bounding box center [377, 644] width 188 height 60
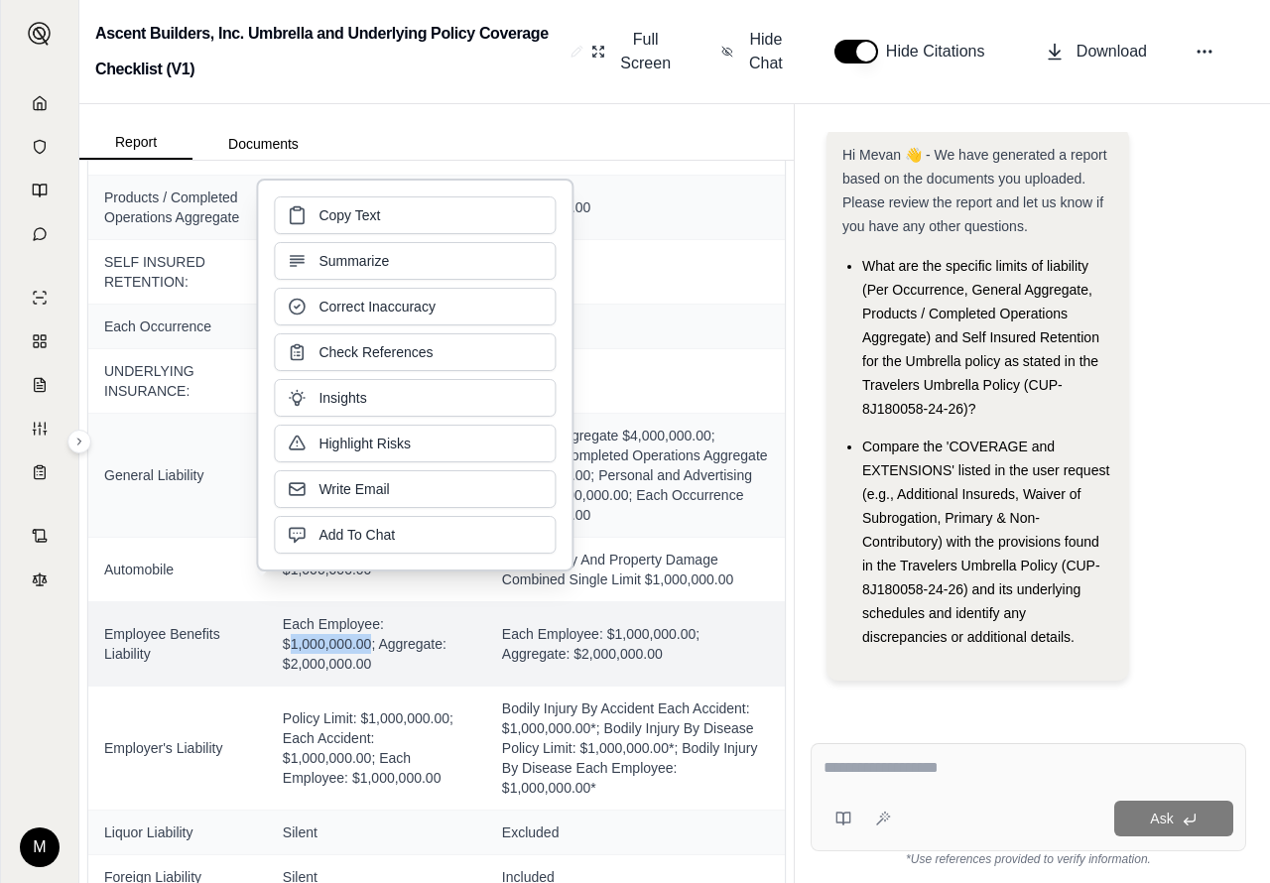
click at [340, 674] on span "Each Employee: $1,000,000.00; Aggregate: $2,000,000.00" at bounding box center [377, 644] width 188 height 60
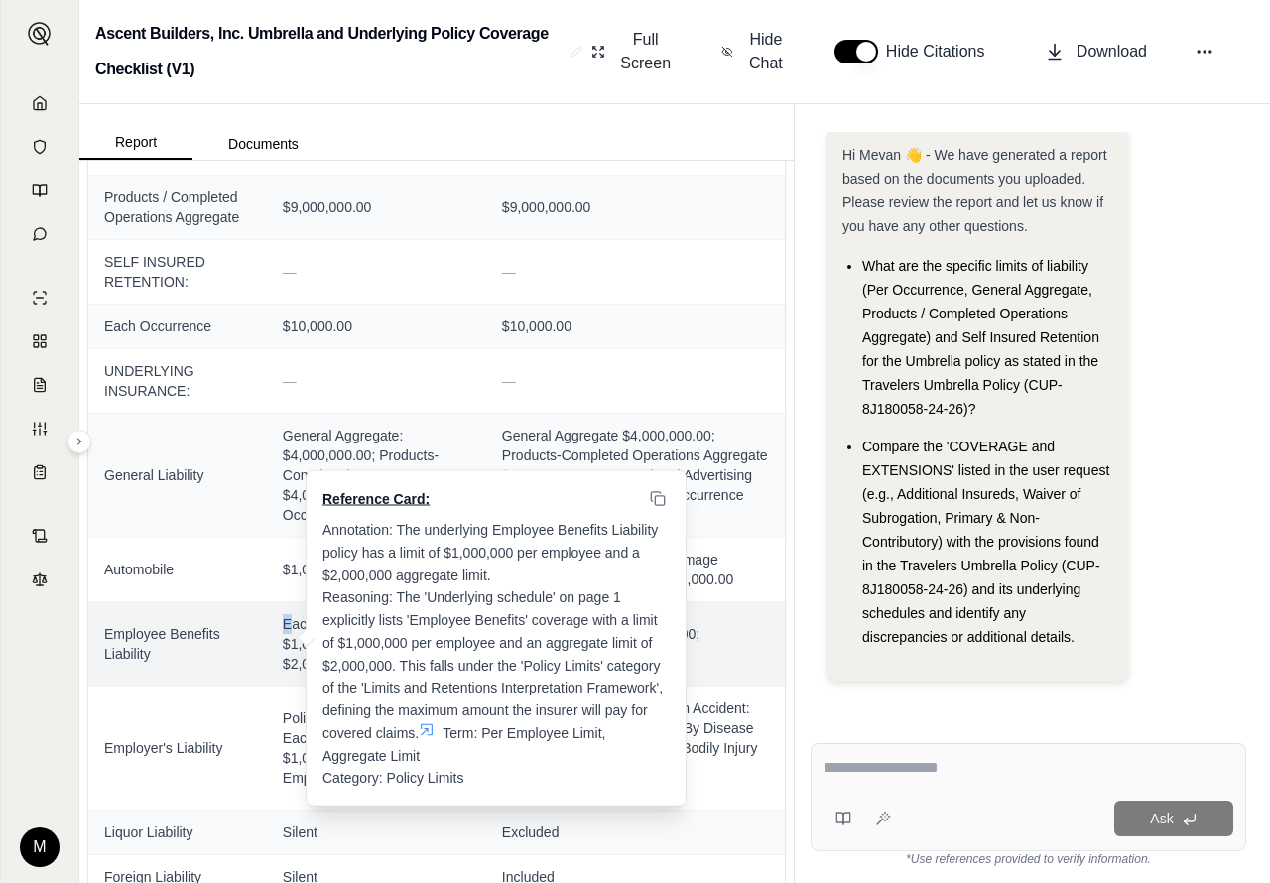
drag, startPoint x: 284, startPoint y: 657, endPoint x: 294, endPoint y: 665, distance: 12.7
click at [294, 665] on span "Each Employee: $1,000,000.00; Aggregate: $2,000,000.00" at bounding box center [377, 644] width 188 height 60
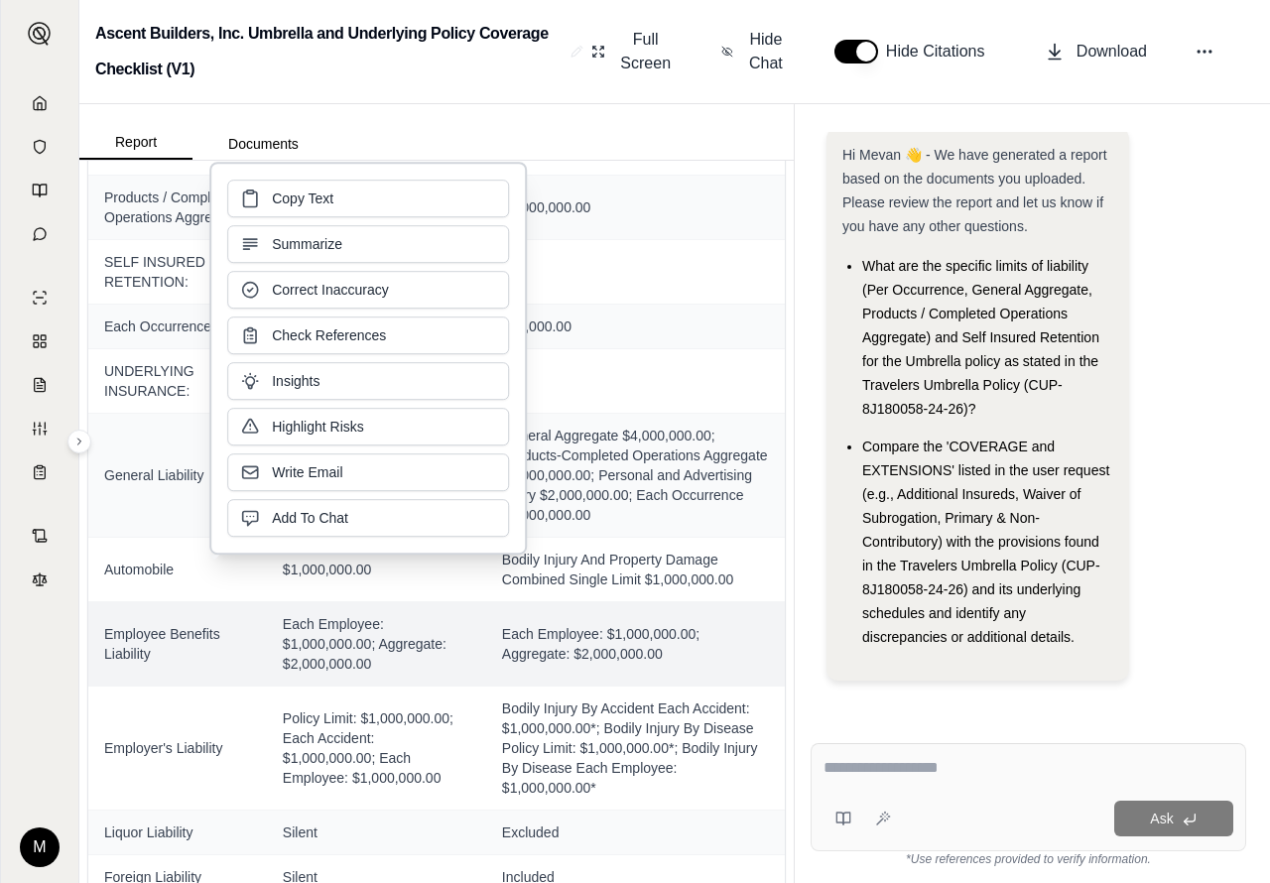
drag, startPoint x: 294, startPoint y: 665, endPoint x: 446, endPoint y: 700, distance: 155.8
click at [446, 674] on span "Each Employee: $1,000,000.00; Aggregate: $2,000,000.00" at bounding box center [377, 644] width 188 height 60
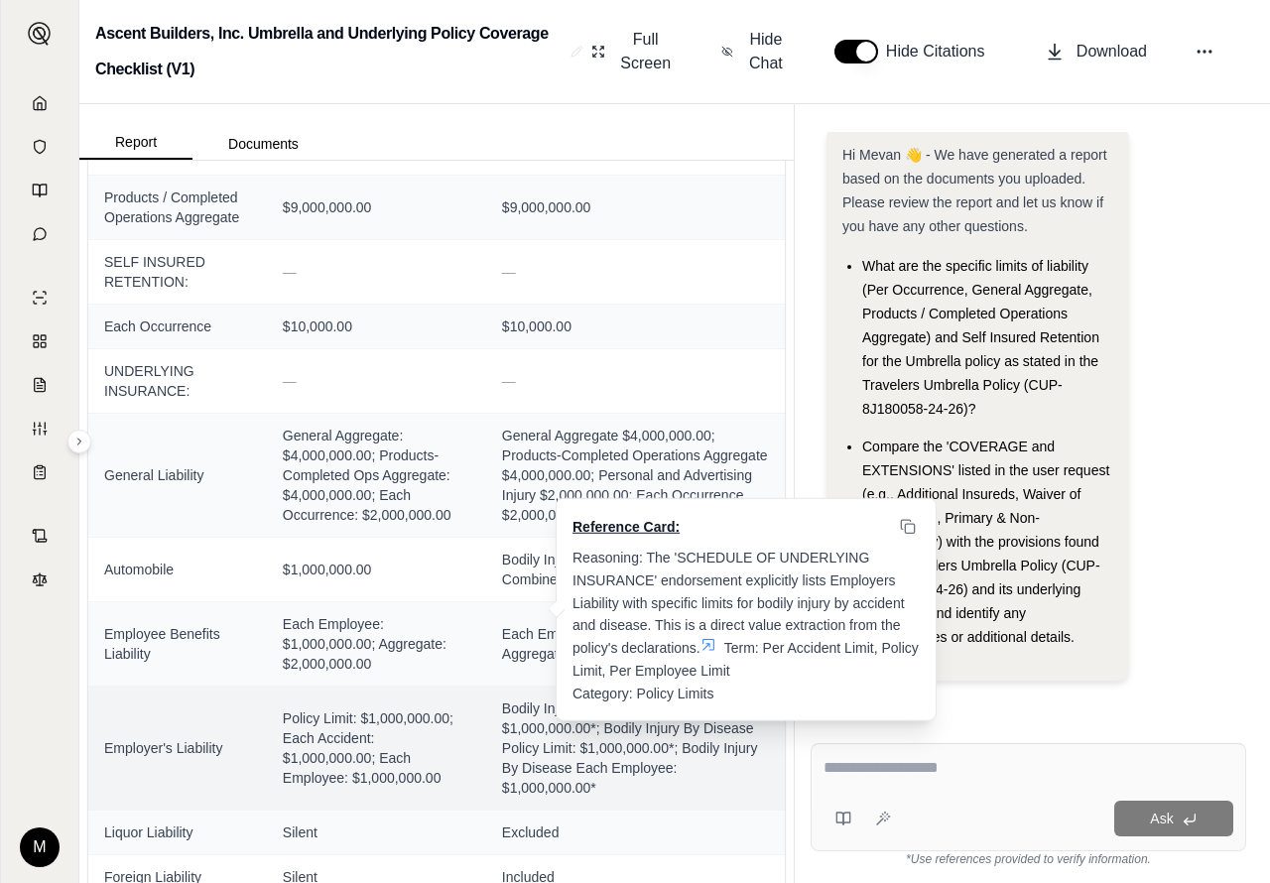
click at [581, 731] on td "Bodily Injury By Accident Each Accident: $1,000,000.00*; Bodily Injury By Disea…" at bounding box center [635, 748] width 299 height 124
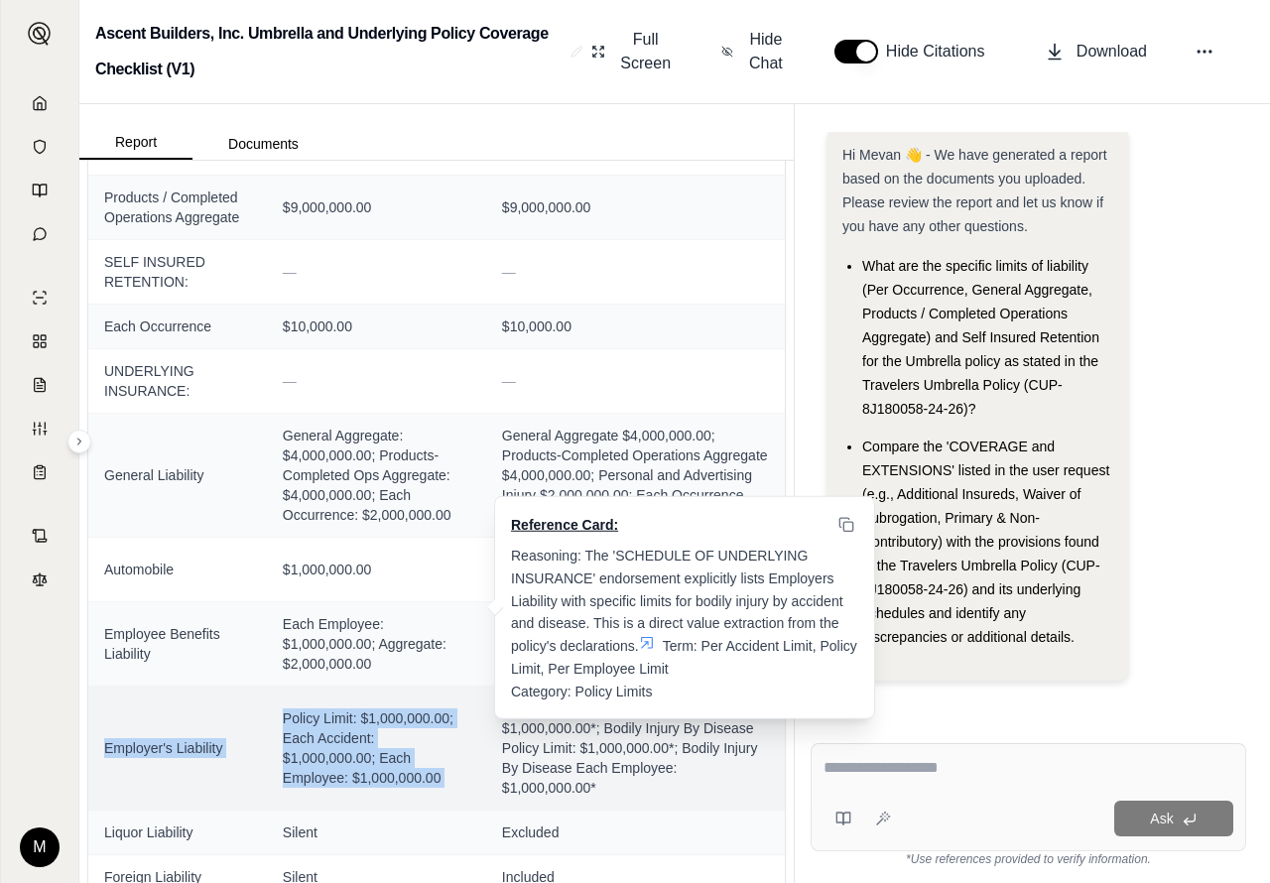
drag, startPoint x: 483, startPoint y: 668, endPoint x: 510, endPoint y: 723, distance: 61.7
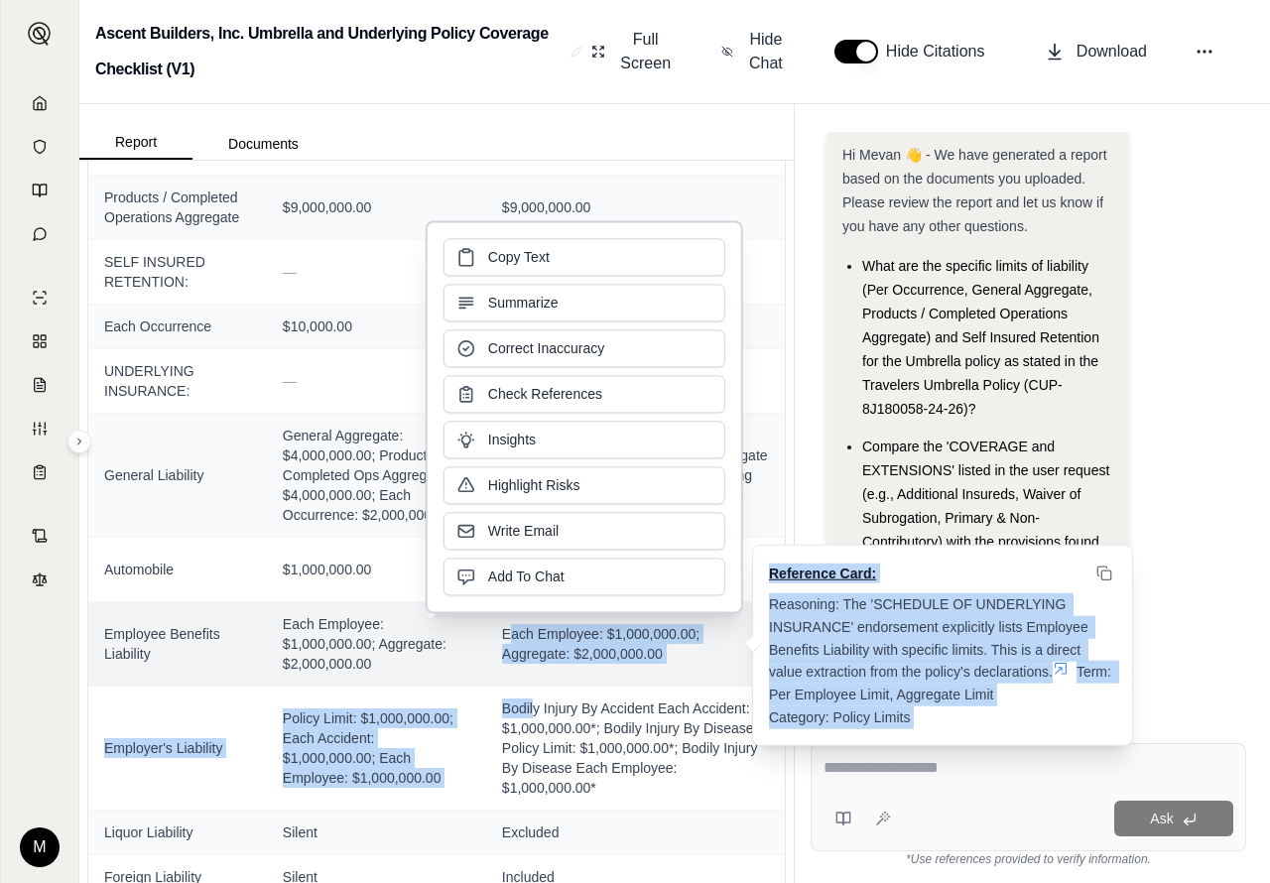
click at [599, 664] on span "Each Employee: $1,000,000.00; Aggregate: $2,000,000.00" at bounding box center [635, 644] width 267 height 40
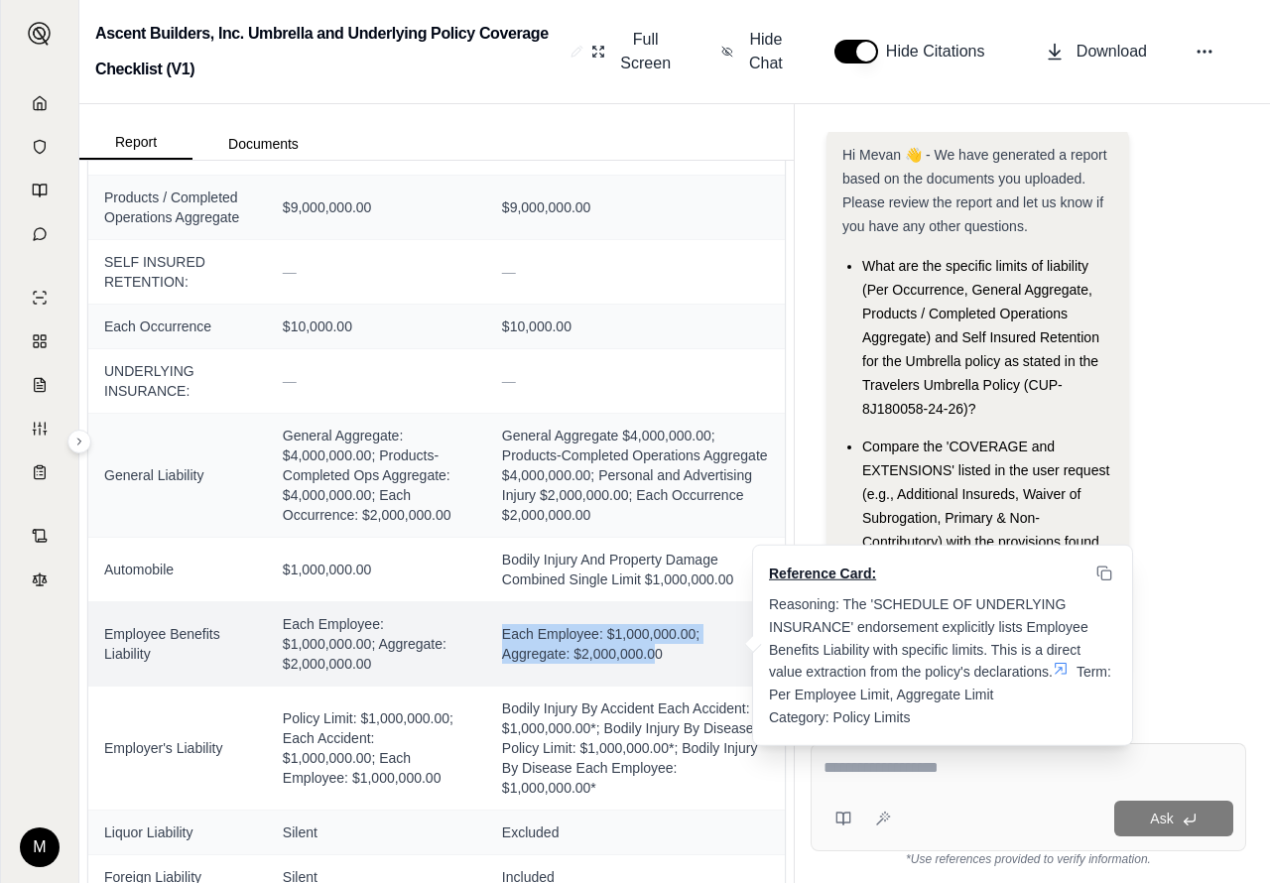
drag, startPoint x: 562, startPoint y: 688, endPoint x: 470, endPoint y: 671, distance: 92.8
click at [486, 671] on td "Each Employee: $1,000,000.00; Aggregate: $2,000,000.00 Reference Card: Reasonin…" at bounding box center [635, 643] width 299 height 84
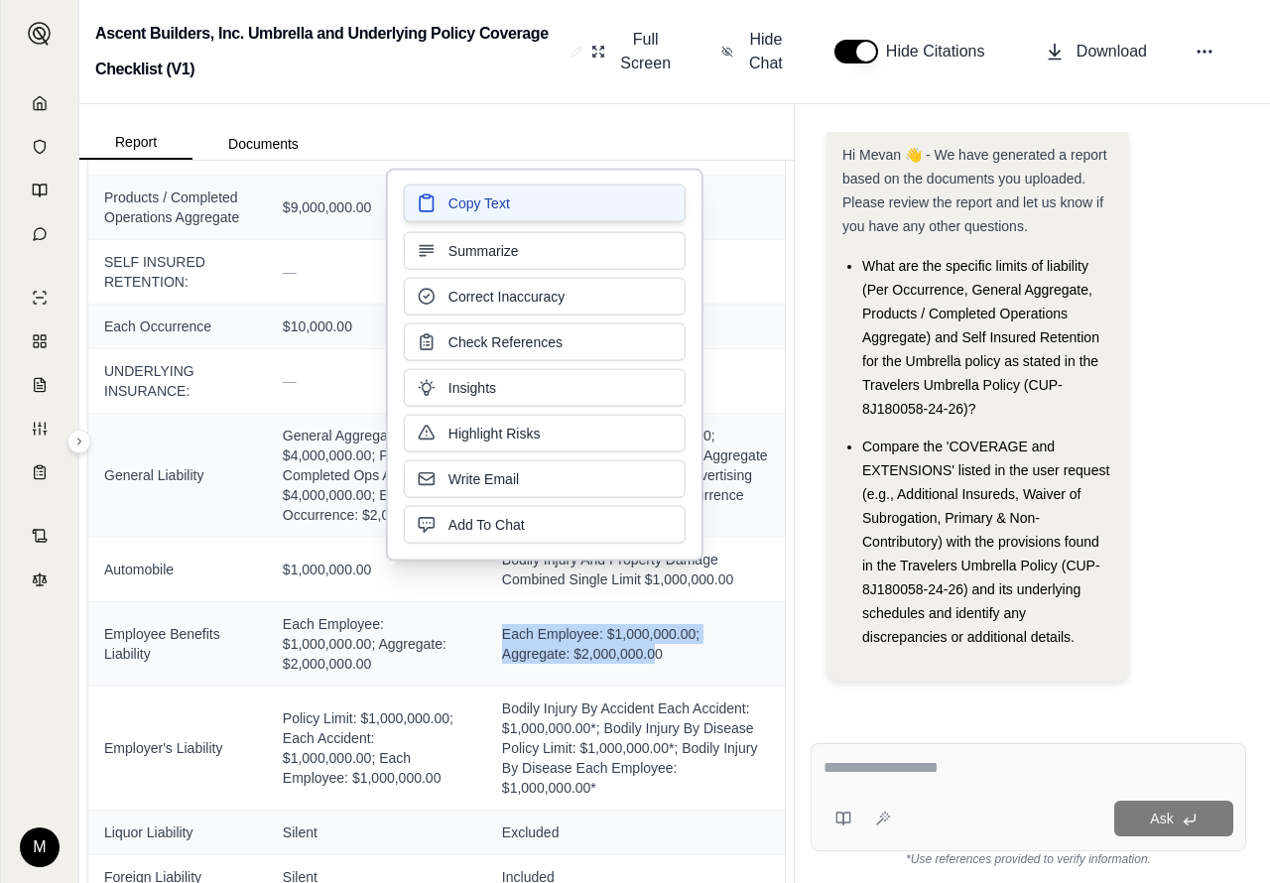
click at [479, 199] on span "Copy Text" at bounding box center [480, 204] width 62 height 20
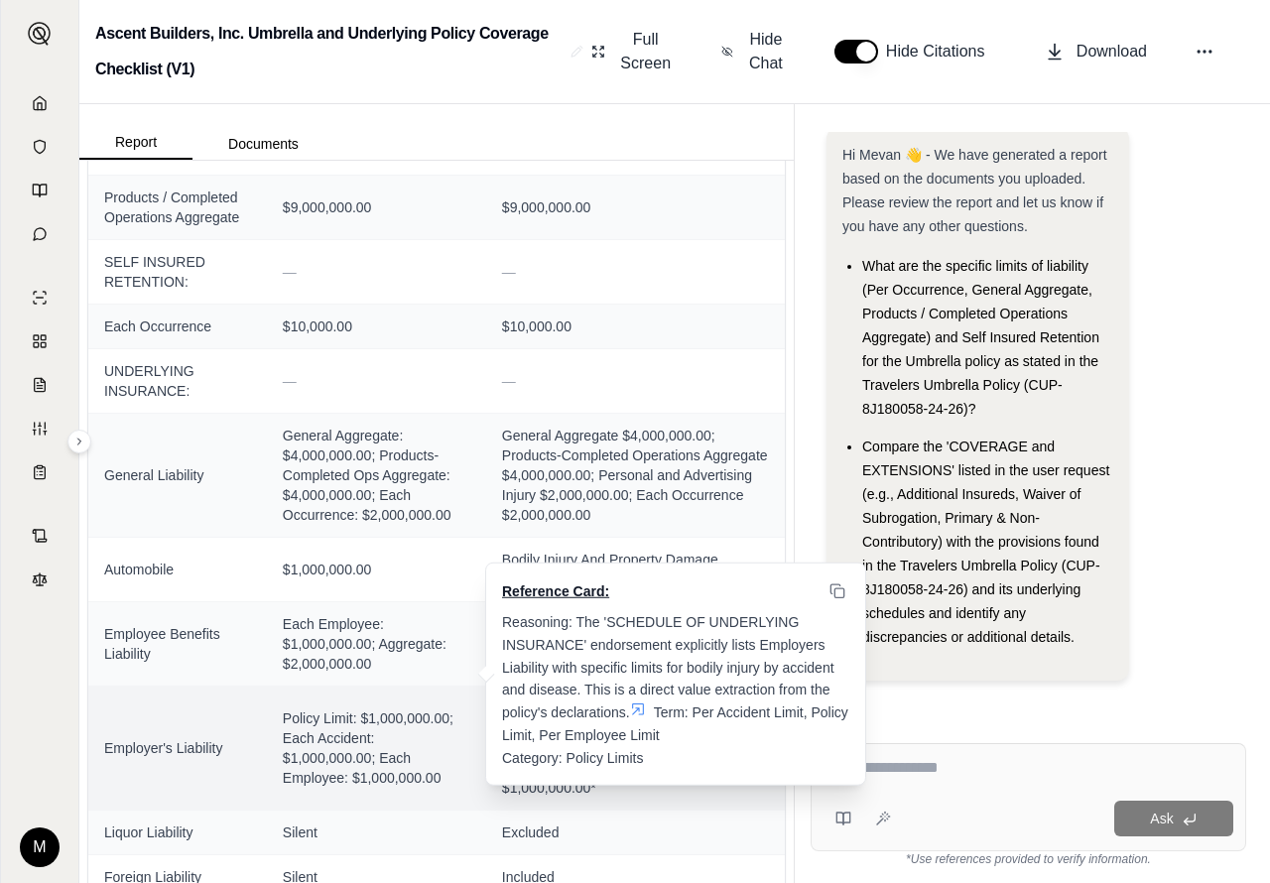
click at [533, 810] on td "Bodily Injury By Accident Each Accident: $1,000,000.00*; Bodily Injury By Disea…" at bounding box center [635, 748] width 299 height 124
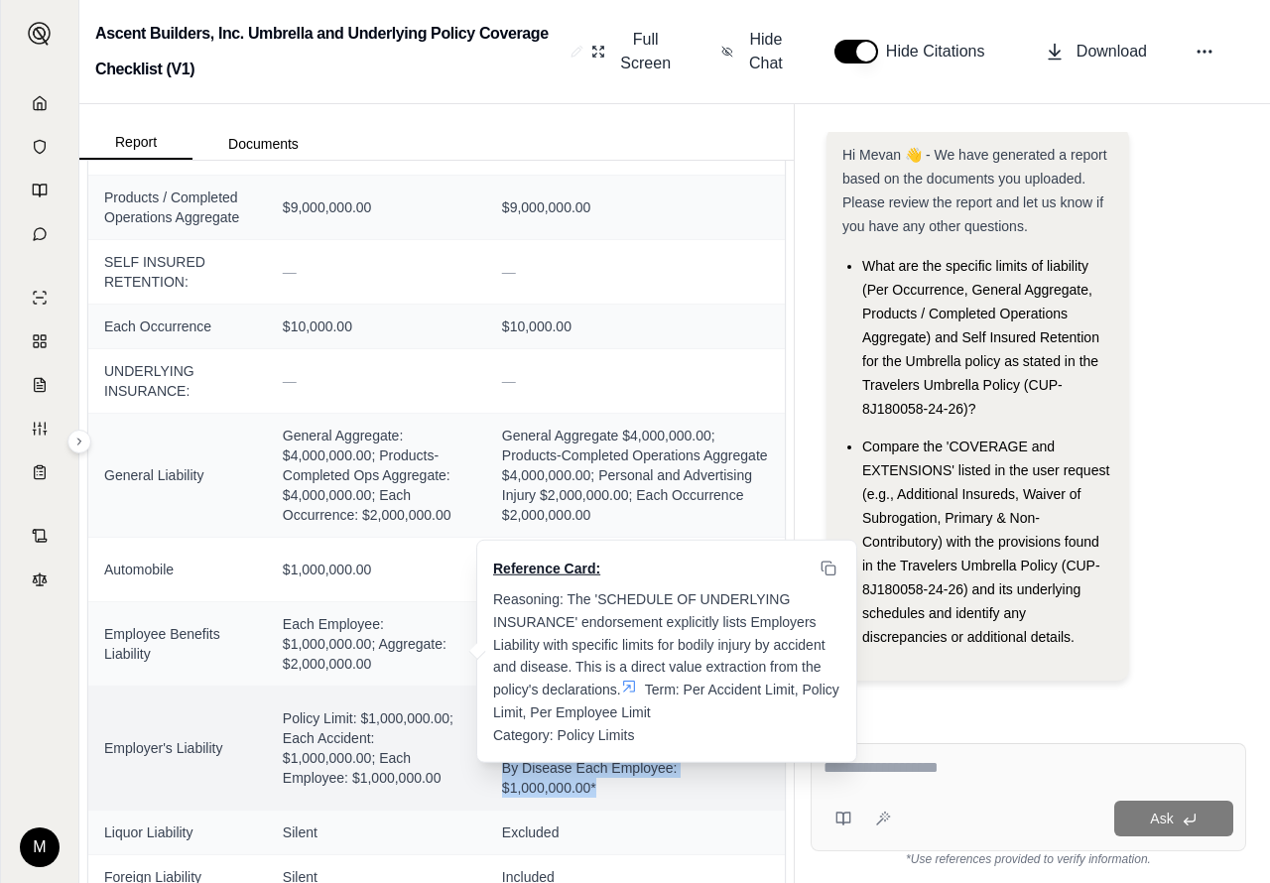
drag, startPoint x: 746, startPoint y: 832, endPoint x: 464, endPoint y: 773, distance: 287.9
click at [486, 773] on td "Bodily Injury By Accident Each Accident: $1,000,000.00*; Bodily Injury By Disea…" at bounding box center [635, 748] width 299 height 124
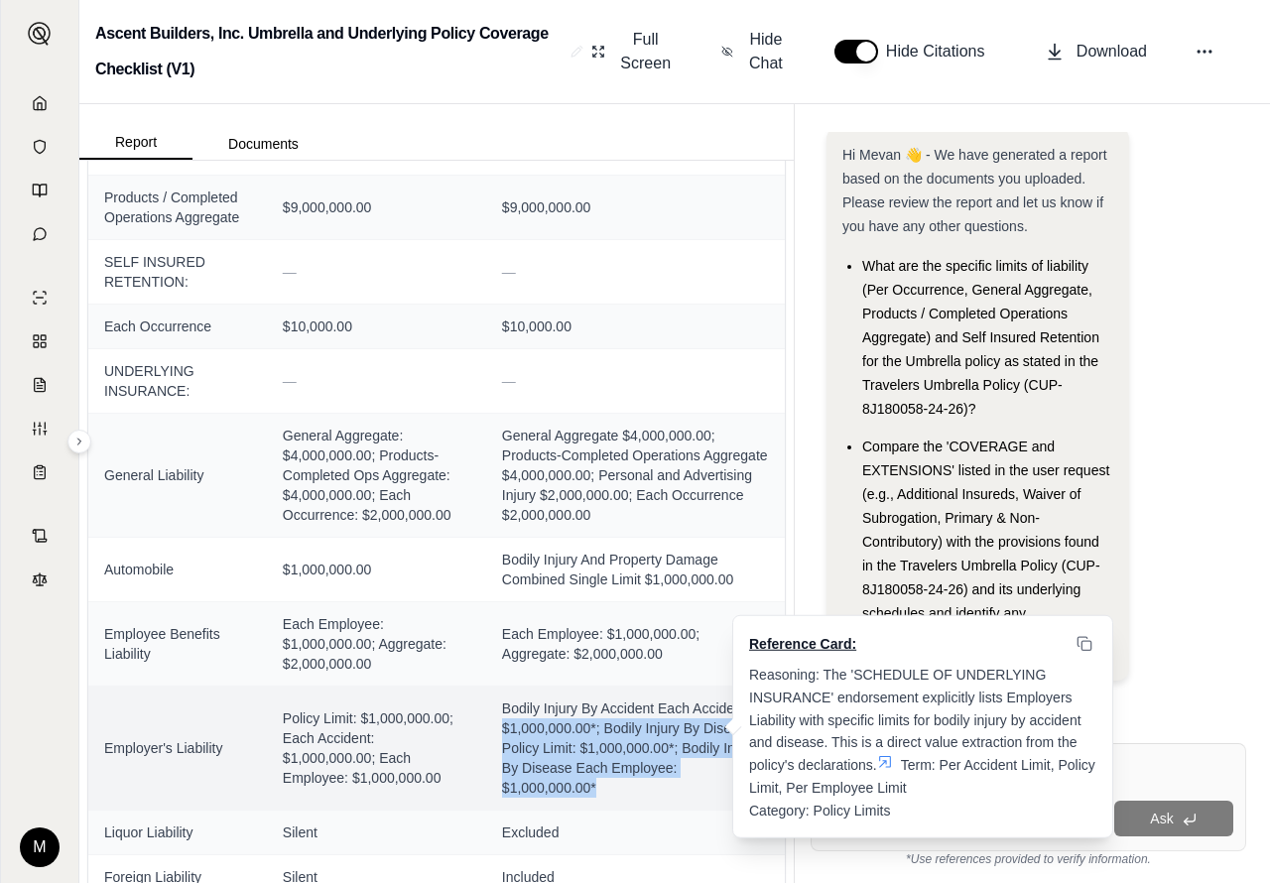
click at [611, 798] on span "Bodily Injury By Accident Each Accident: $1,000,000.00*; Bodily Injury By Disea…" at bounding box center [635, 748] width 267 height 99
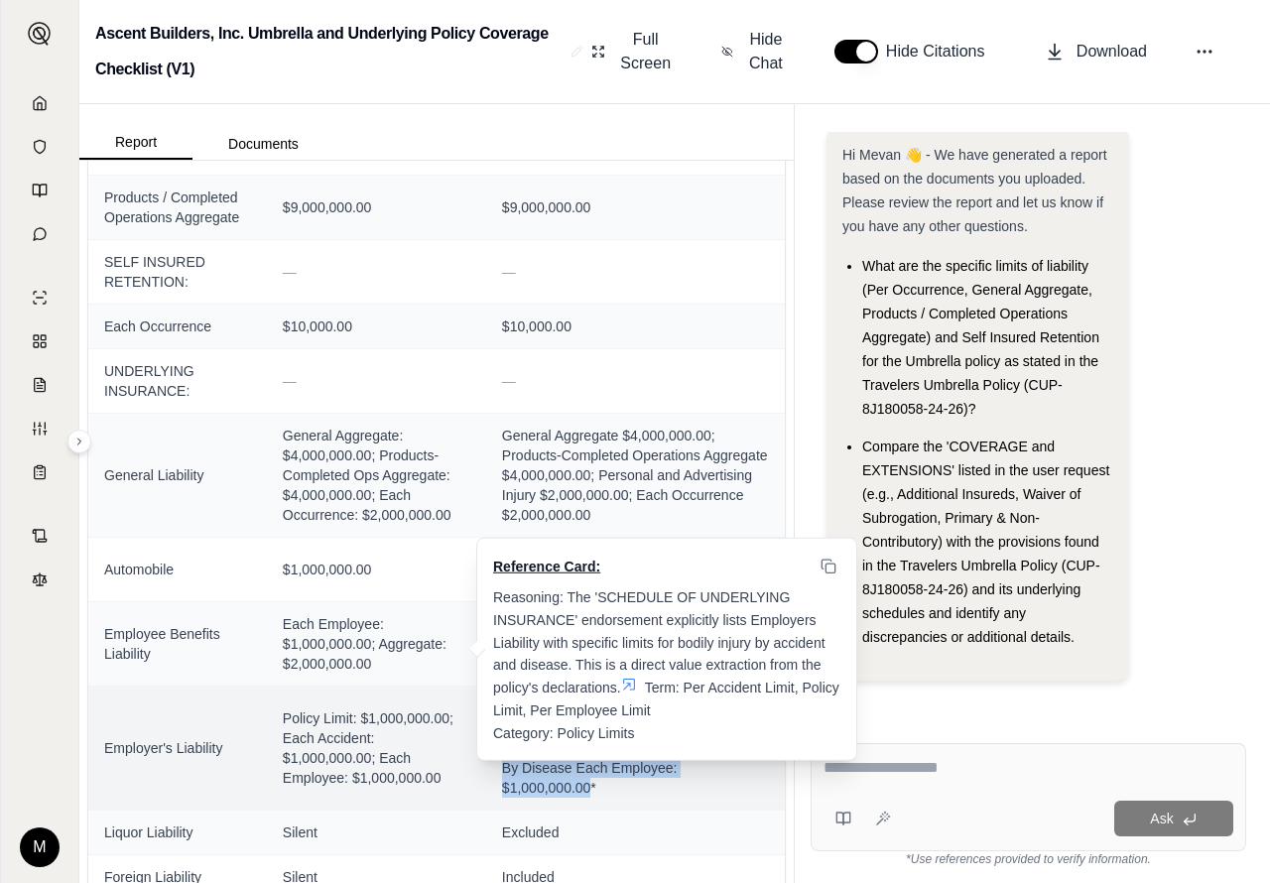
drag, startPoint x: 723, startPoint y: 811, endPoint x: 473, endPoint y: 739, distance: 260.1
click at [486, 739] on td "Bodily Injury By Accident Each Accident: $1,000,000.00*; Bodily Injury By Disea…" at bounding box center [635, 748] width 299 height 124
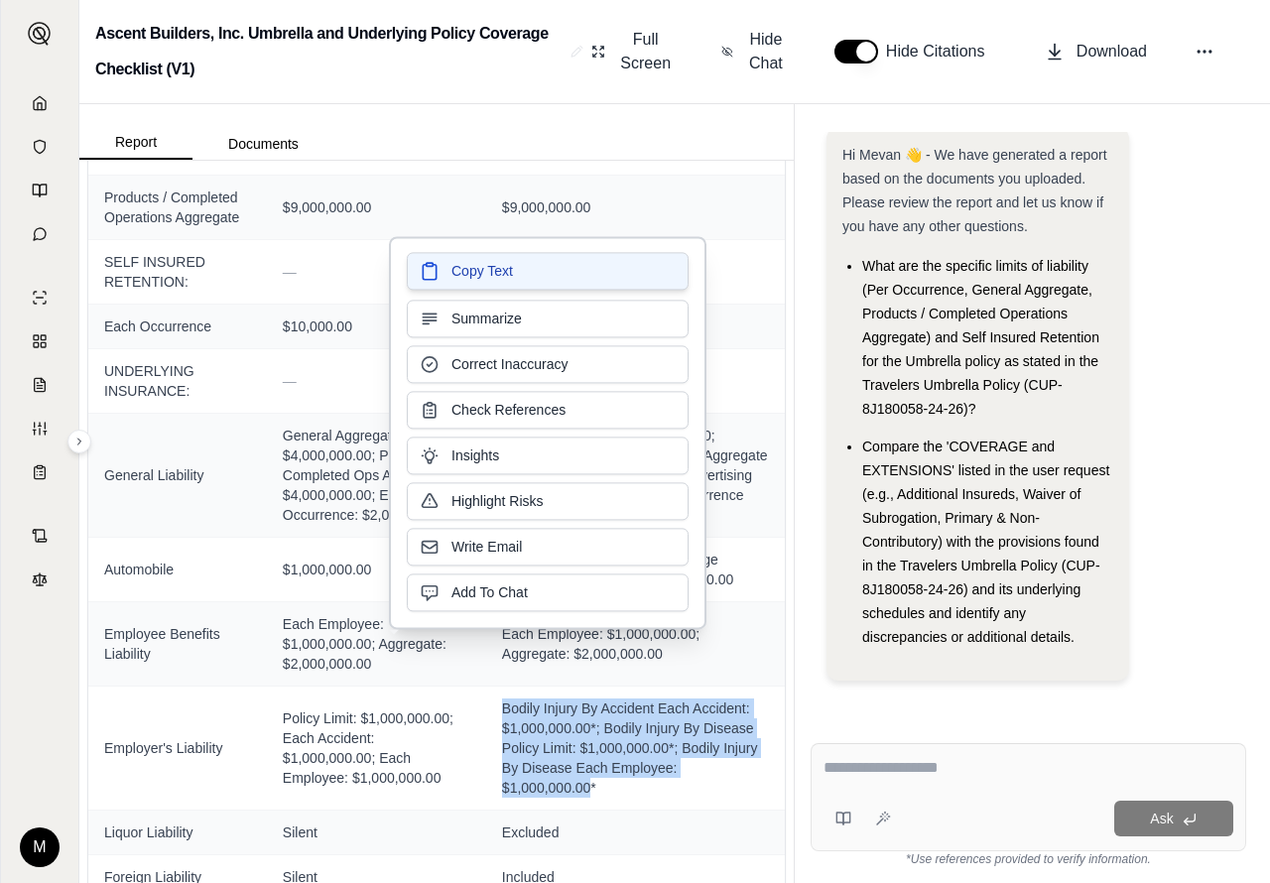
click at [481, 261] on span "Copy Text" at bounding box center [483, 271] width 62 height 20
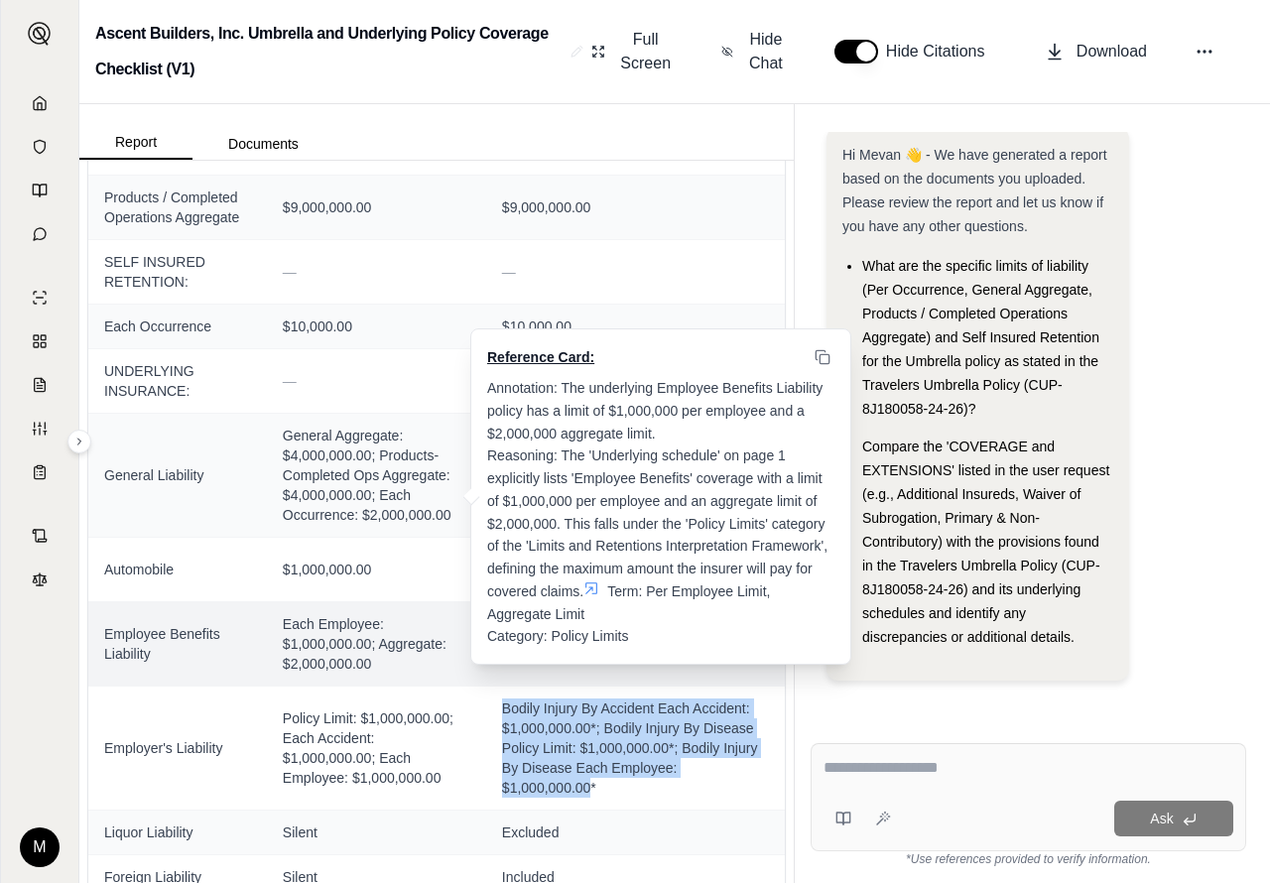
click at [365, 647] on td "Each Employee: $1,000,000.00; Aggregate: $2,000,000.00 Reference Card: Annotati…" at bounding box center [376, 643] width 219 height 84
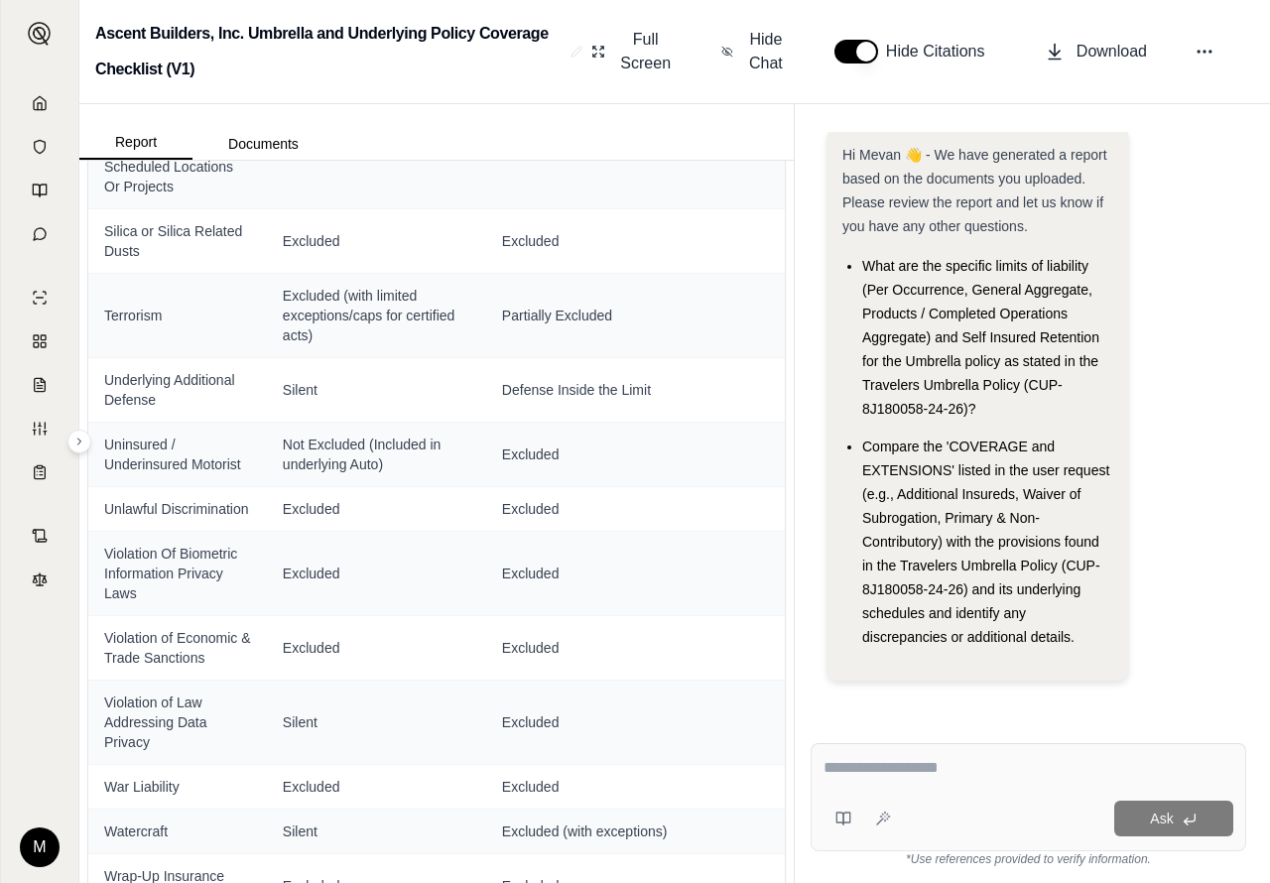
scroll to position [5711, 0]
